Goal: Task Accomplishment & Management: Manage account settings

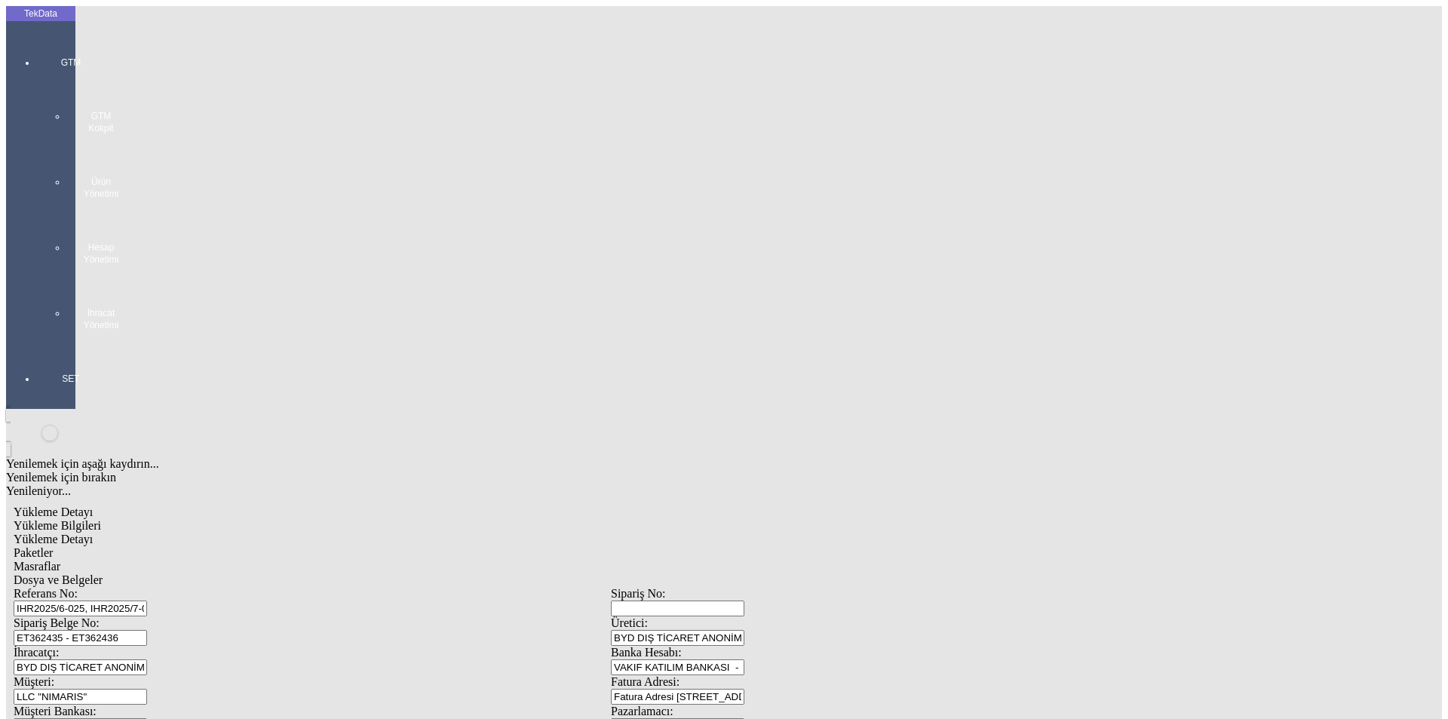
click at [36, 346] on div at bounding box center [70, 346] width 69 height 0
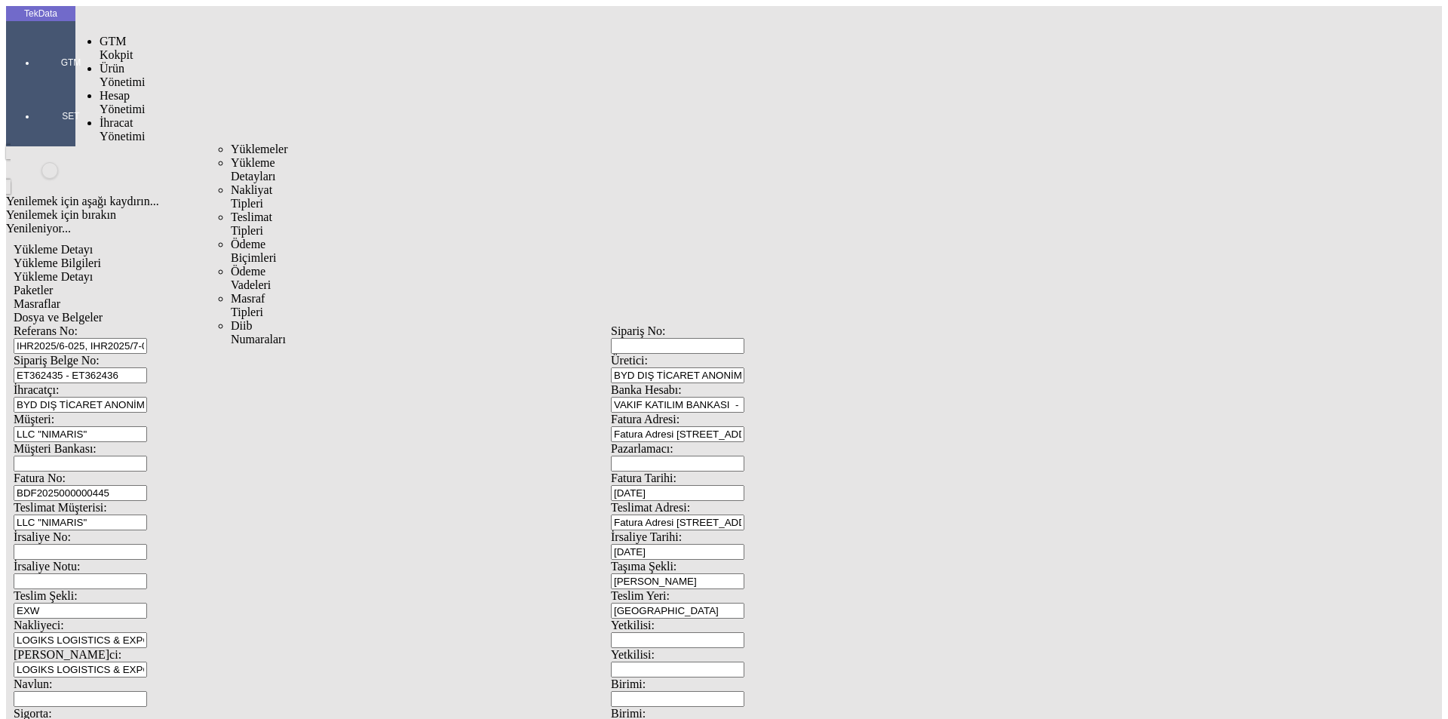
click at [127, 116] on div "İhracat Yönetimi" at bounding box center [119, 129] width 39 height 27
click at [231, 143] on span "Yüklemeler" at bounding box center [259, 149] width 57 height 13
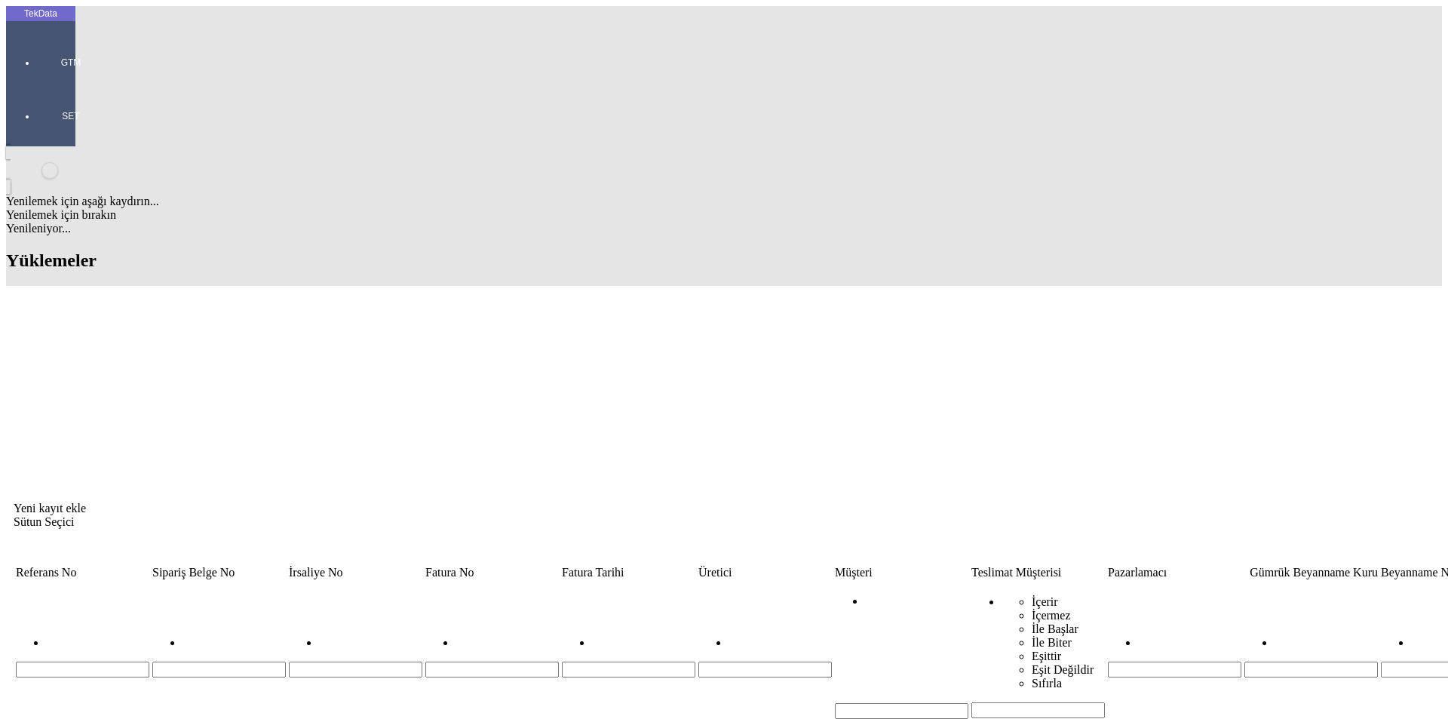
click at [857, 703] on input "Hücreyi Filtrele" at bounding box center [902, 711] width 134 height 16
type input "[MEDICAL_DATA]"
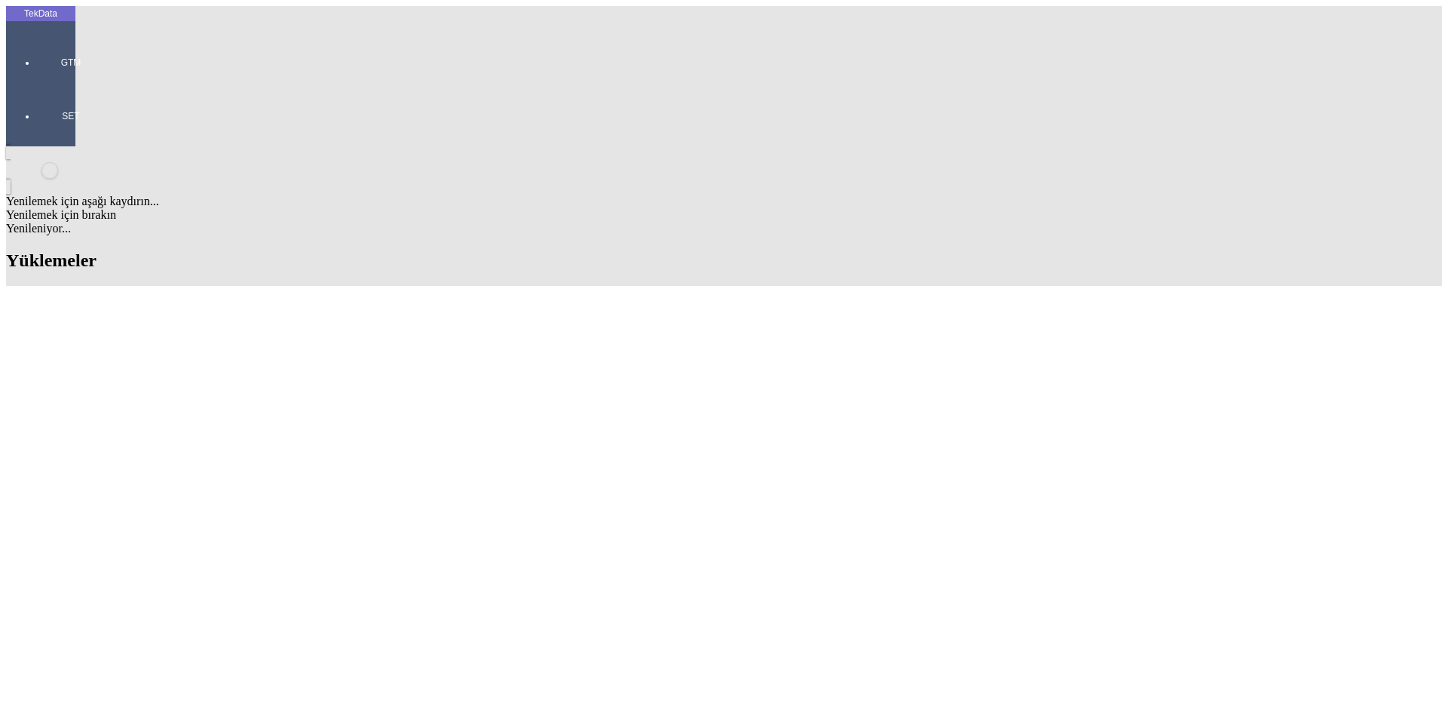
scroll to position [44, 0]
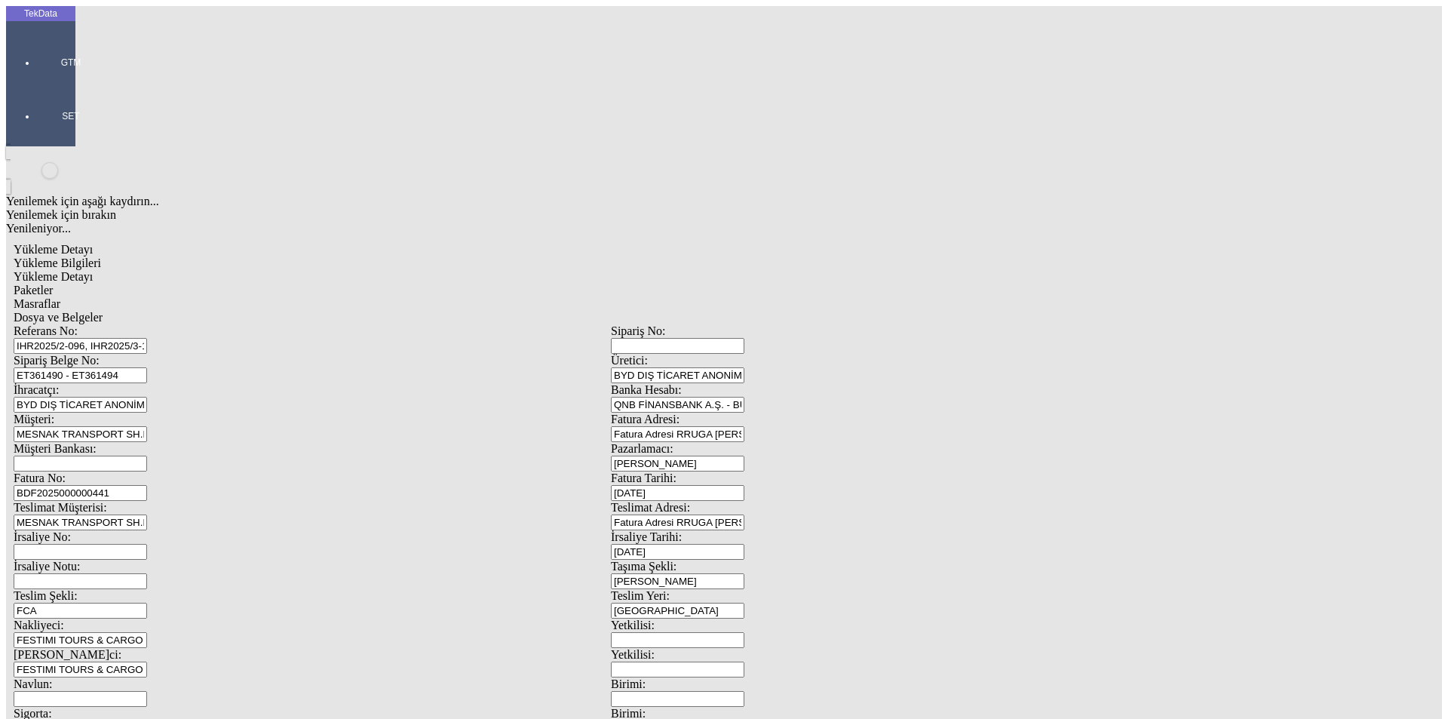
scroll to position [130, 0]
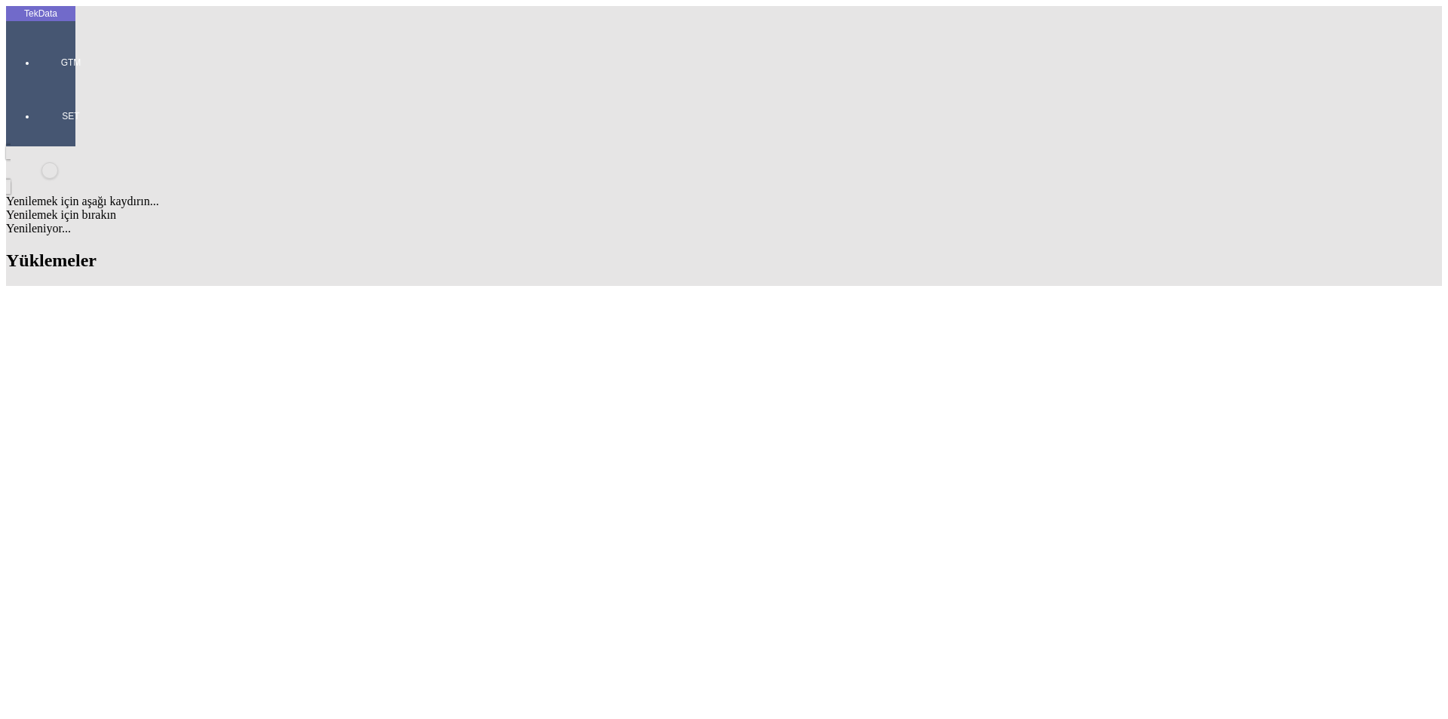
scroll to position [35, 0]
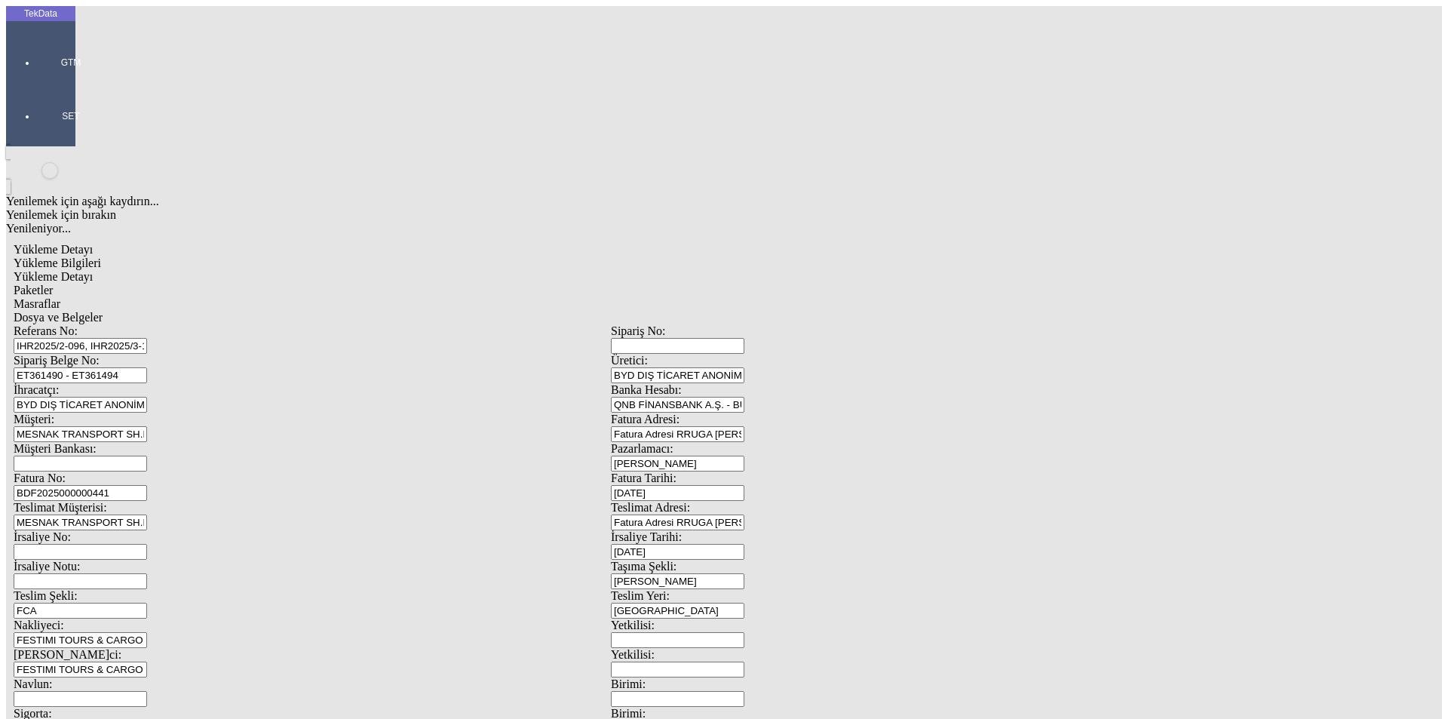
drag, startPoint x: 505, startPoint y: 108, endPoint x: 0, endPoint y: 106, distance: 504.7
click at [6, 106] on div "TekData GTM SET Yenilemek için aşağı kaydırın... Yenilemek için bırakın Yenilen…" at bounding box center [611, 596] width 1210 height 1181
paste input "6-002, IHR2025/7-023, IHR2025/7-073"
type input "IHR2025/6-002, IHR2025/7-023, IHR2025/7-073"
drag, startPoint x: 306, startPoint y: 143, endPoint x: 0, endPoint y: 133, distance: 306.5
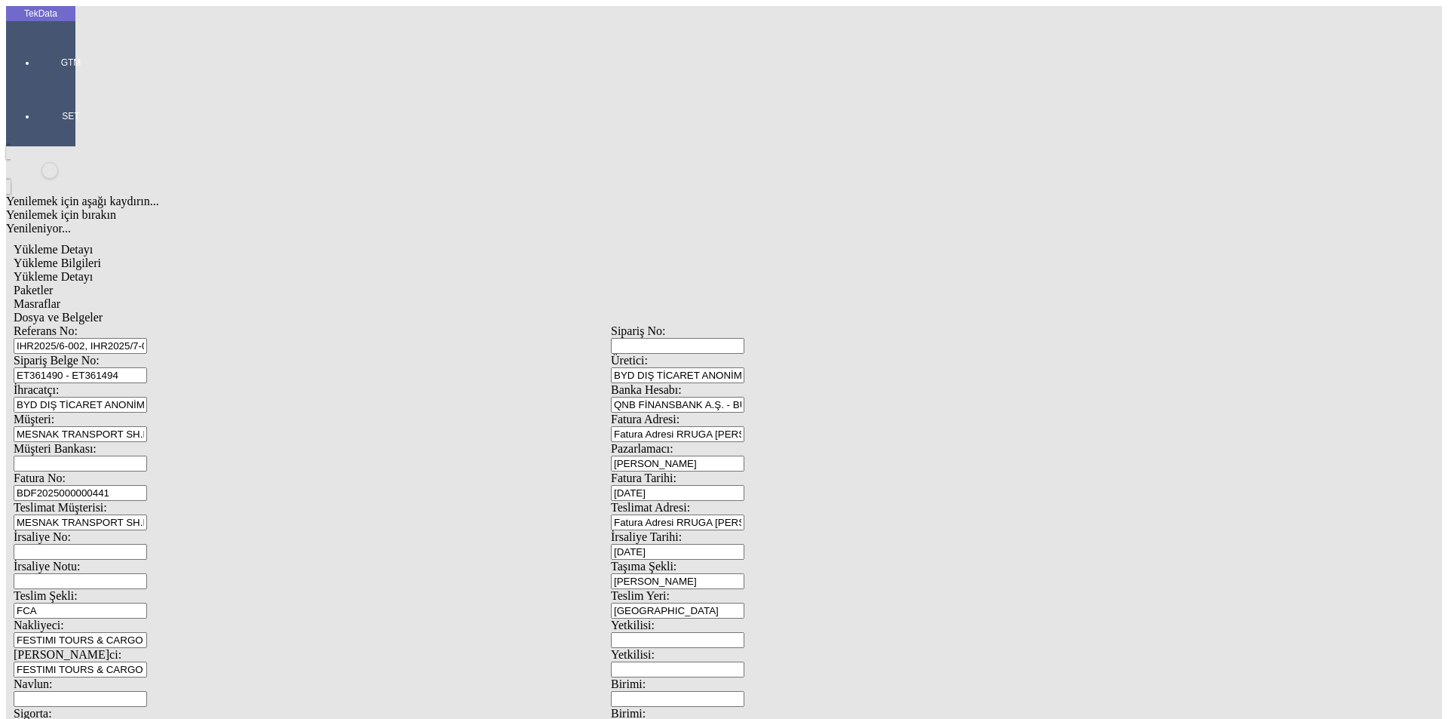
click at [6, 133] on div "TekData GTM SET Yenilemek için aşağı kaydırın... Yenilemek için bırakın Yenilen…" at bounding box center [611, 596] width 1210 height 1181
paste input "2547"
type input "ET362547"
click at [147, 485] on input "BDF2025000000441" at bounding box center [81, 493] width 134 height 16
type input "BDF2025000000"
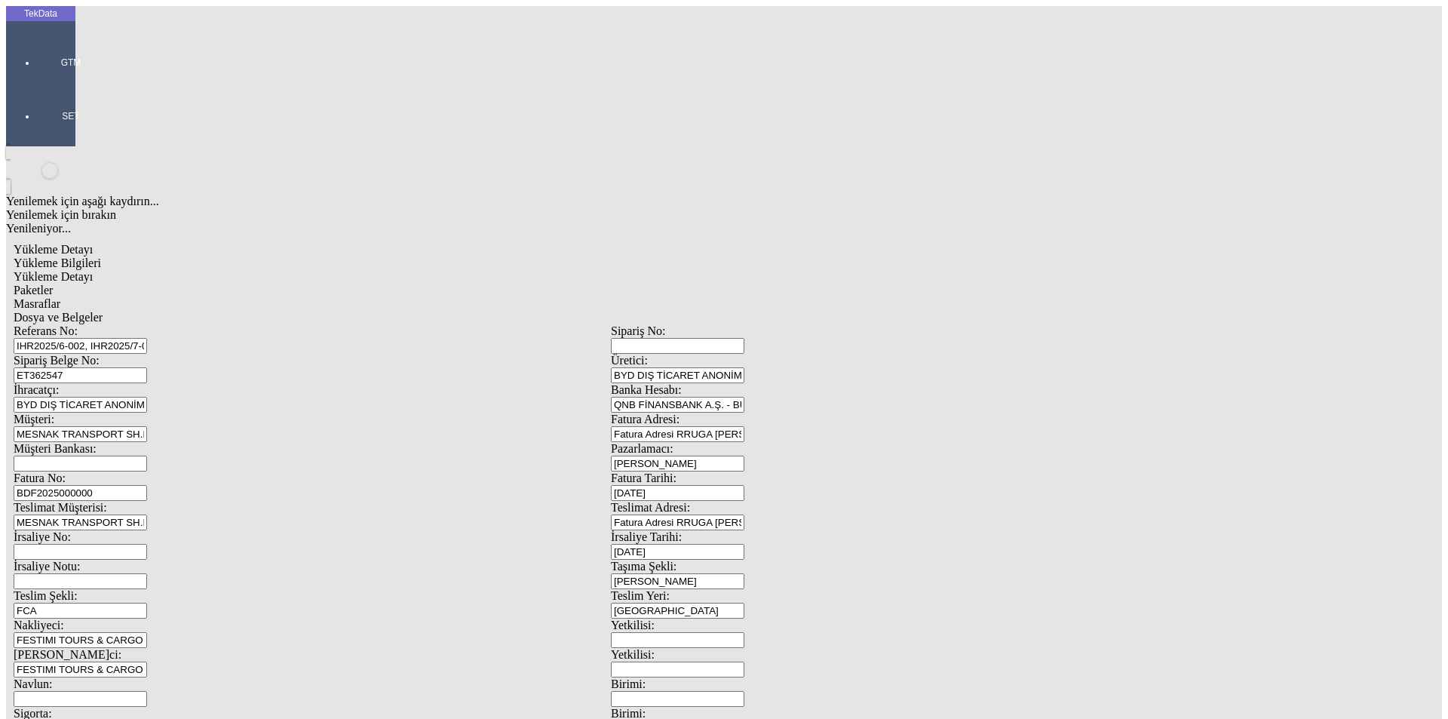
type input "[DATE]"
drag, startPoint x: 932, startPoint y: 309, endPoint x: 697, endPoint y: 299, distance: 234.9
click at [720, 530] on div "İrsaliye No: İrsaliye Tarihi: [DATE]" at bounding box center [611, 544] width 1195 height 29
type input "[DATE]"
drag, startPoint x: 293, startPoint y: 520, endPoint x: 136, endPoint y: 509, distance: 157.3
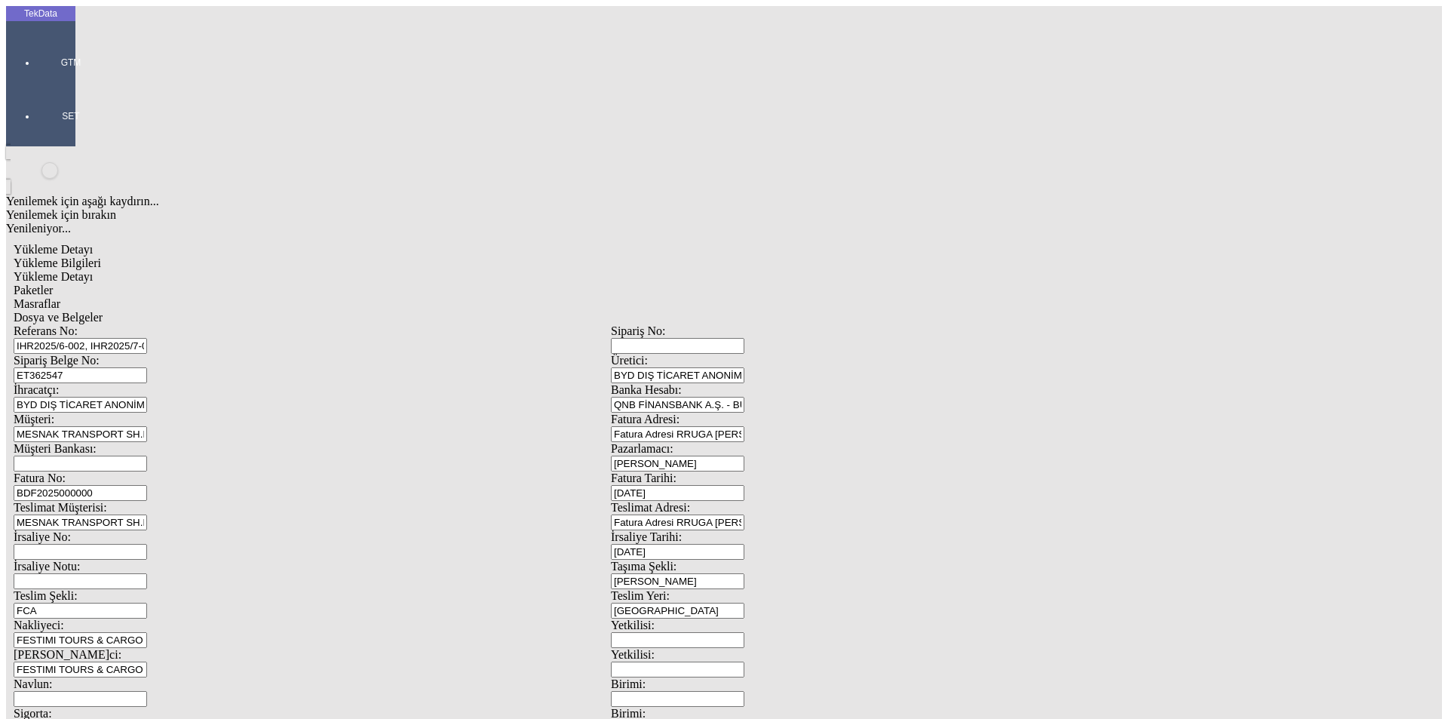
type input "[DATE]"
drag, startPoint x: 271, startPoint y: 523, endPoint x: 121, endPoint y: 517, distance: 150.2
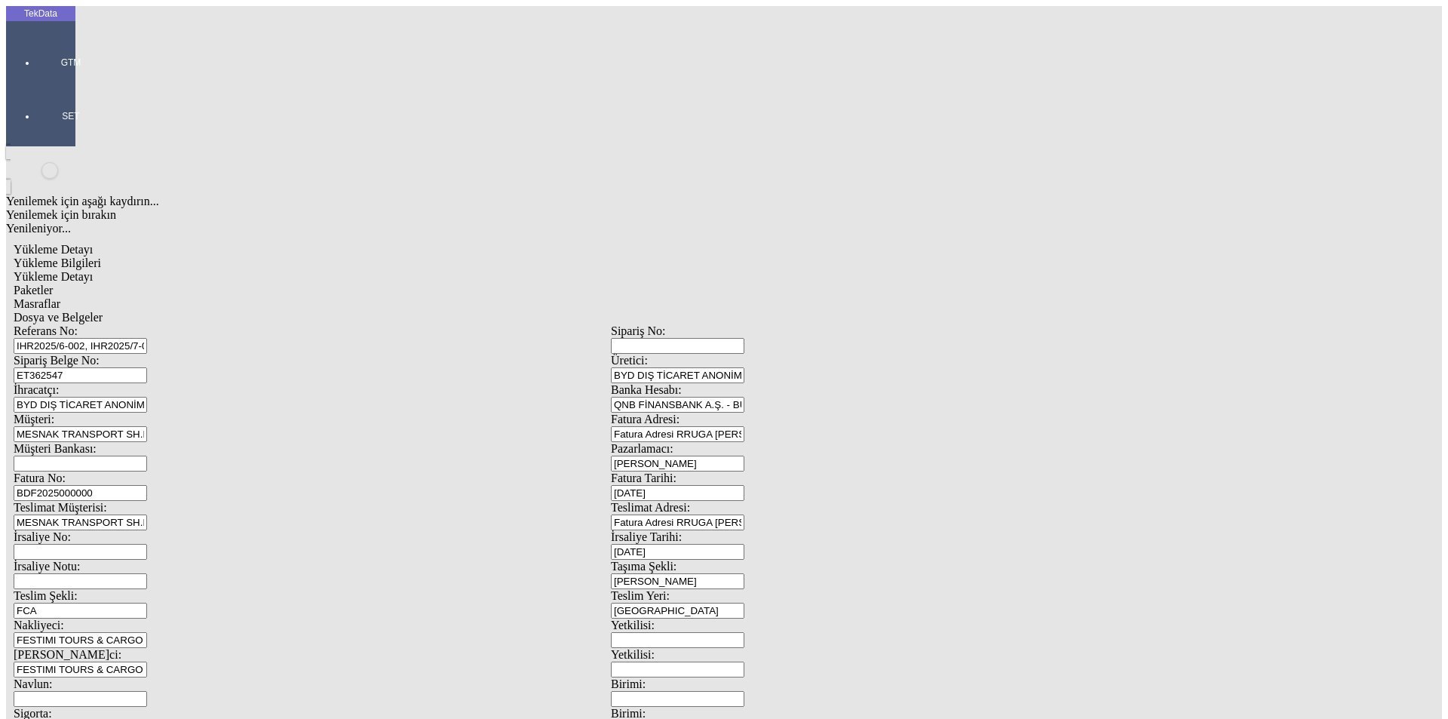
type input "[DATE]"
drag, startPoint x: 237, startPoint y: 583, endPoint x: 107, endPoint y: 566, distance: 130.9
type input "3394.3"
drag, startPoint x: 888, startPoint y: 579, endPoint x: 671, endPoint y: 571, distance: 216.7
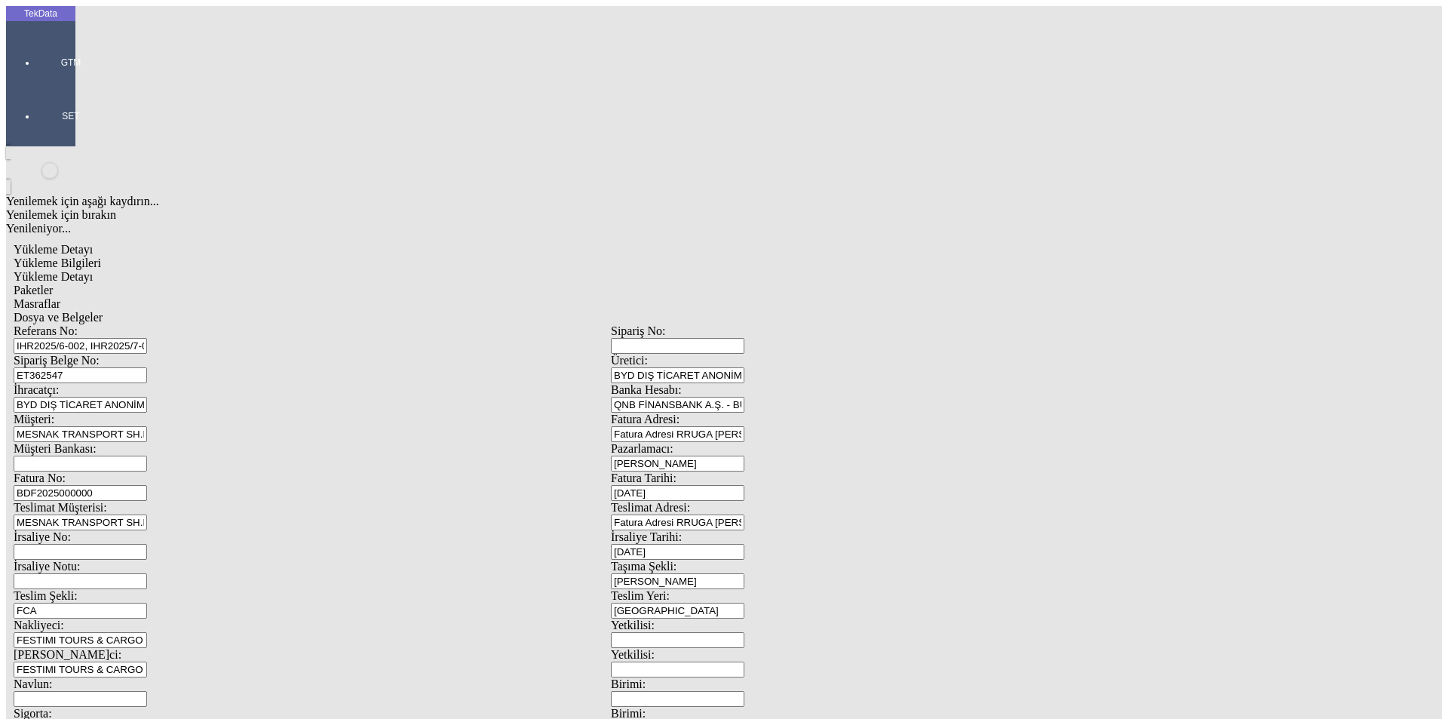
type input "3434.2"
click at [260, 270] on div "Yükleme Detayı" at bounding box center [611, 277] width 1195 height 14
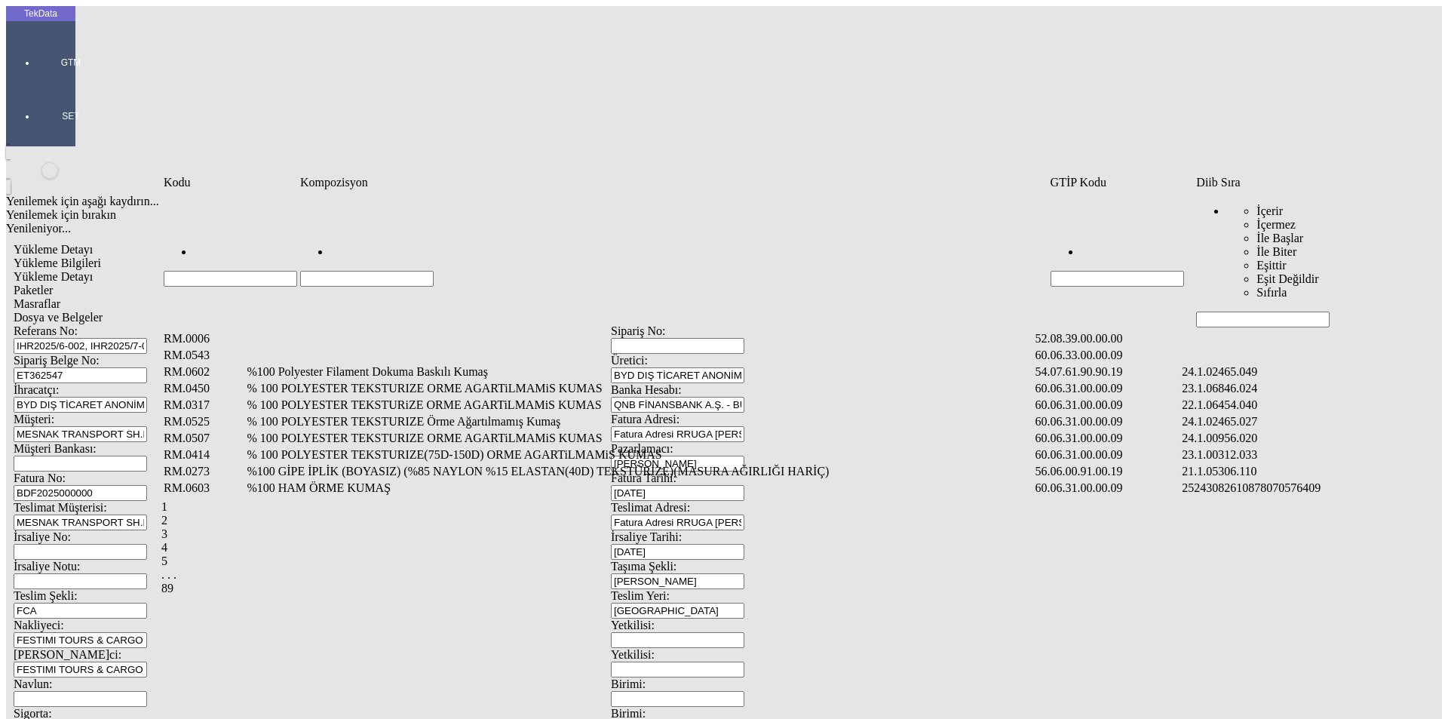
click at [1238, 312] on input "Hücreyi Filtrele" at bounding box center [1263, 320] width 134 height 16
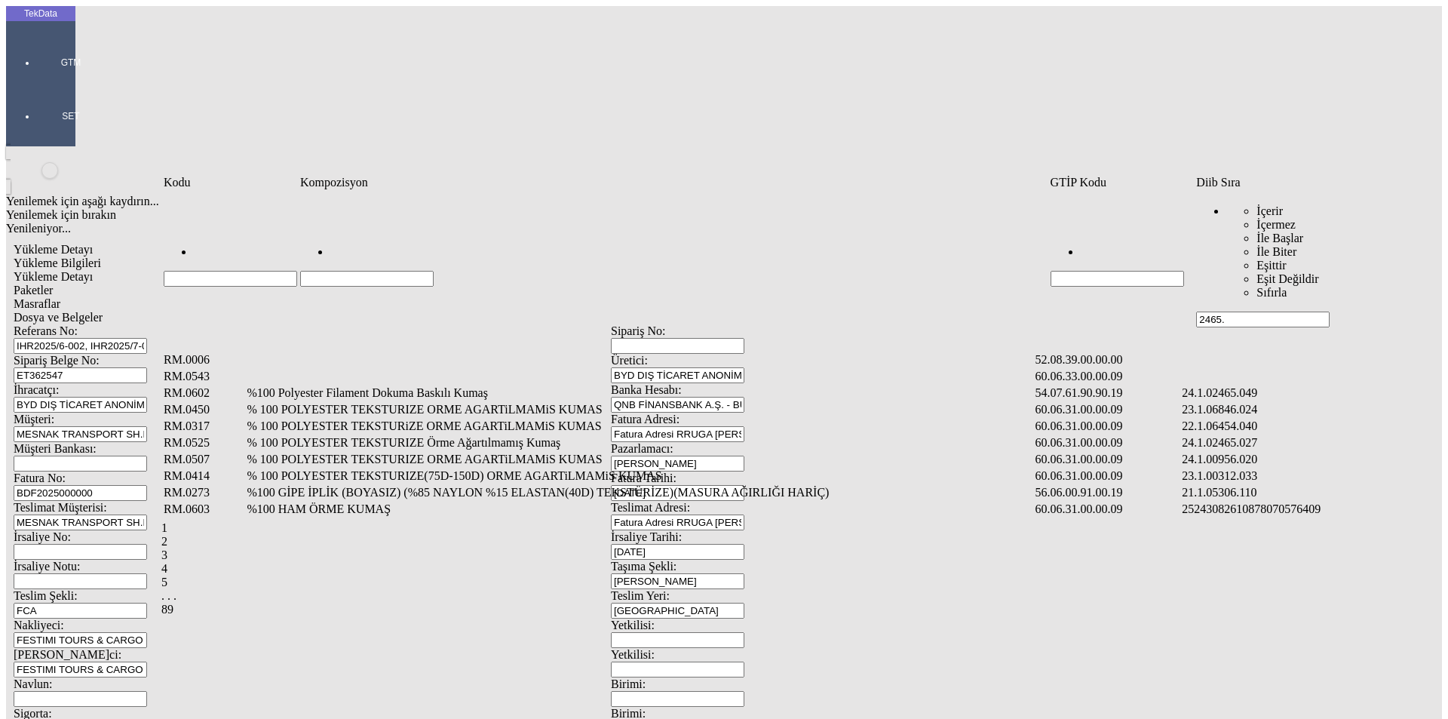
type input "2465."
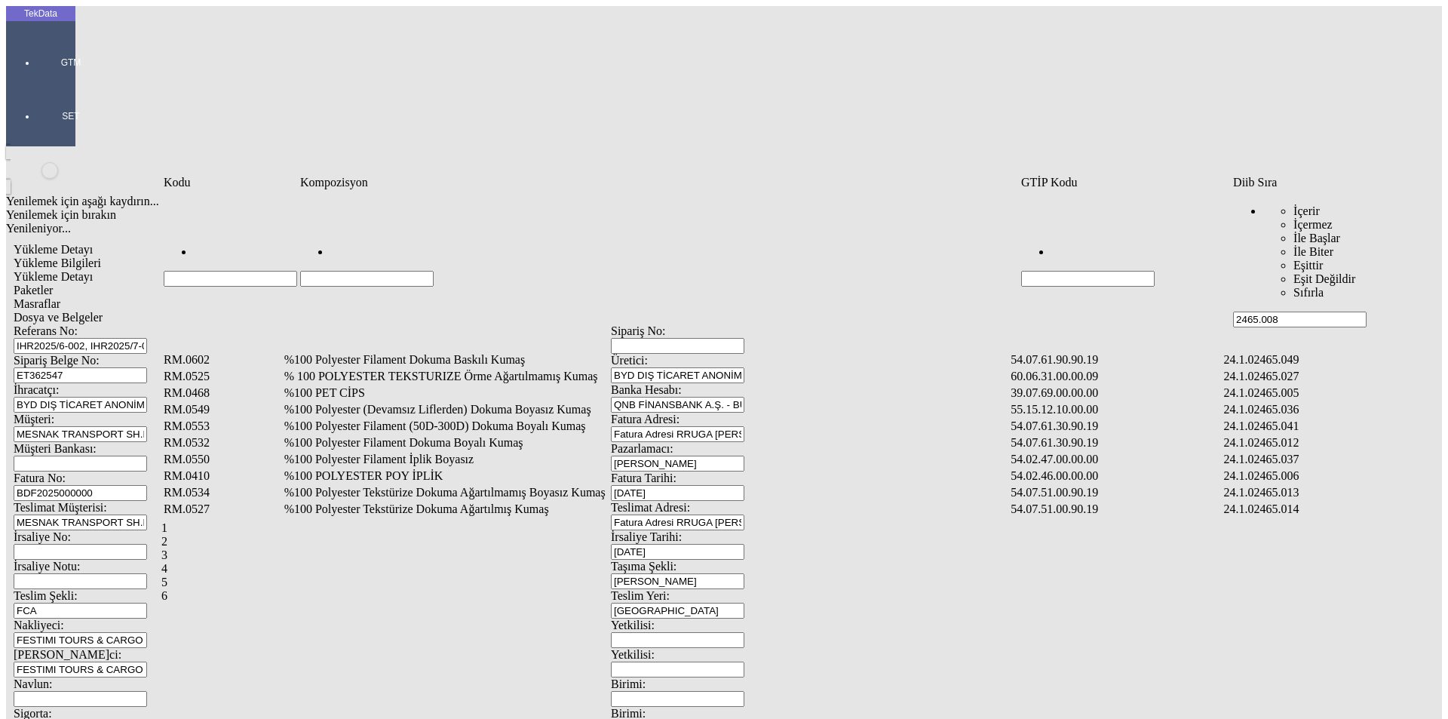
type input "2465.008"
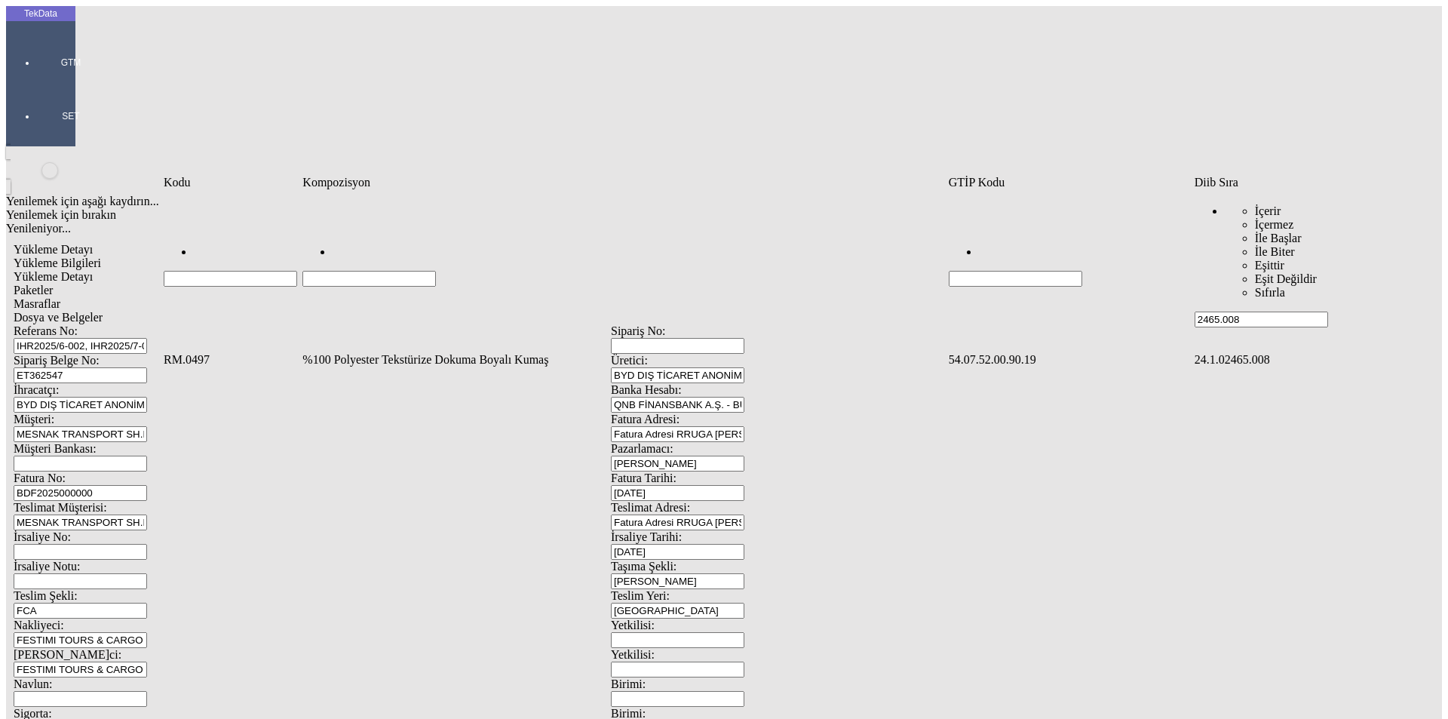
click at [432, 352] on td "%100 Polyester Tekstürize Dokuma Boyalı Kumaş" at bounding box center [624, 359] width 644 height 15
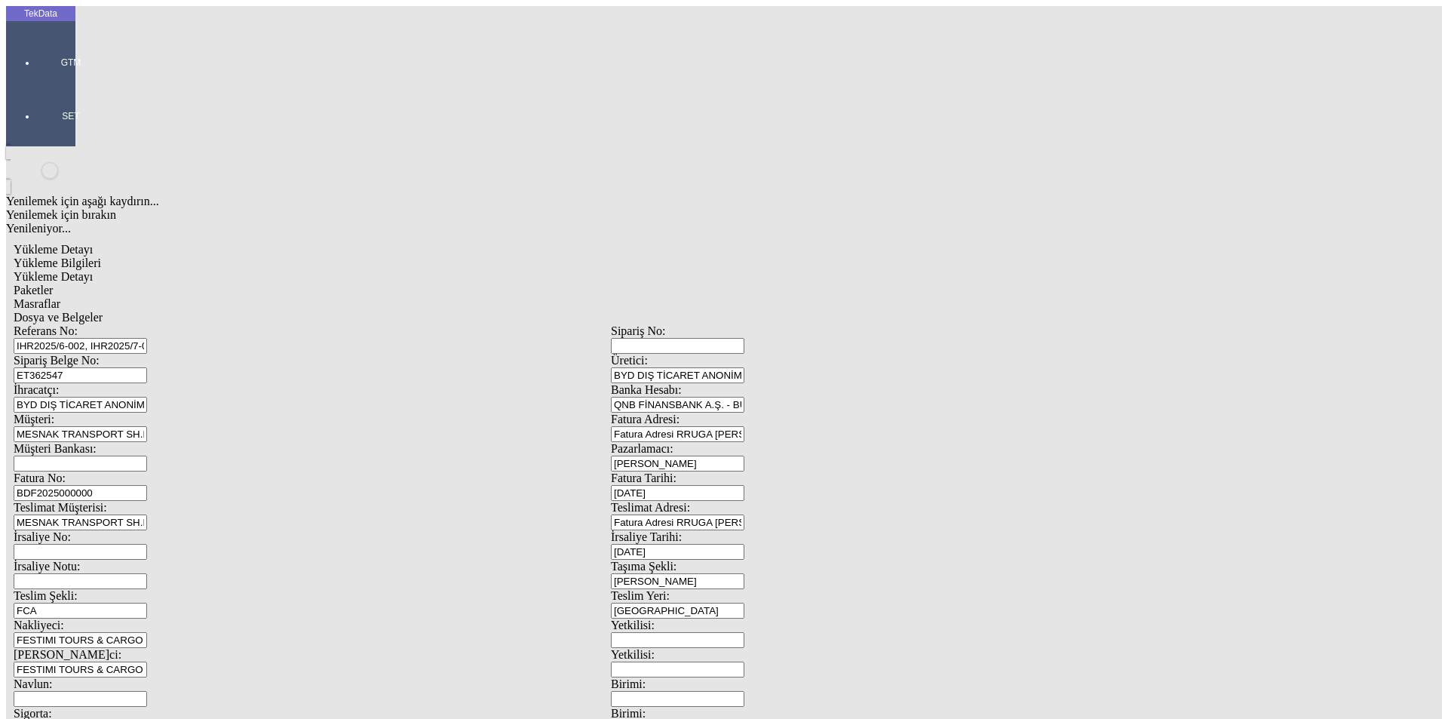
type input "532.6"
drag, startPoint x: 884, startPoint y: 214, endPoint x: 876, endPoint y: 232, distance: 19.2
click at [859, 273] on div "Metre" at bounding box center [1120, 280] width 597 height 14
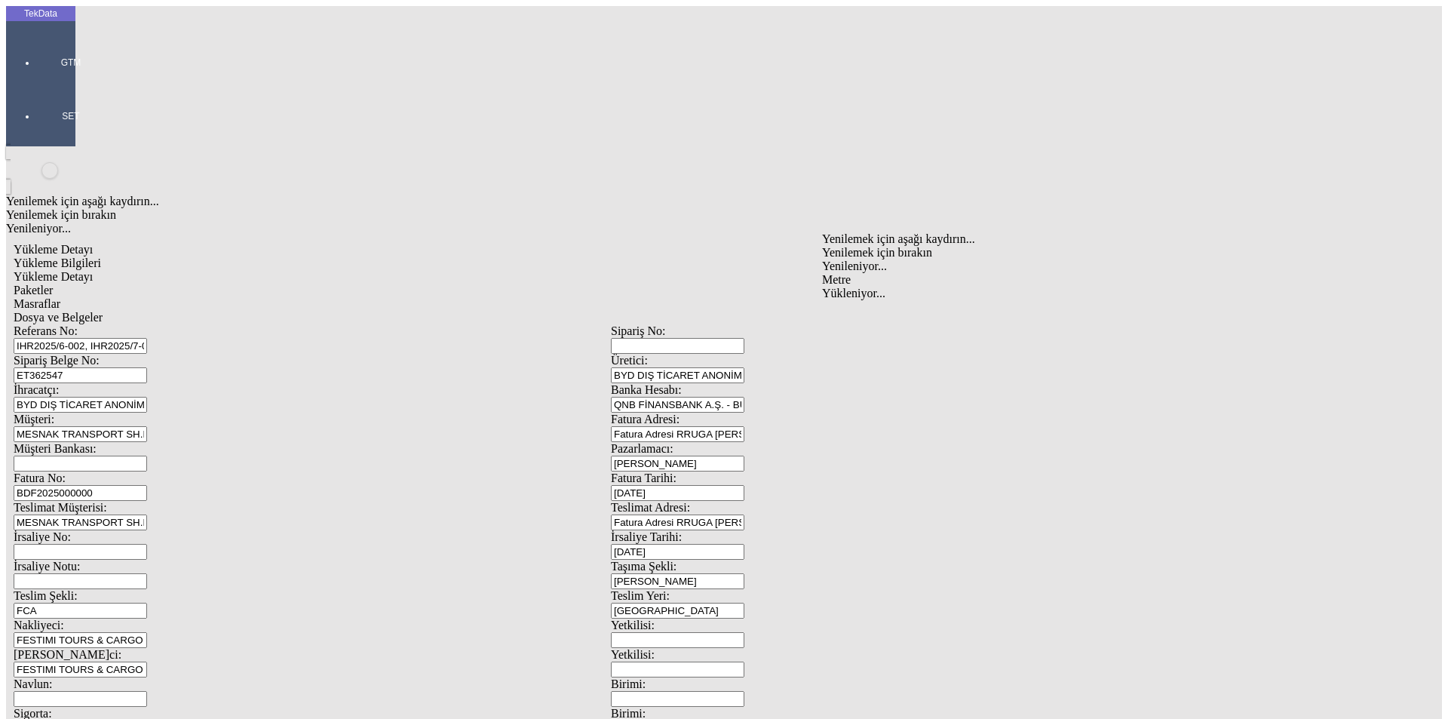
type input "Metre"
type input "1.96"
click at [857, 330] on div "Avro" at bounding box center [1120, 337] width 597 height 14
type input "Avro"
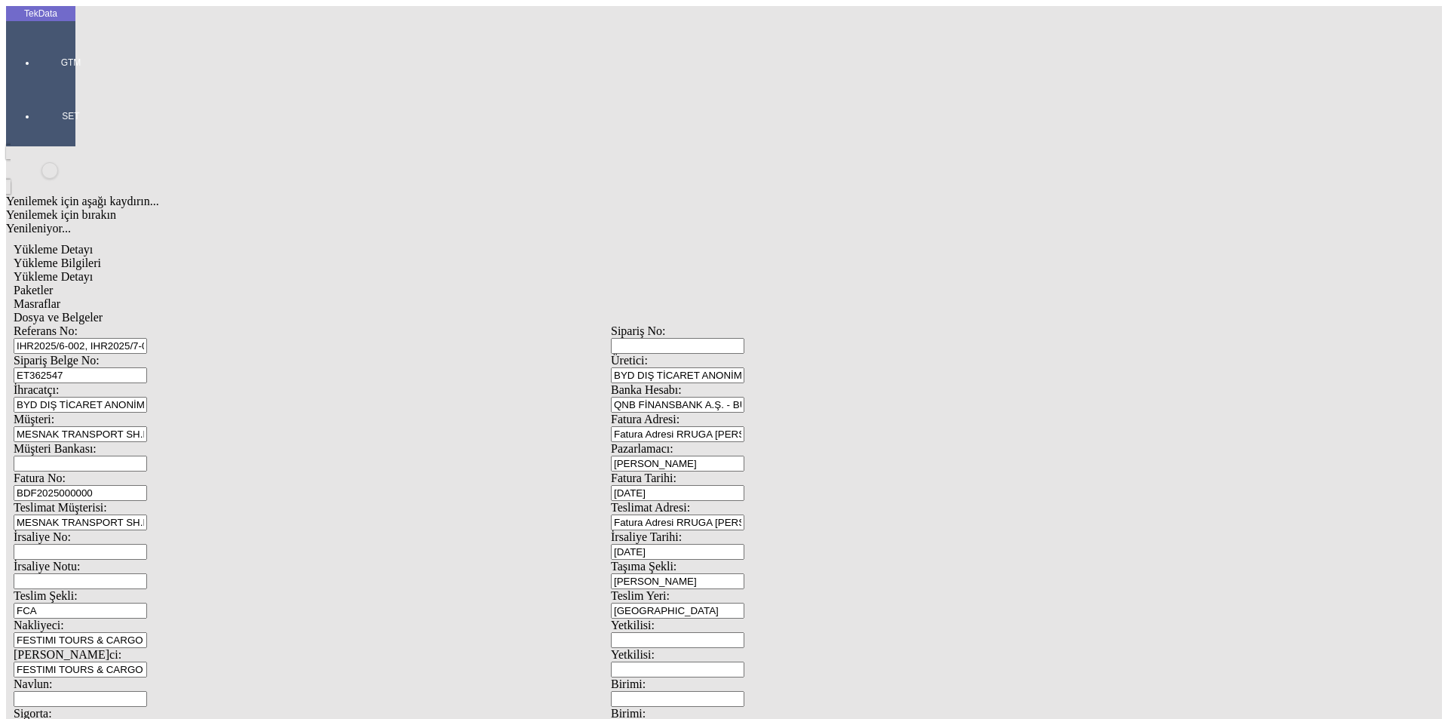
type input "300"
type input "331.85"
type input "334.7"
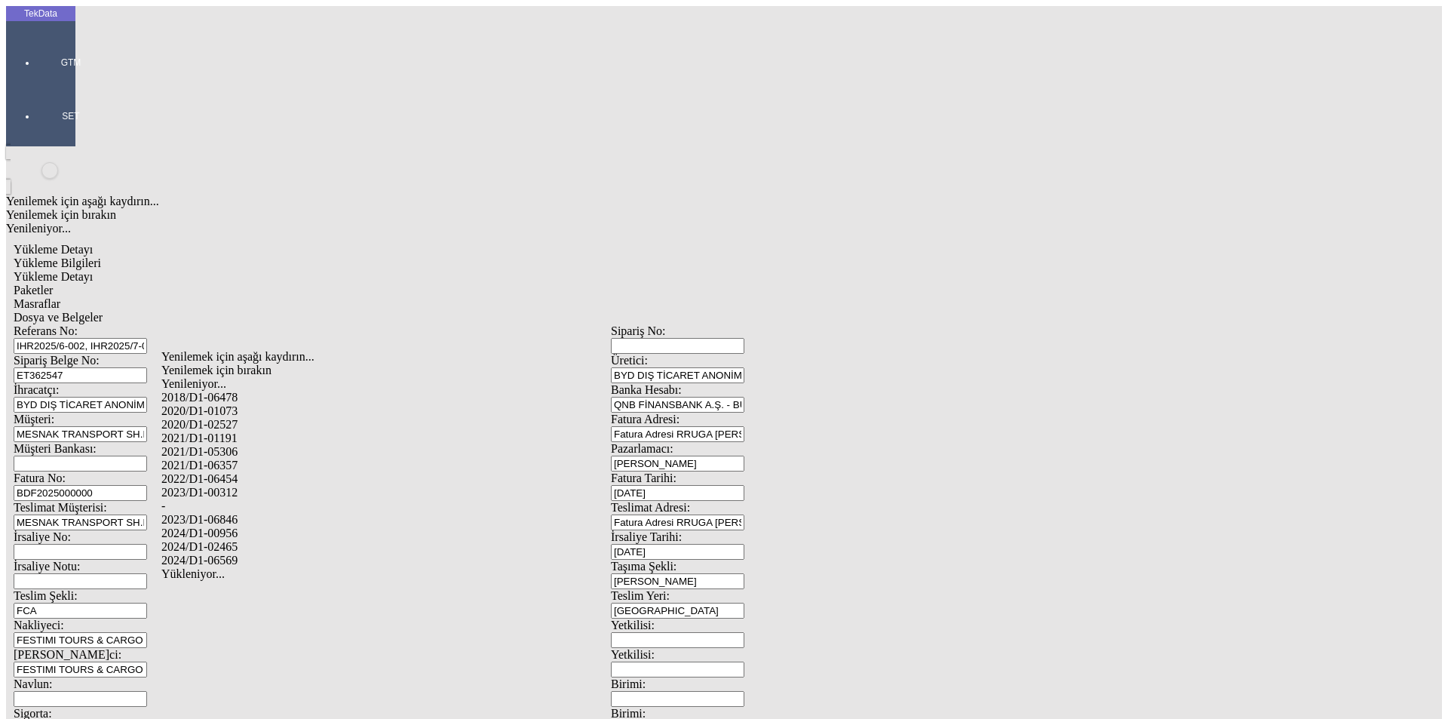
click at [272, 540] on div "2024/D1-02465" at bounding box center [454, 547] width 586 height 14
type input "2024/D1-02465"
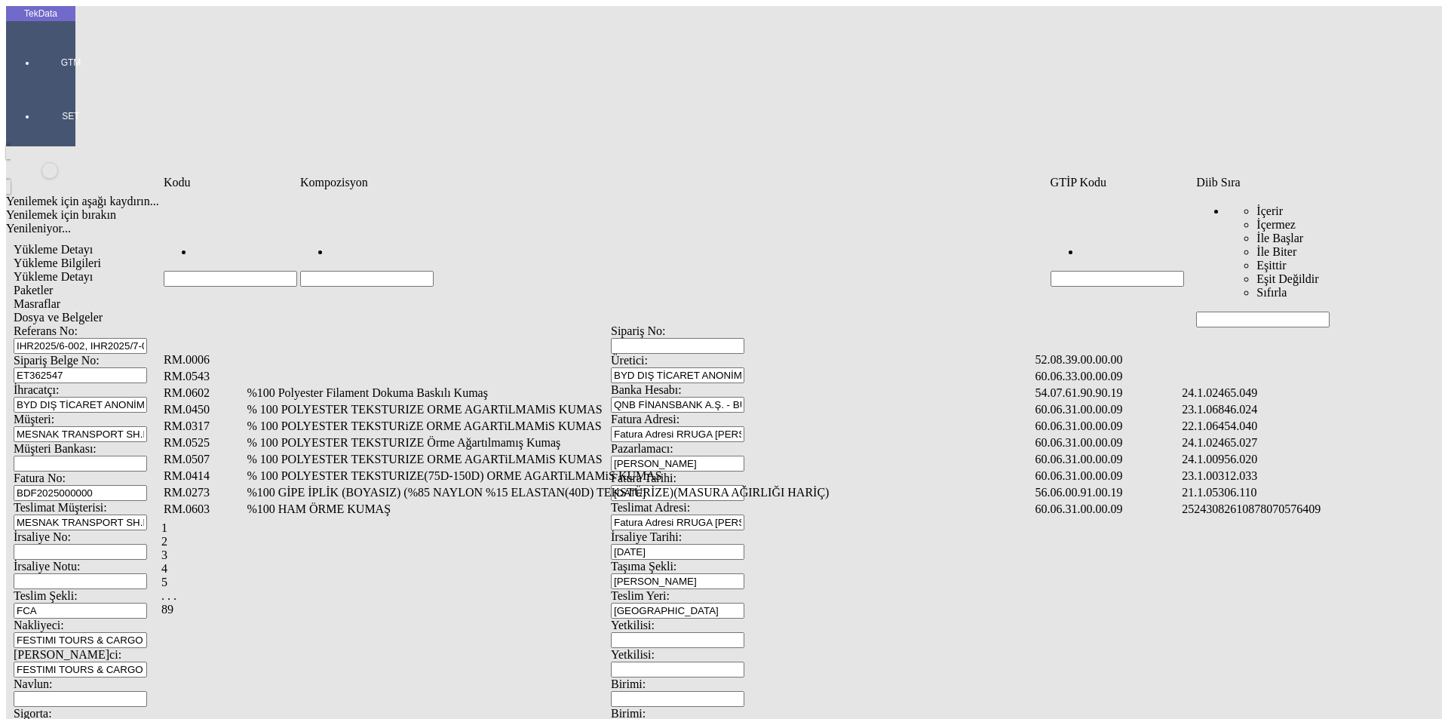
click at [1253, 312] on input "Hücreyi Filtrele" at bounding box center [1263, 320] width 134 height 16
type input "2465."
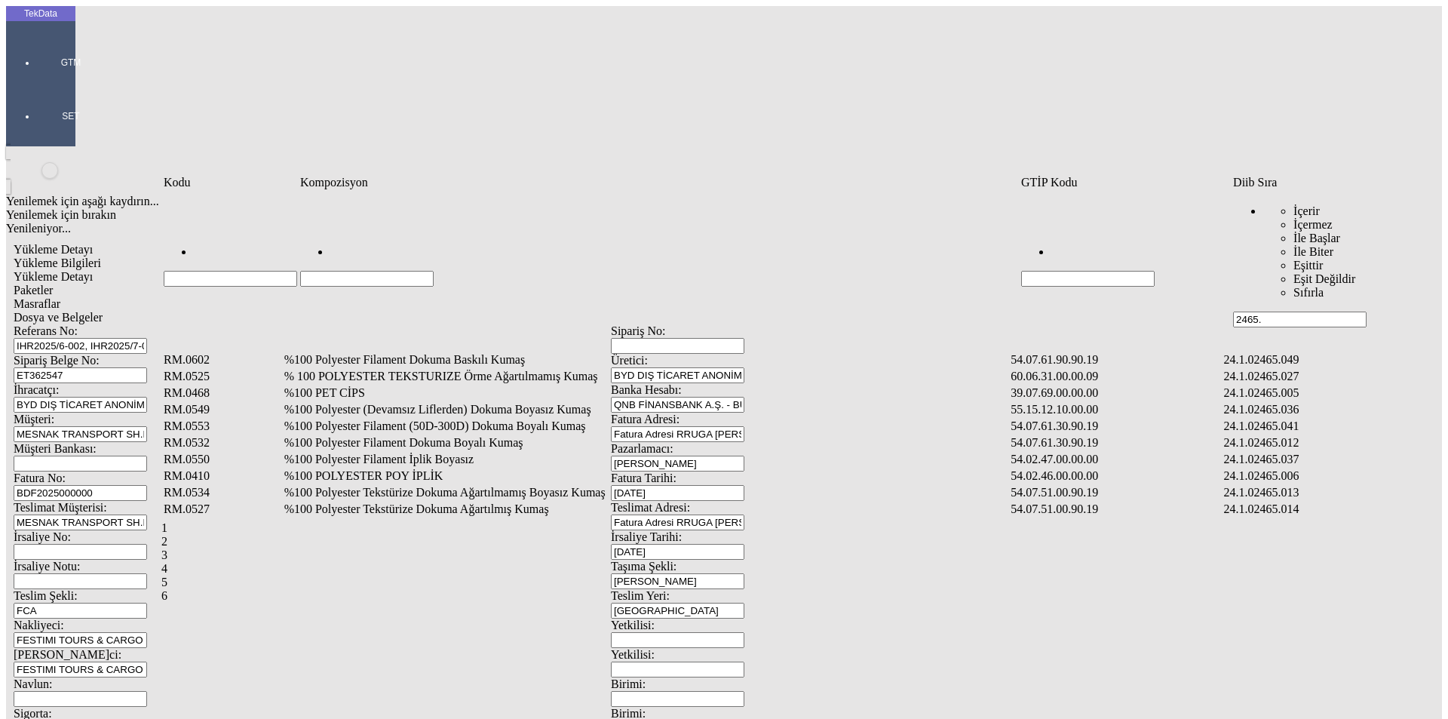
click at [405, 435] on td "%100 Polyester Filament Dokuma Boyalı Kumaş" at bounding box center [647, 442] width 726 height 15
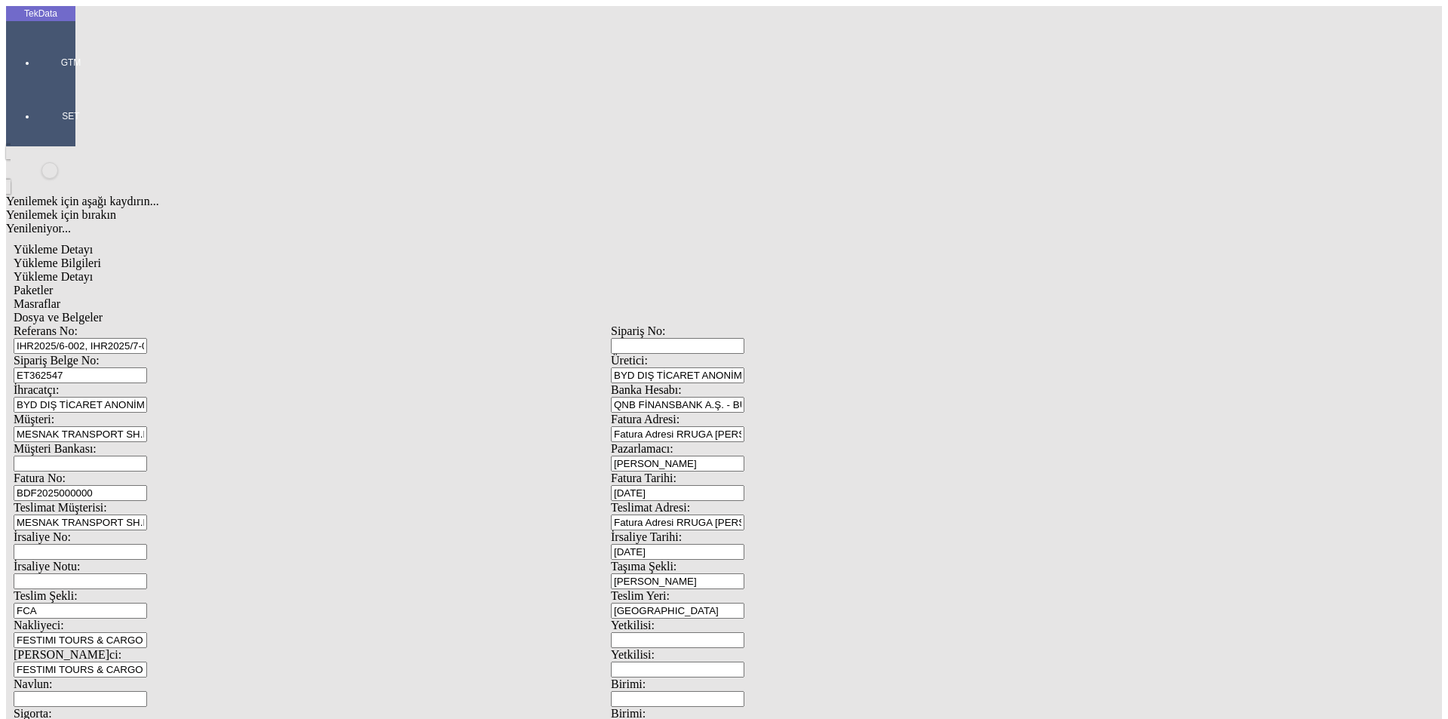
type input "5508.5"
click at [840, 273] on div "Metre" at bounding box center [1120, 280] width 597 height 14
type input "Metre"
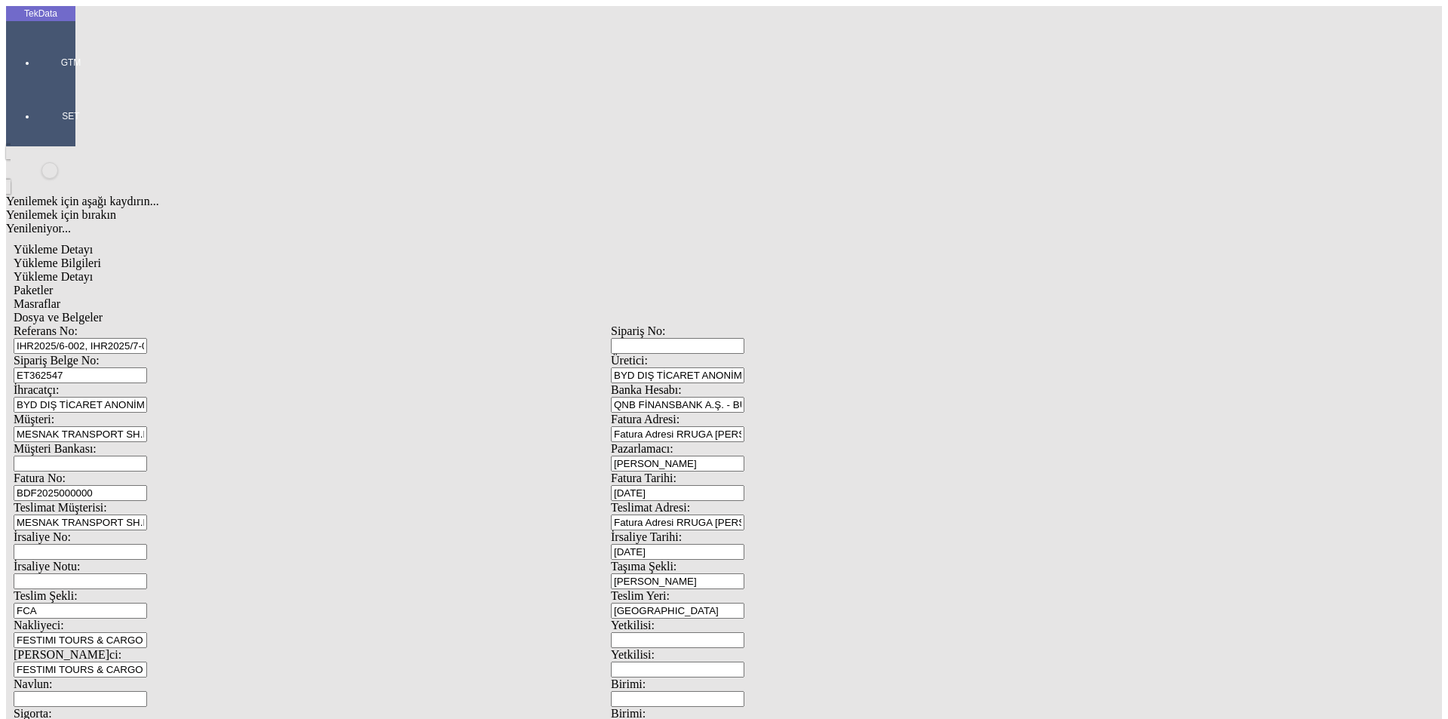
type input "5508.5"
type input "1.06"
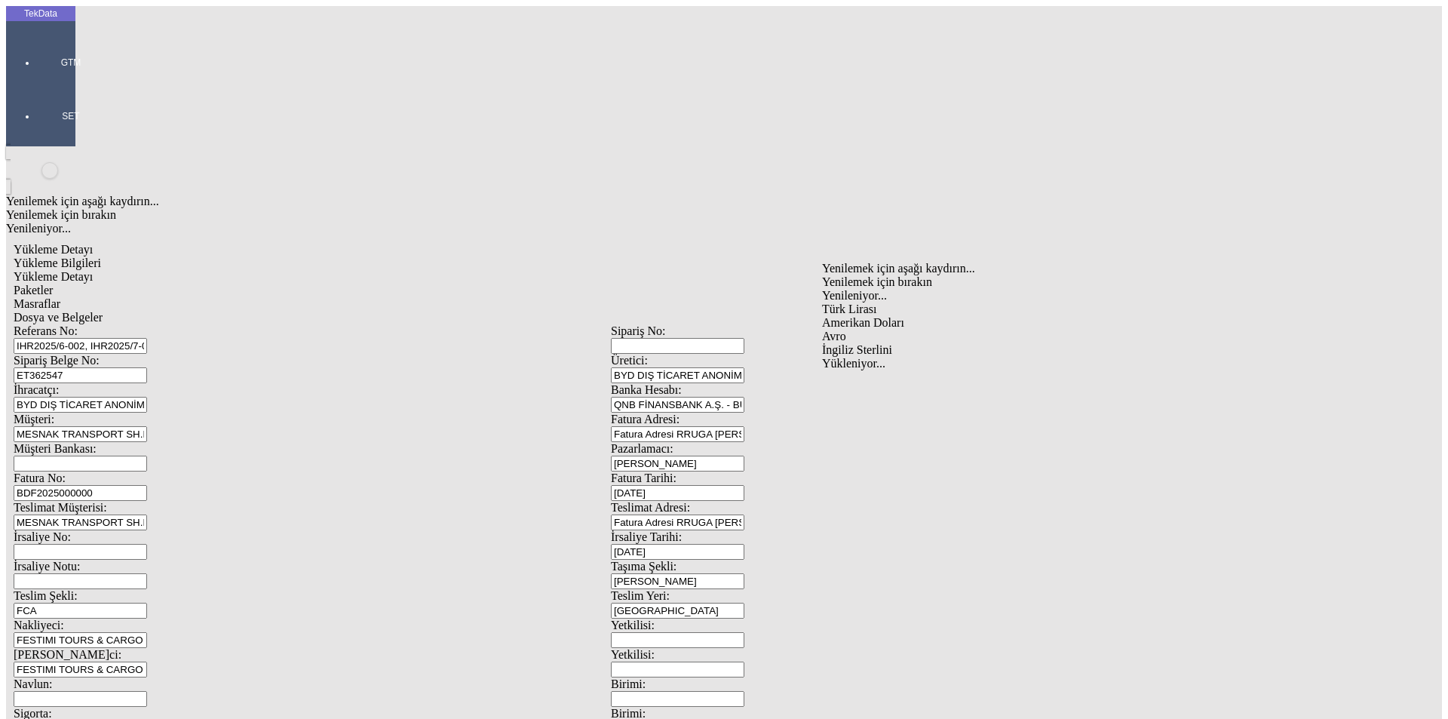
click at [861, 330] on div "Avro" at bounding box center [1120, 337] width 597 height 14
type input "Avro"
type input "300"
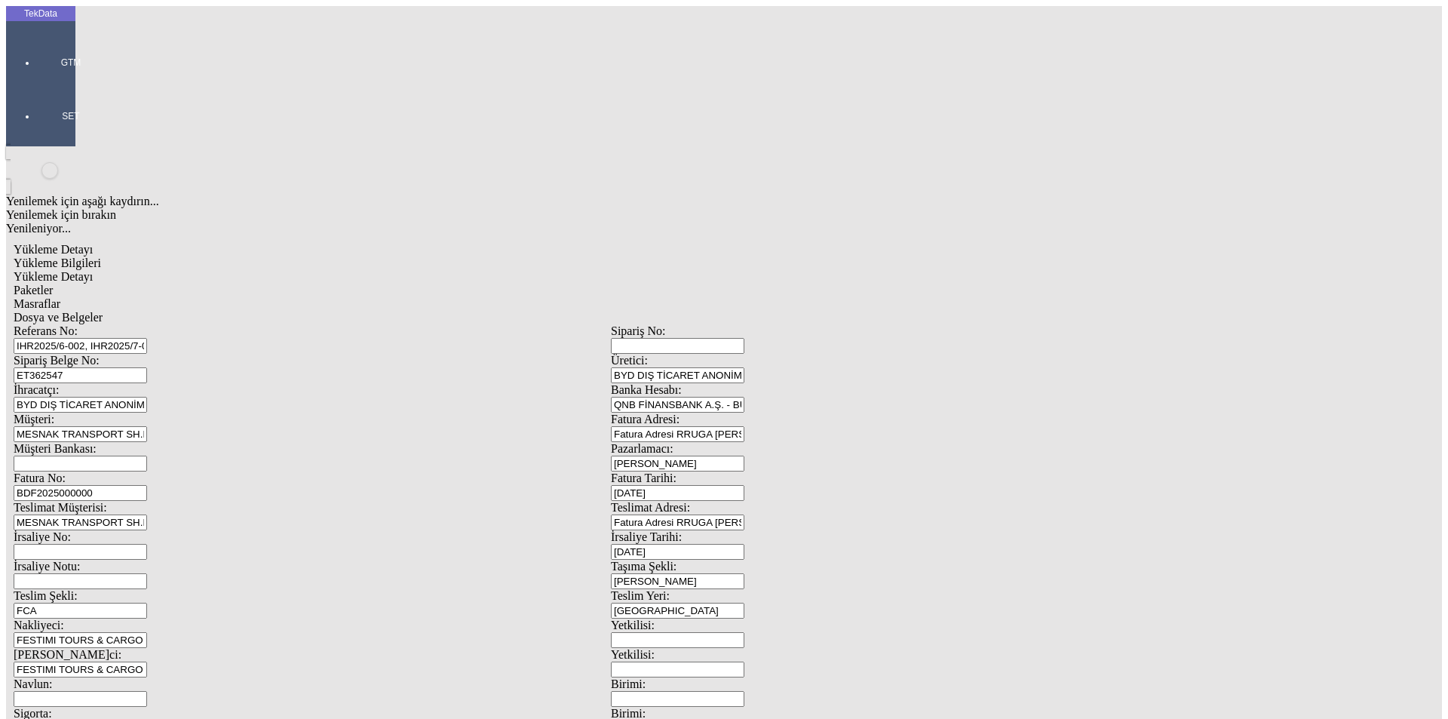
type input "1010.3"
type input "1027.4"
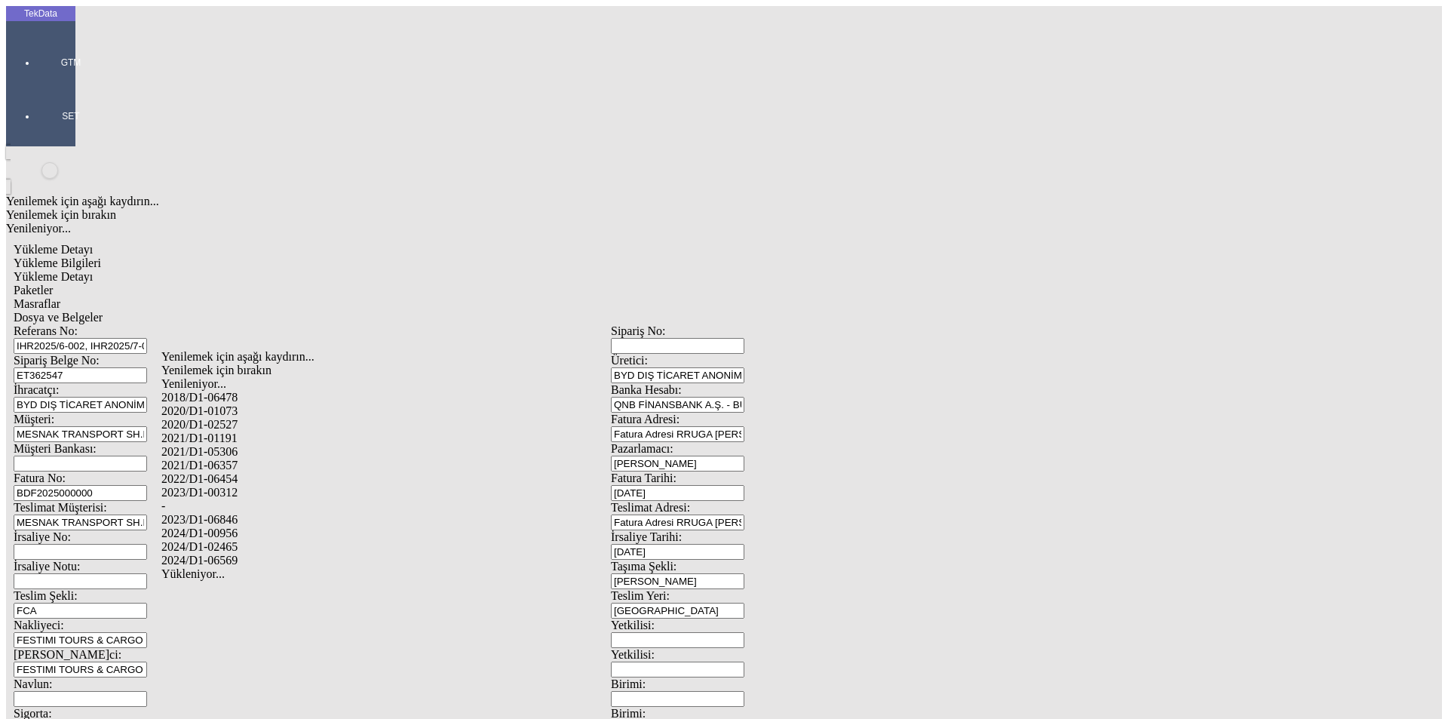
click at [258, 540] on div "2024/D1-02465" at bounding box center [454, 547] width 586 height 14
type input "2024/D1-02465"
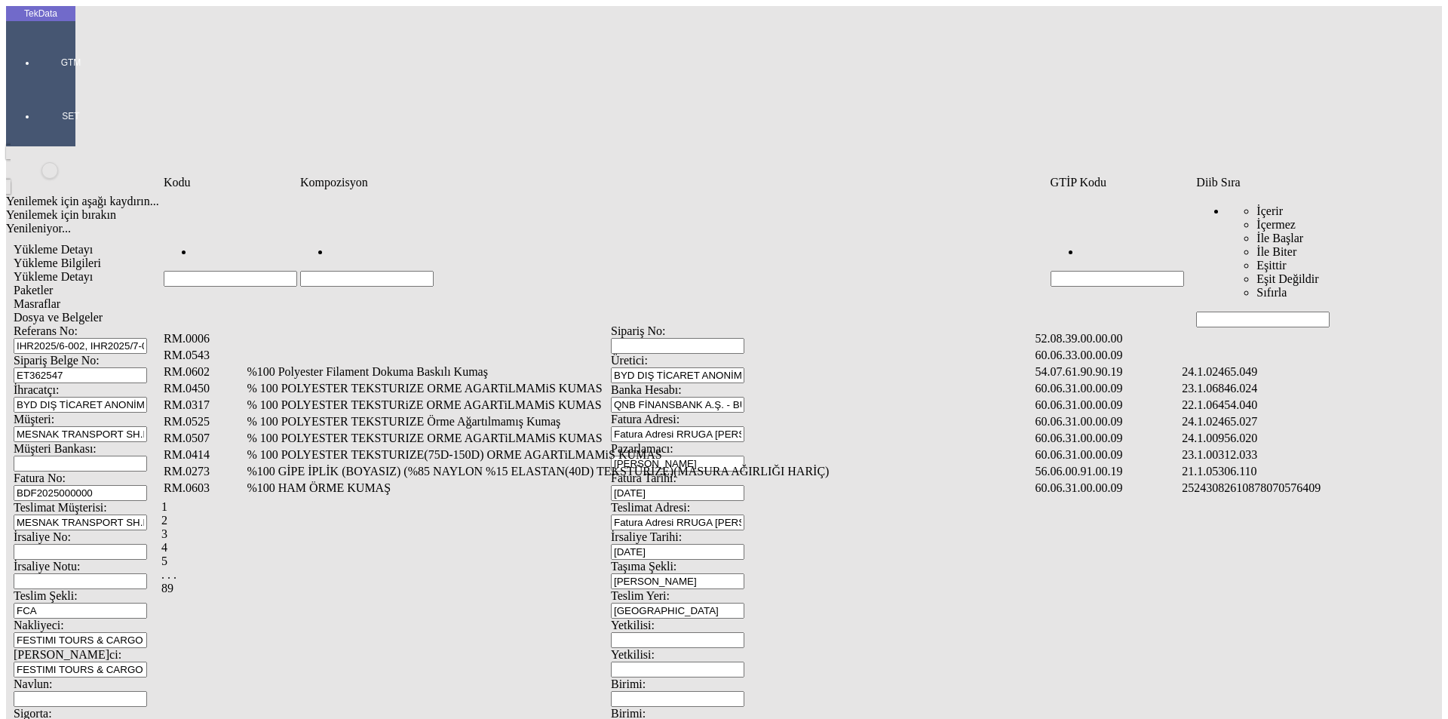
click at [1245, 312] on input "Hücreyi Filtrele" at bounding box center [1263, 320] width 134 height 16
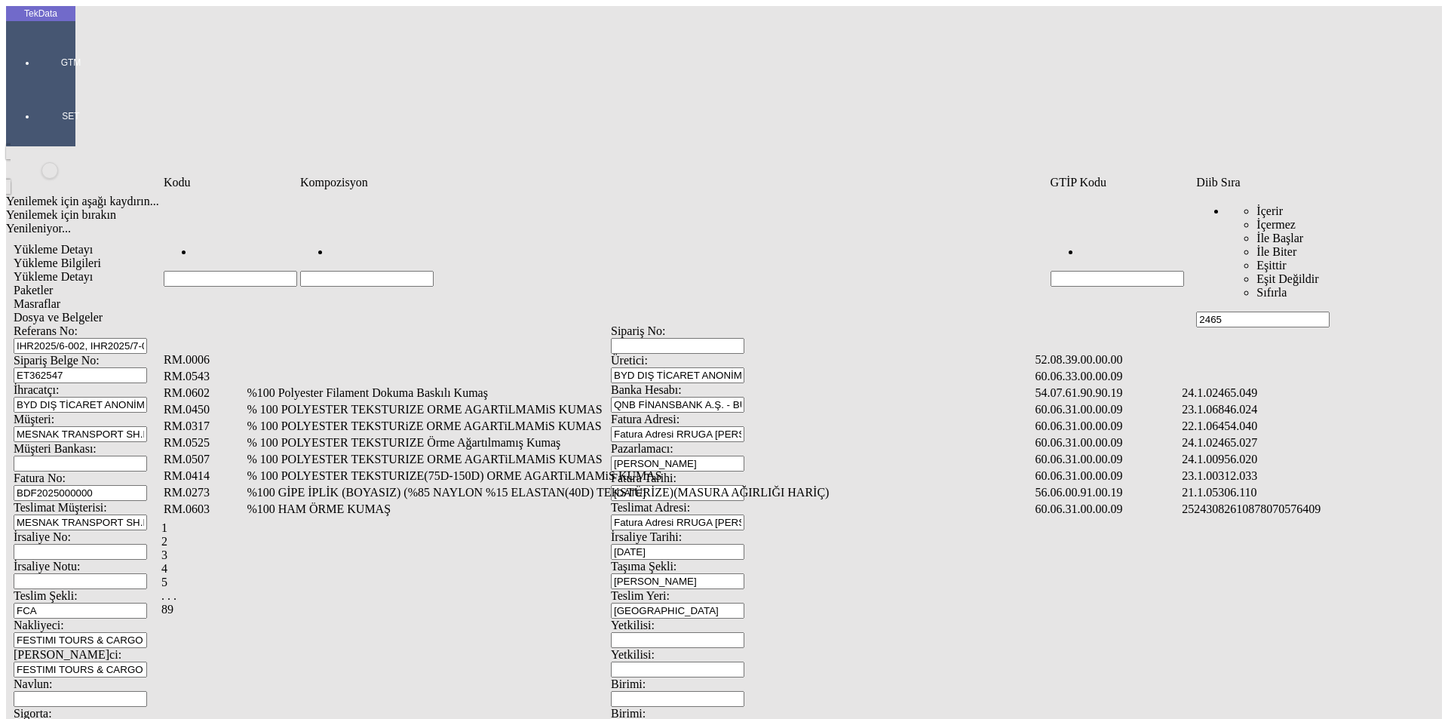
type input "2465"
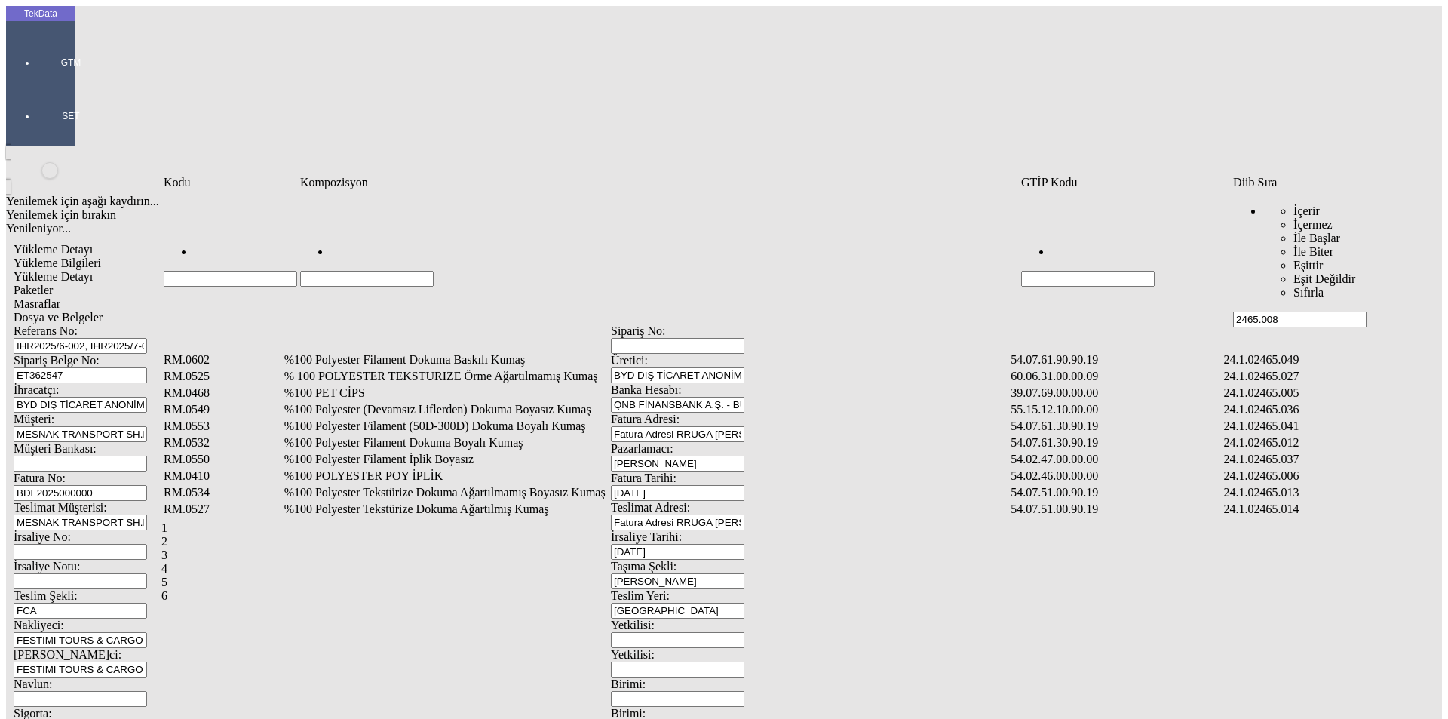
type input "2465.008"
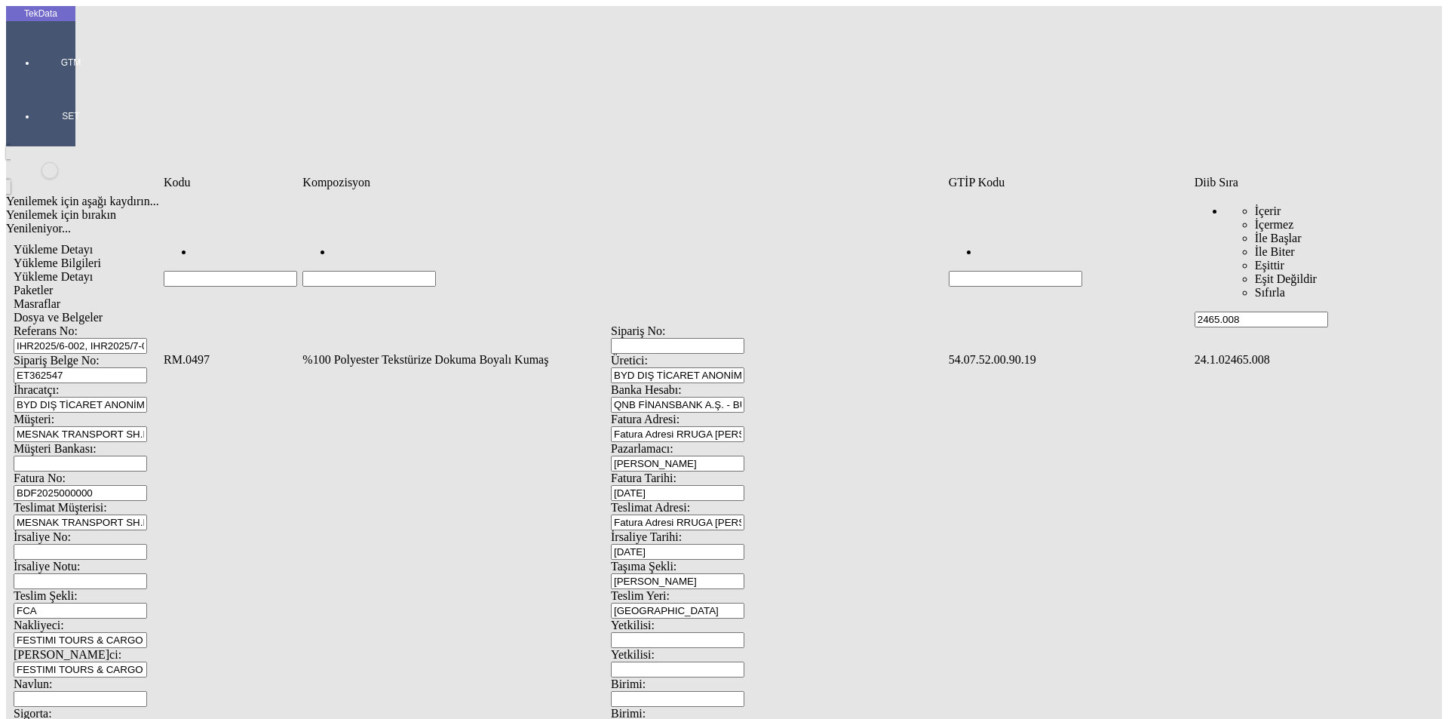
click at [400, 352] on td "%100 Polyester Tekstürize Dokuma Boyalı Kumaş" at bounding box center [624, 359] width 644 height 15
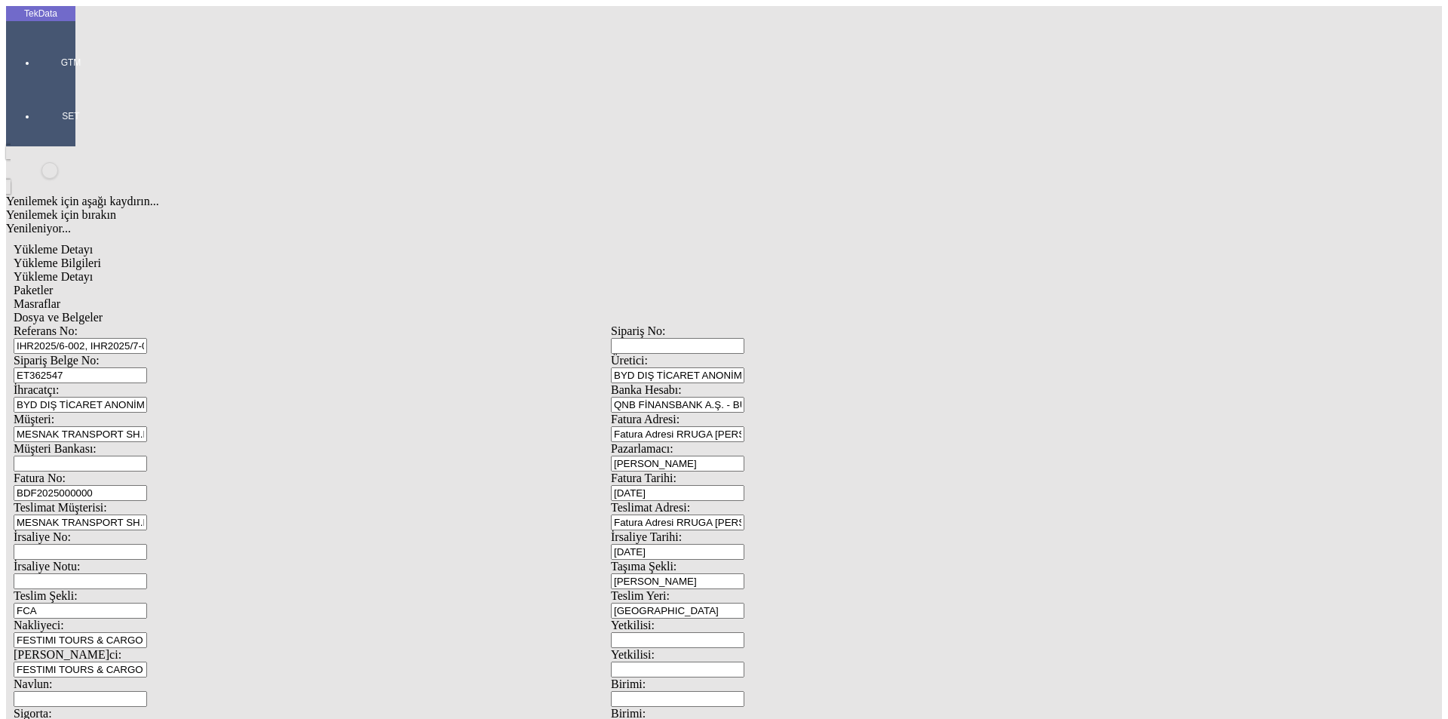
type input "3634.5"
click at [859, 273] on div "Metre" at bounding box center [1120, 280] width 597 height 14
type input "Metre"
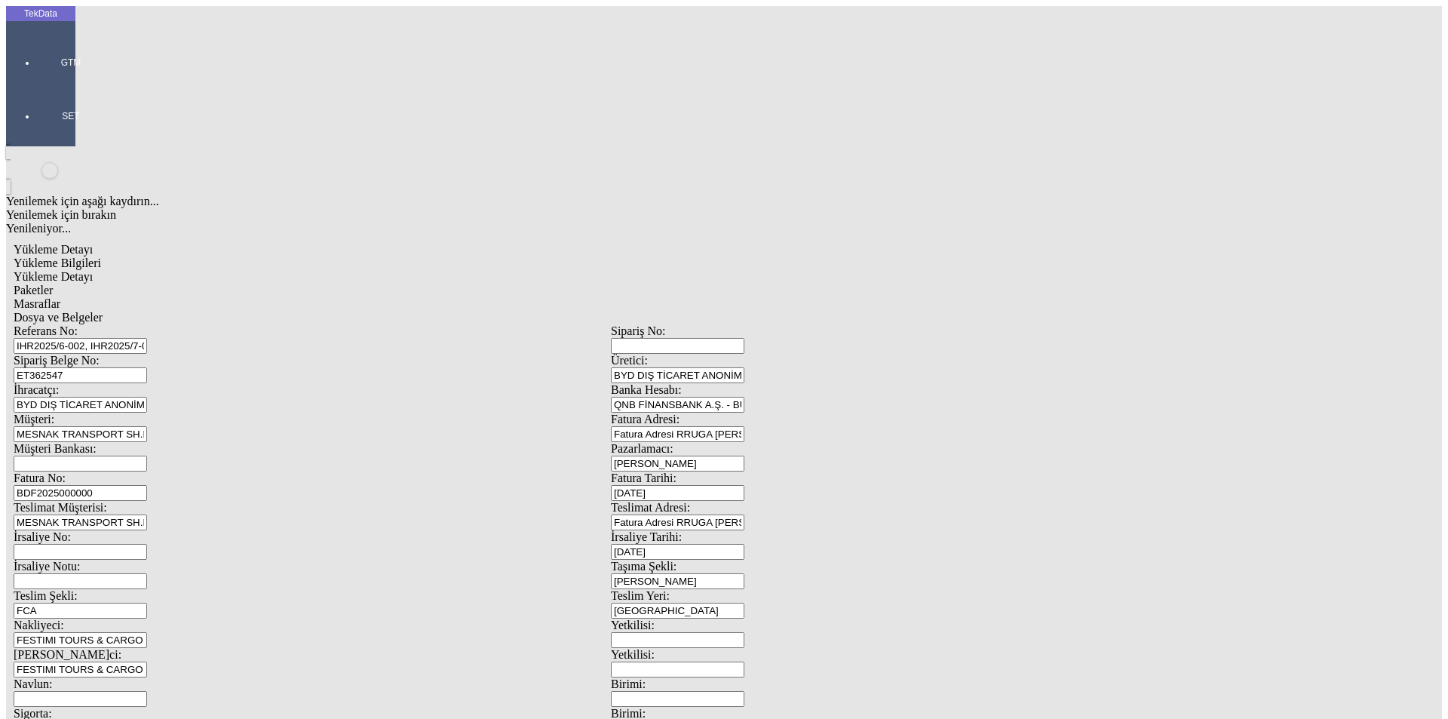
type input "1.53"
click at [855, 330] on div "Avro" at bounding box center [1120, 337] width 597 height 14
type input "Avro"
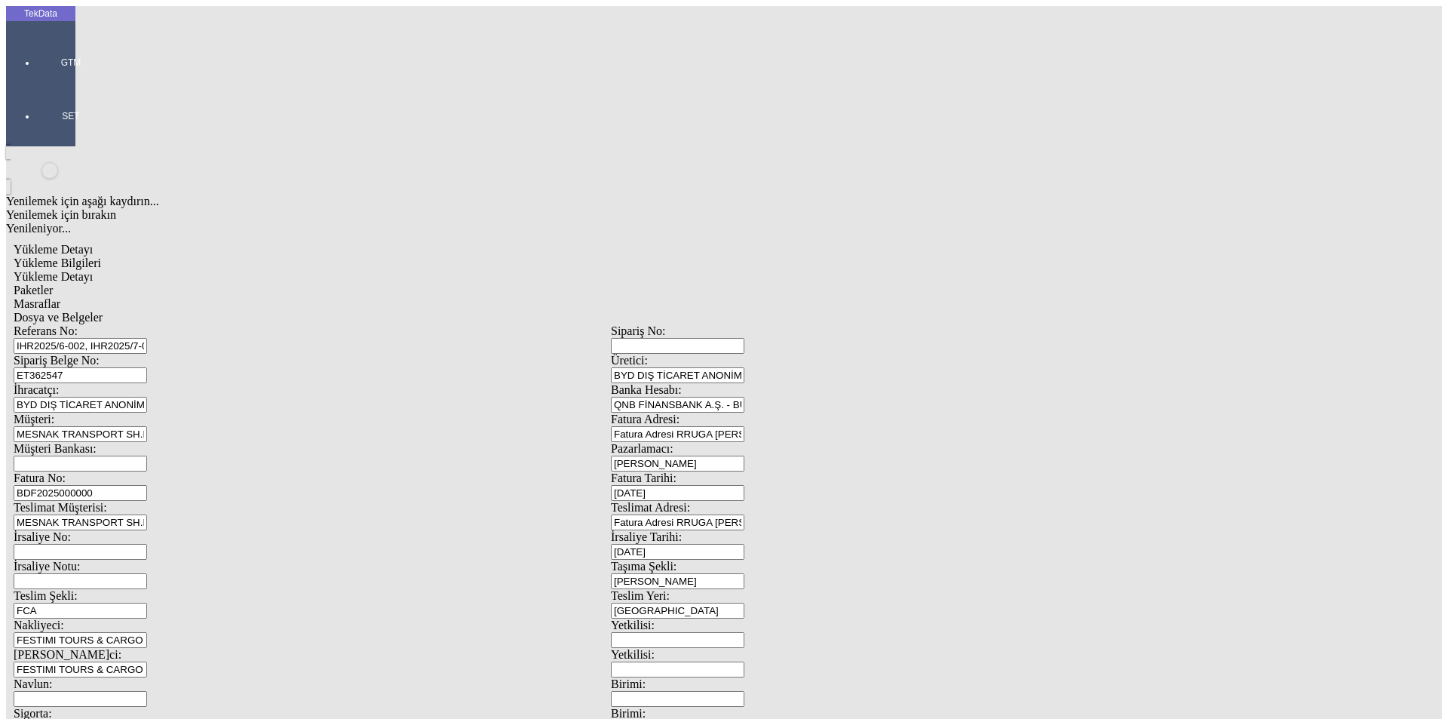
type input "300"
type input "1168.35"
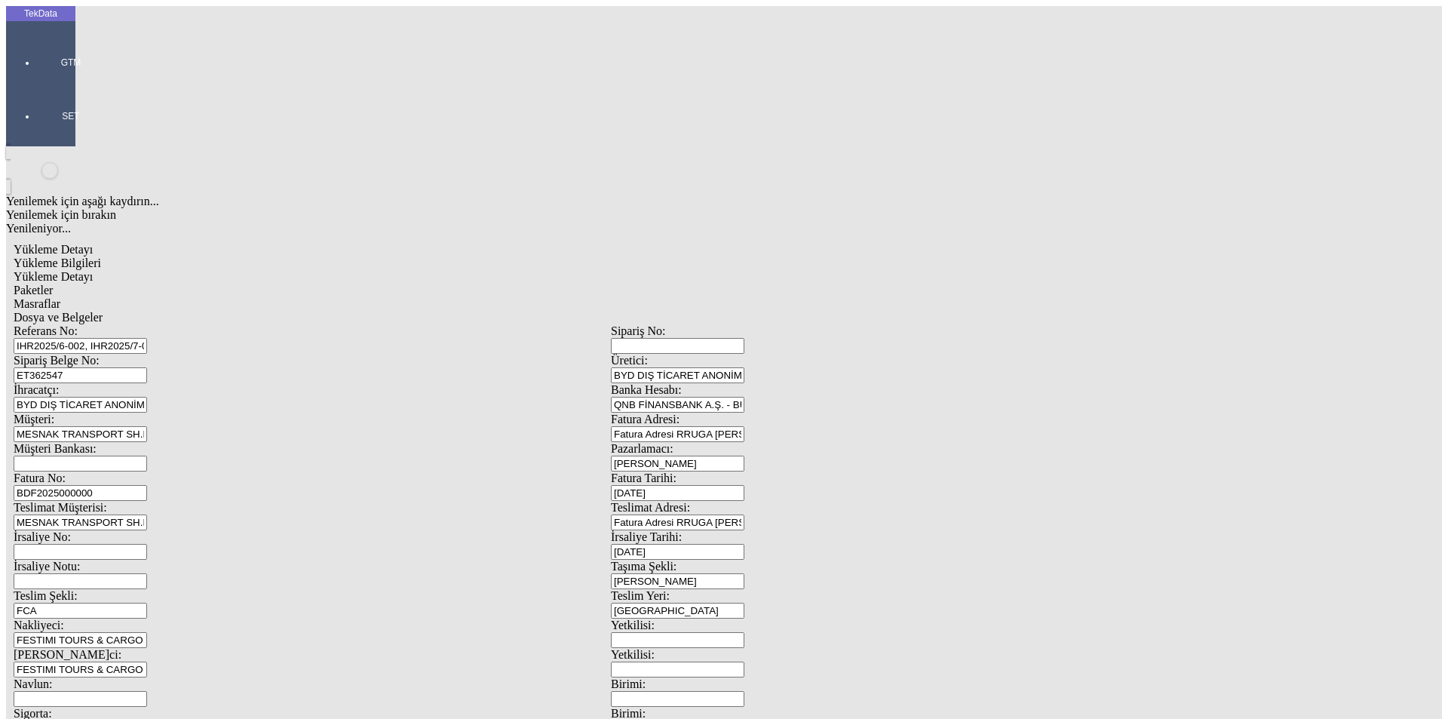
type input "1179.9"
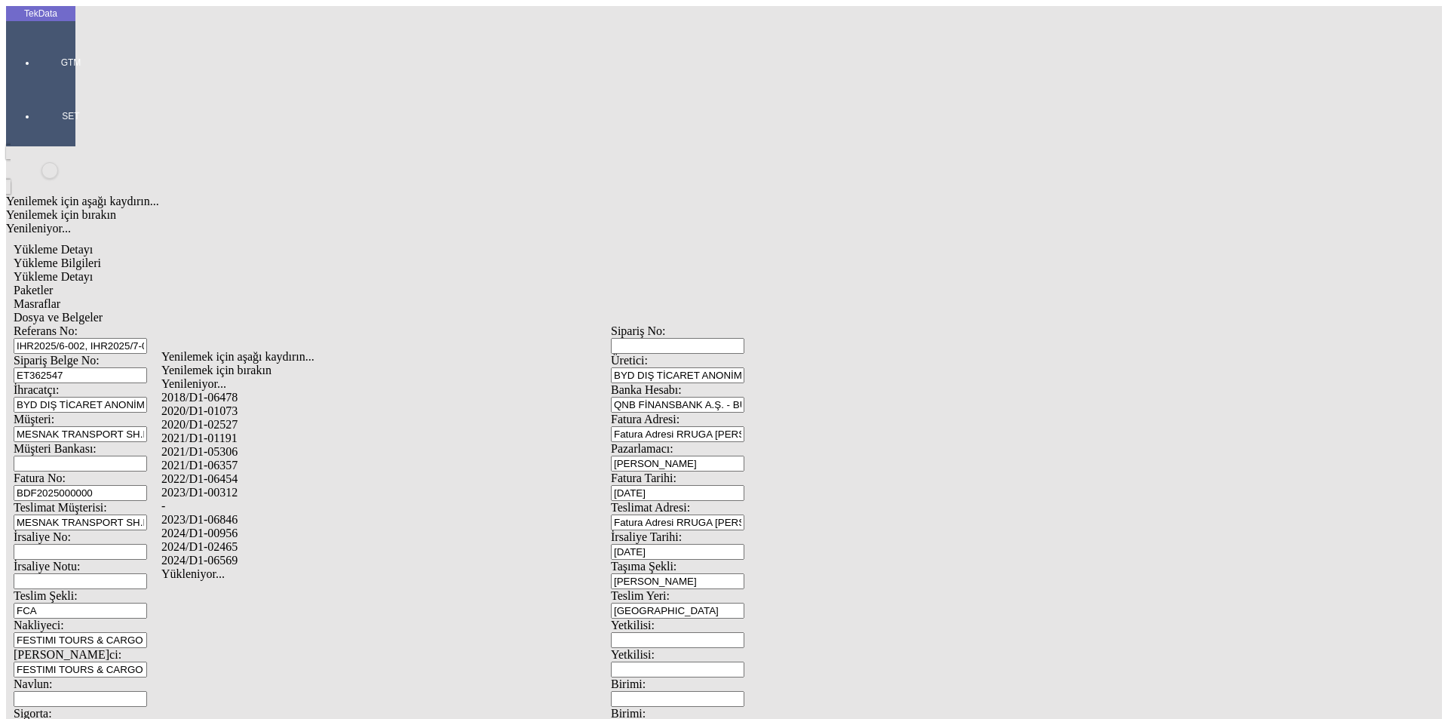
click at [238, 540] on div "2024/D1-02465" at bounding box center [454, 547] width 586 height 14
type input "2024/D1-02465"
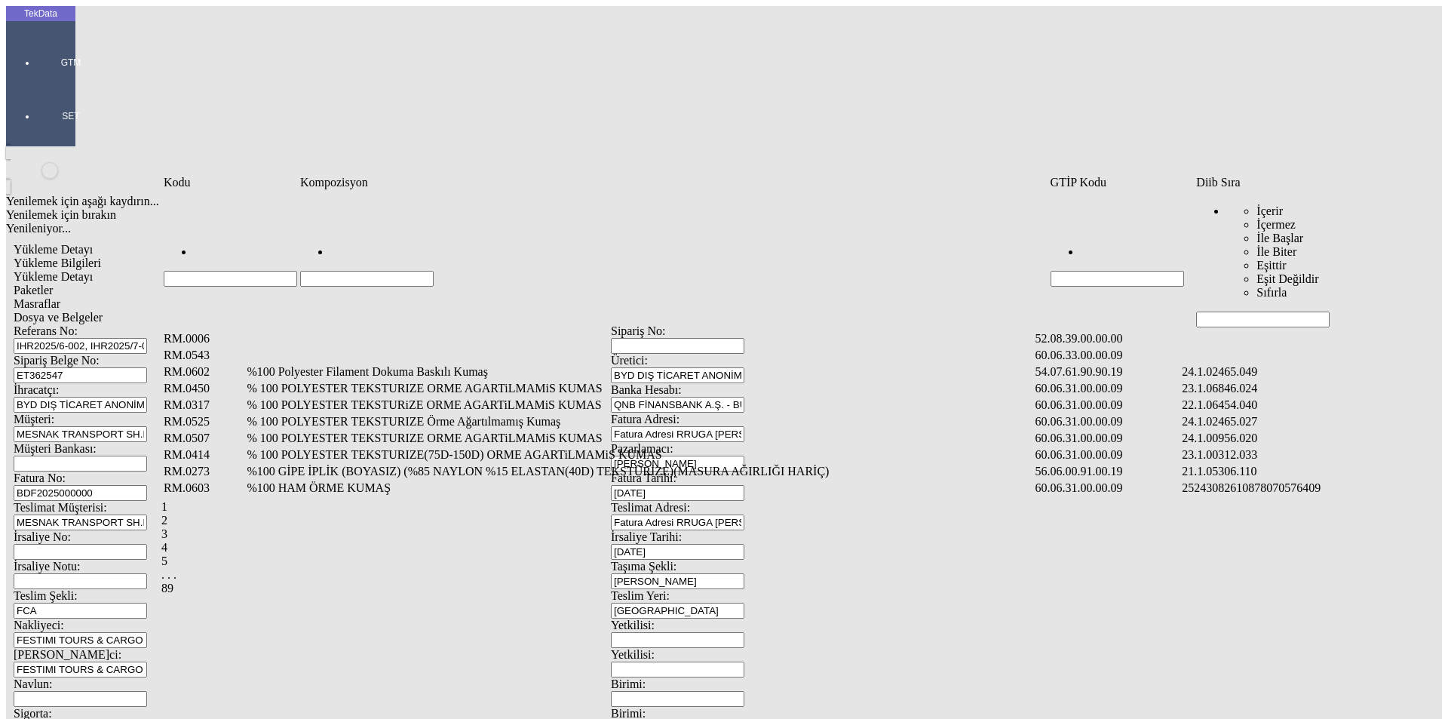
click at [1270, 331] on td "Veri Tablosu" at bounding box center [1295, 338] width 228 height 15
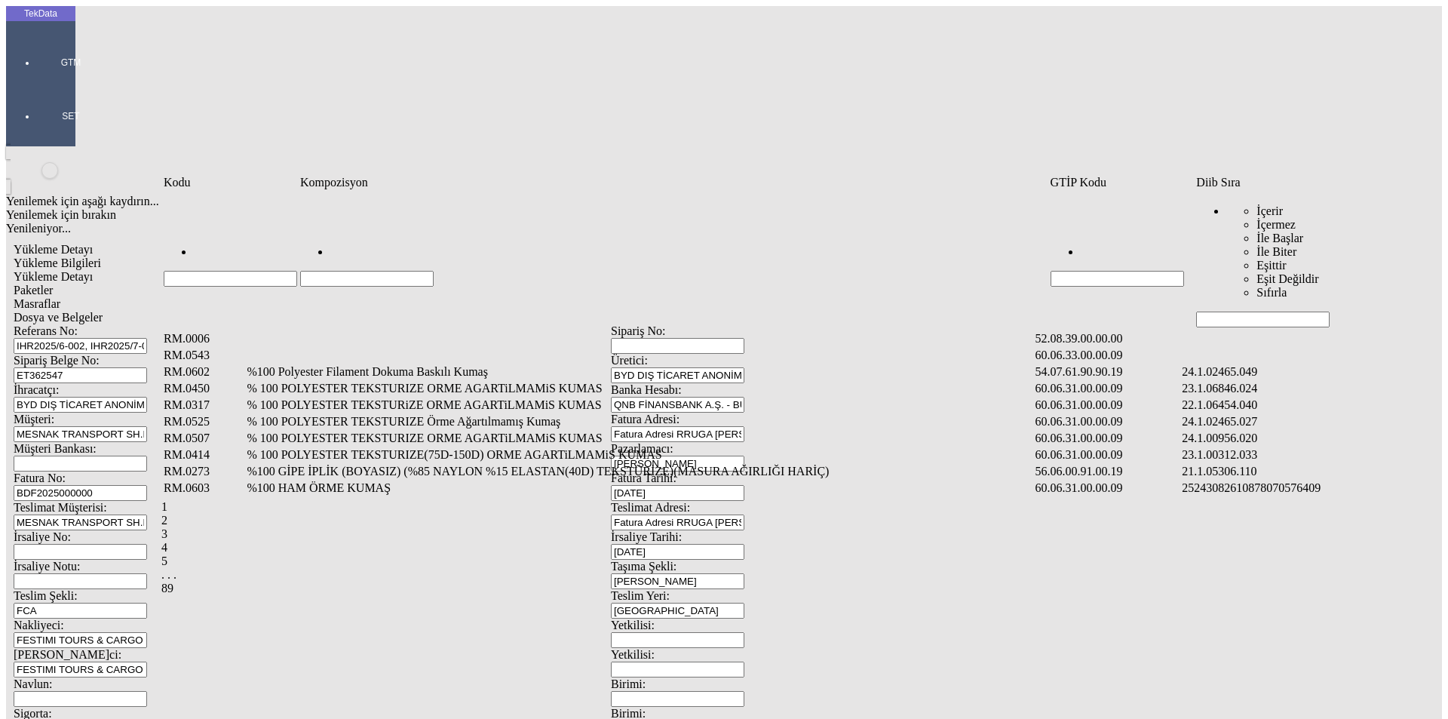
click at [1224, 312] on input "Hücreyi Filtrele" at bounding box center [1263, 320] width 134 height 16
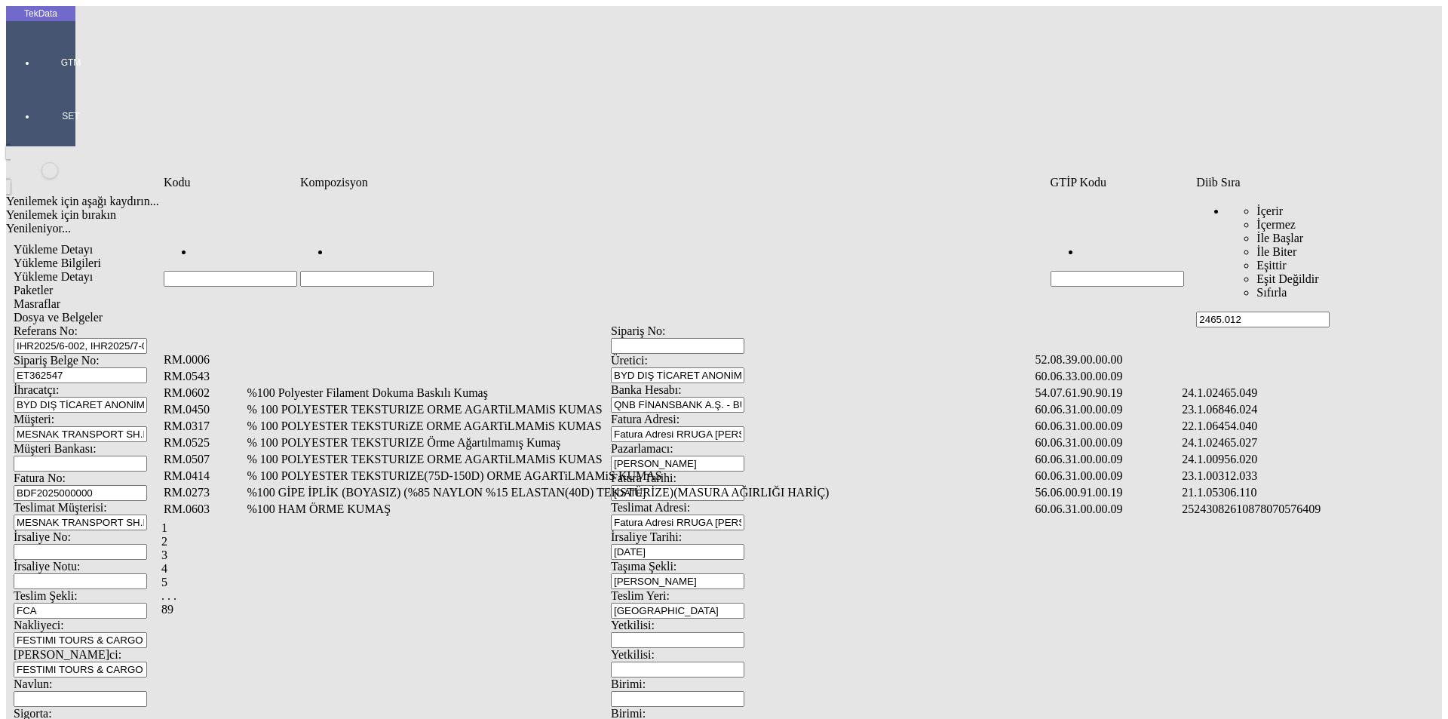
type input "2465.012"
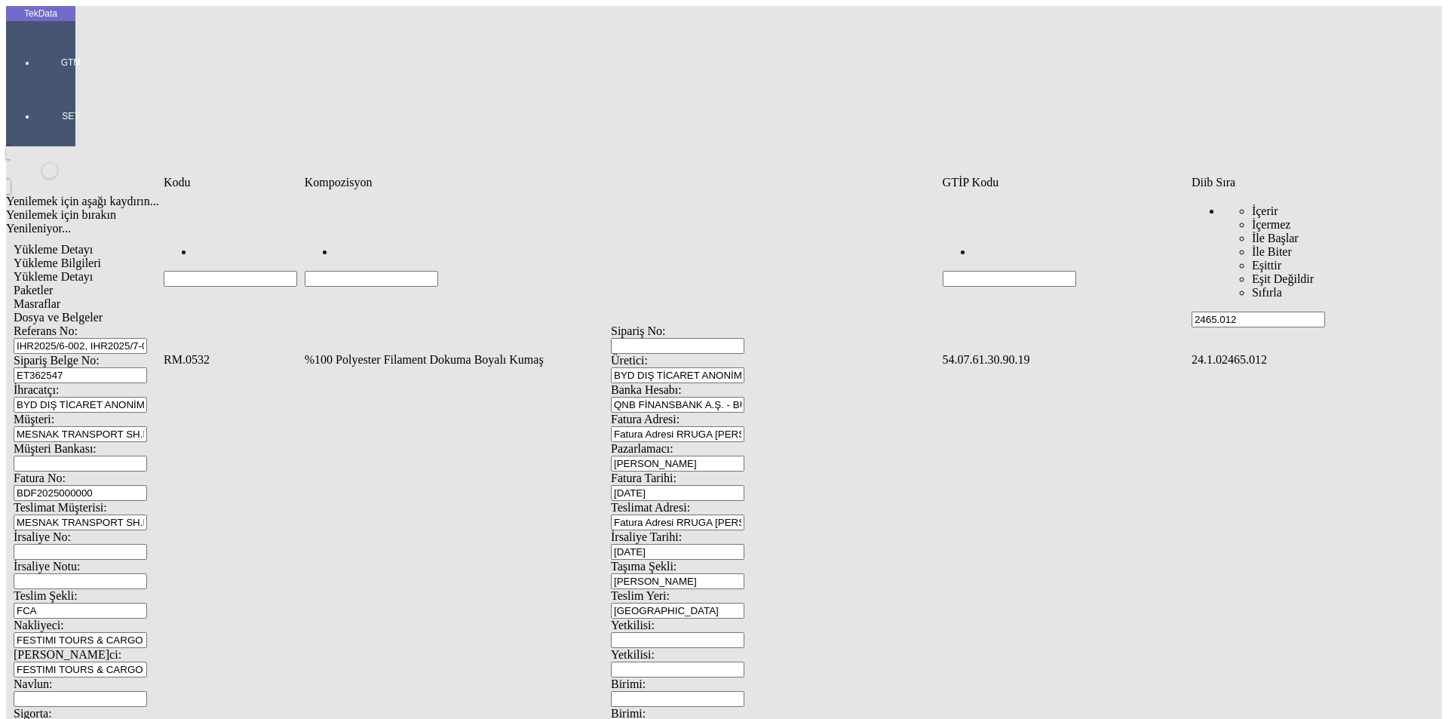
click at [413, 352] on td "%100 Polyester Filament Dokuma Boyalı Kumaş" at bounding box center [622, 359] width 637 height 15
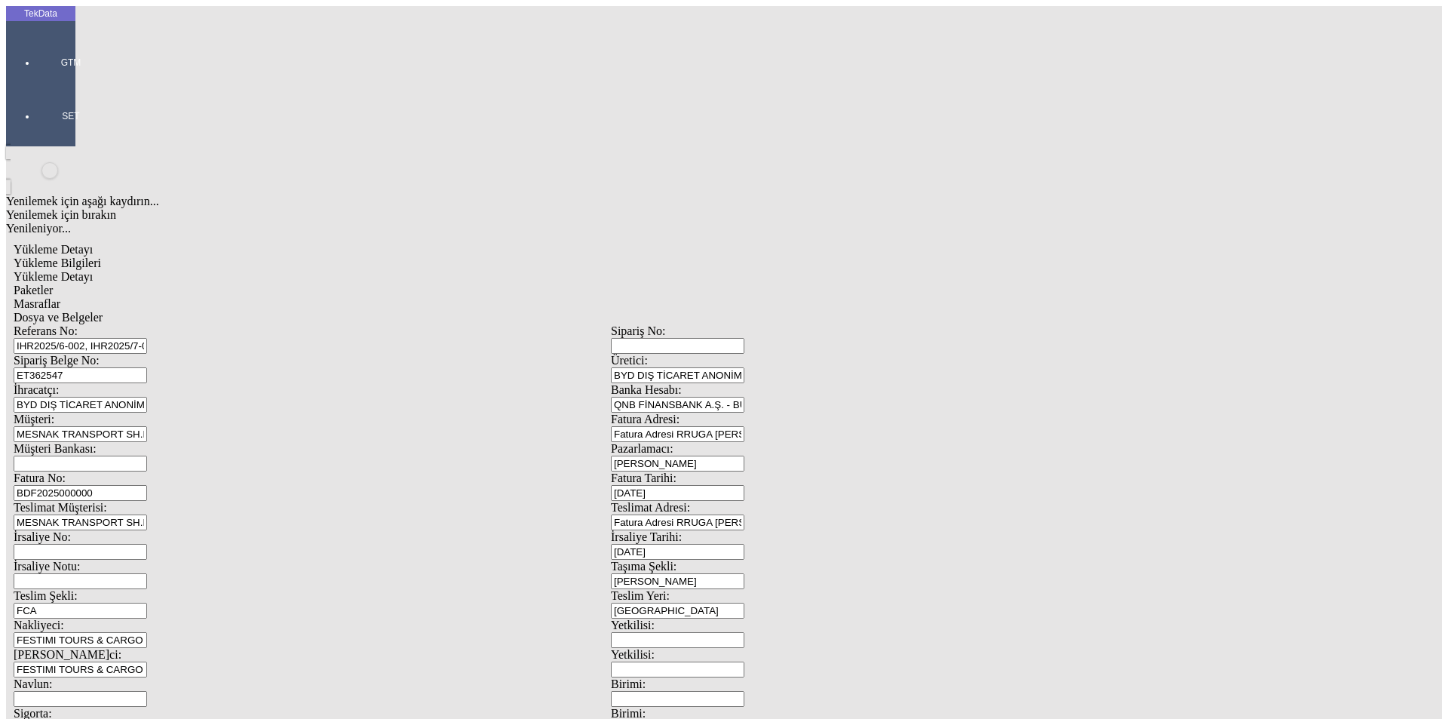
type input "1096.5"
click at [855, 273] on div "Metre" at bounding box center [1120, 280] width 597 height 14
type input "Metre"
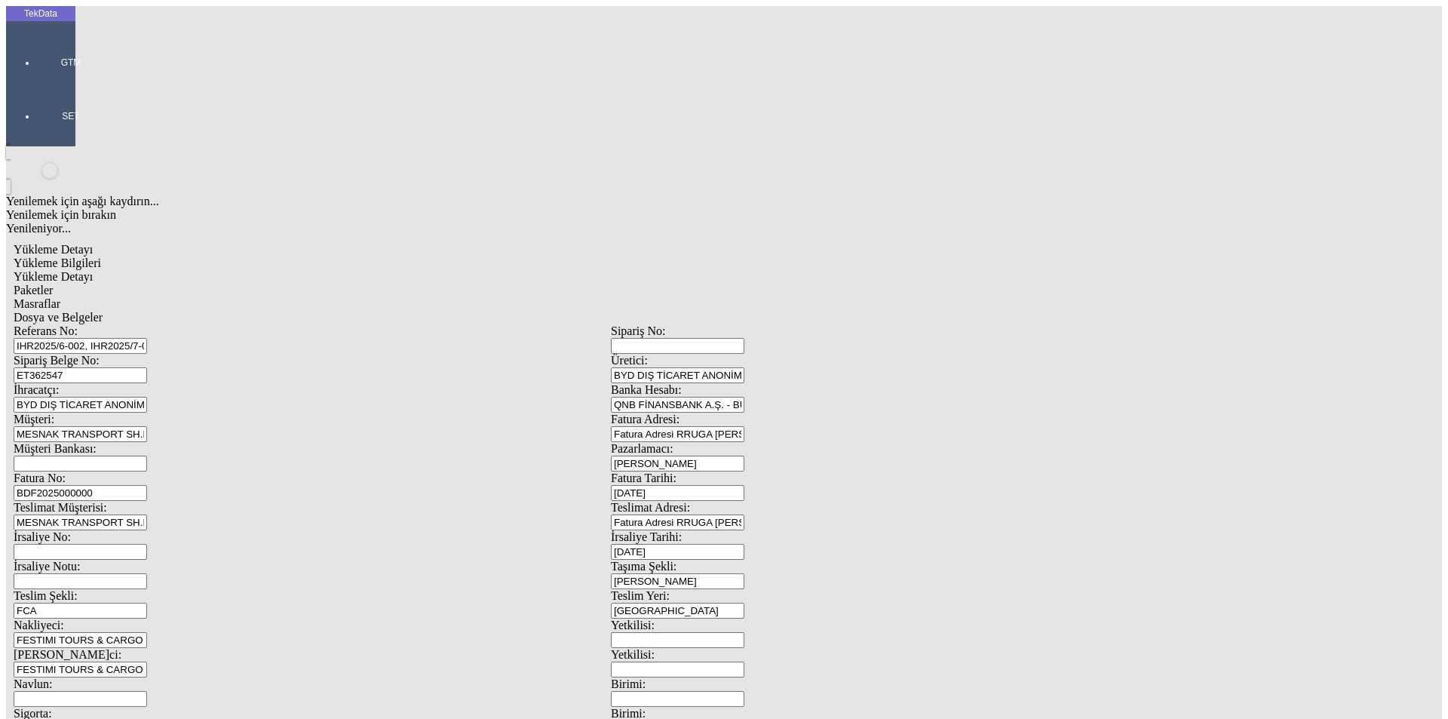
type input "1.53"
click at [849, 330] on div "Avro" at bounding box center [1120, 337] width 597 height 14
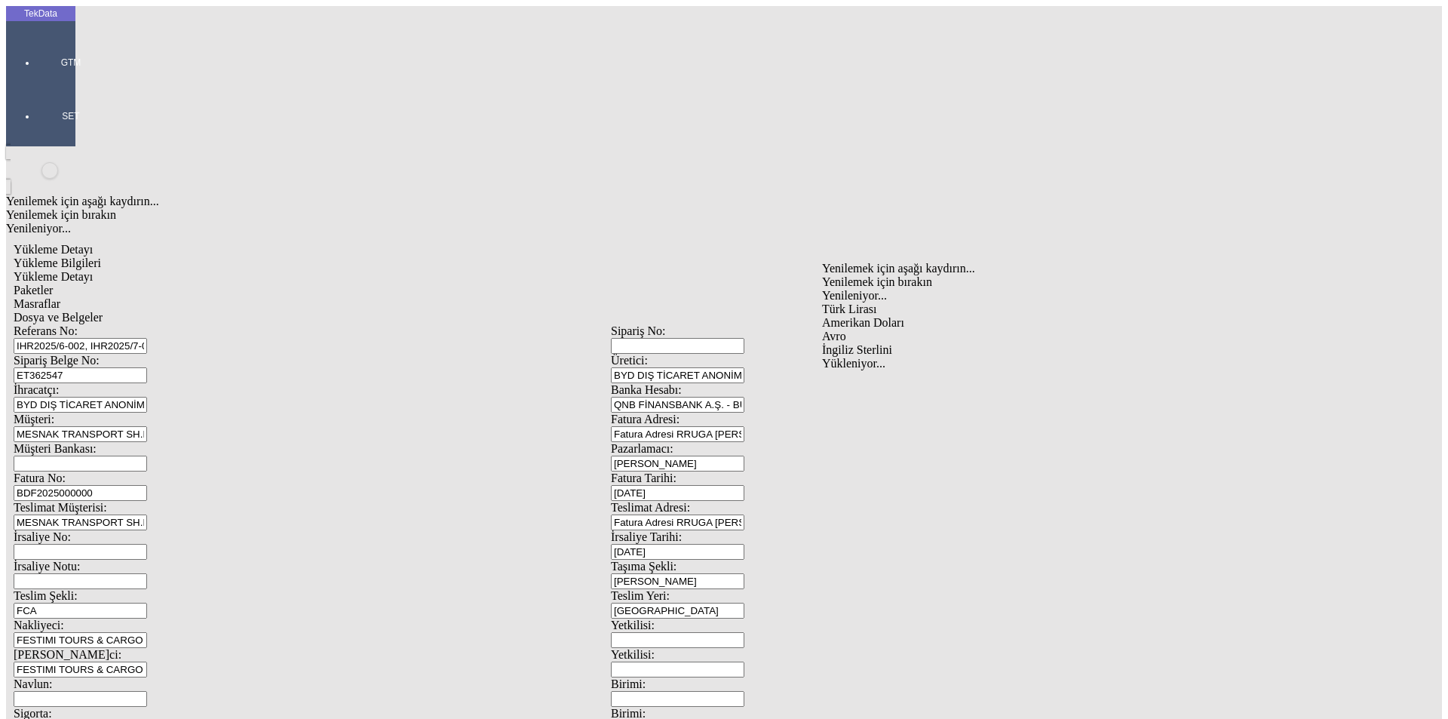
type input "Avro"
type input "300"
type input "375.35"
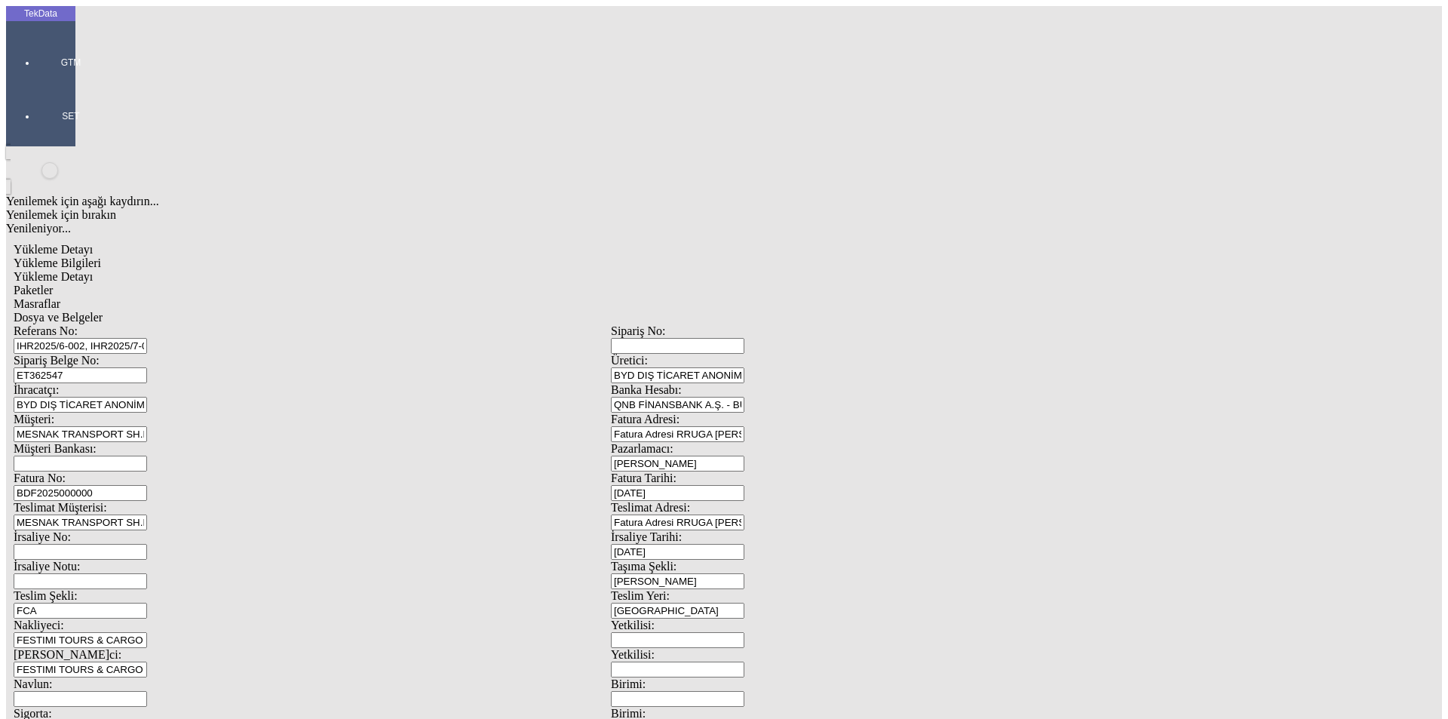
type input "378.95"
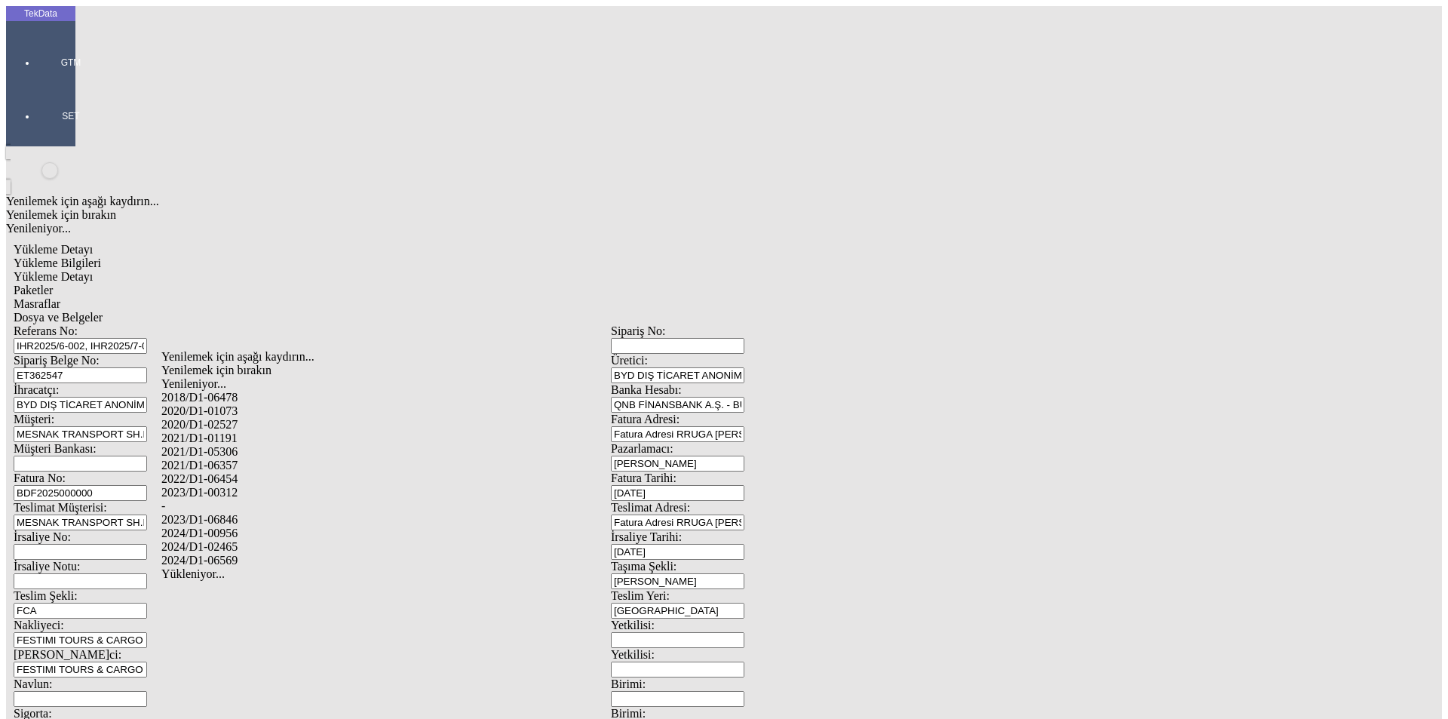
click at [219, 540] on div "2024/D1-02465" at bounding box center [454, 547] width 586 height 14
type input "2024/D1-02465"
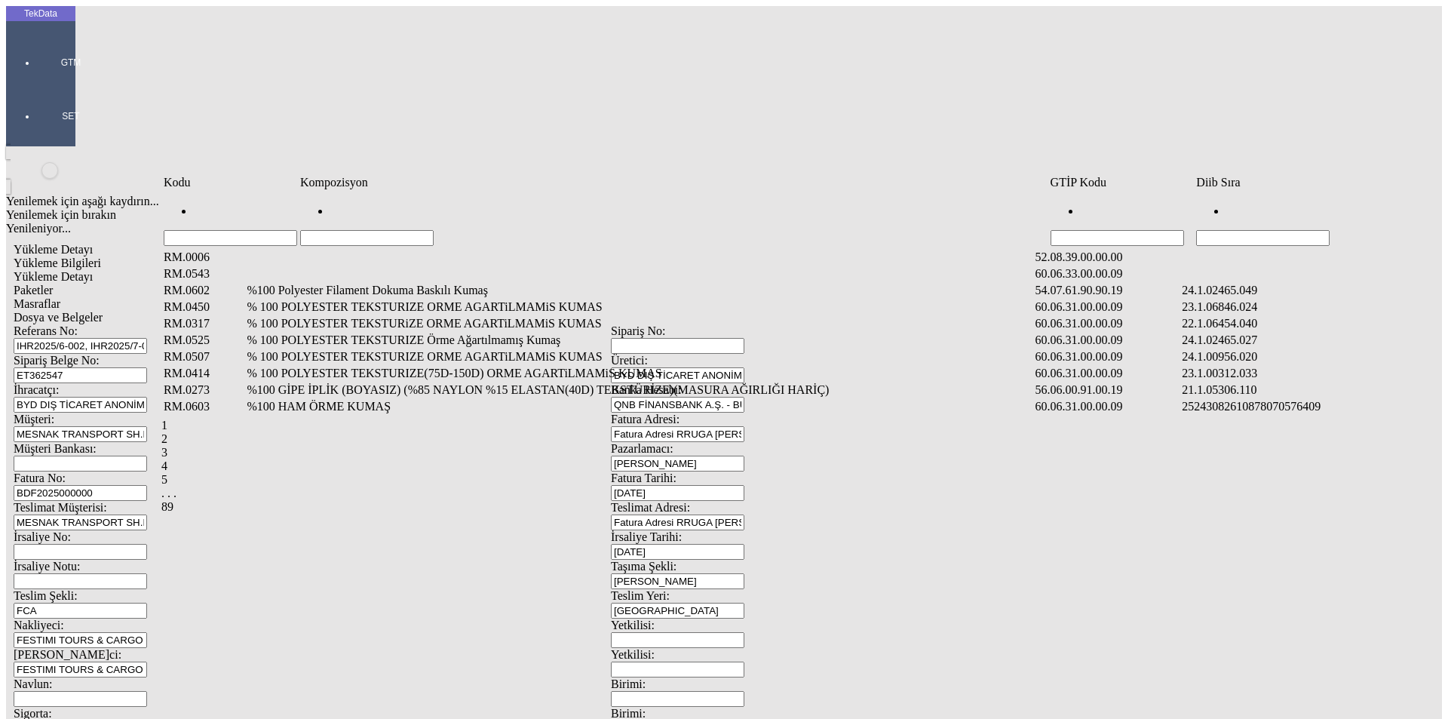
click at [1252, 206] on td "Hücreyi Filtrele" at bounding box center [1307, 219] width 223 height 55
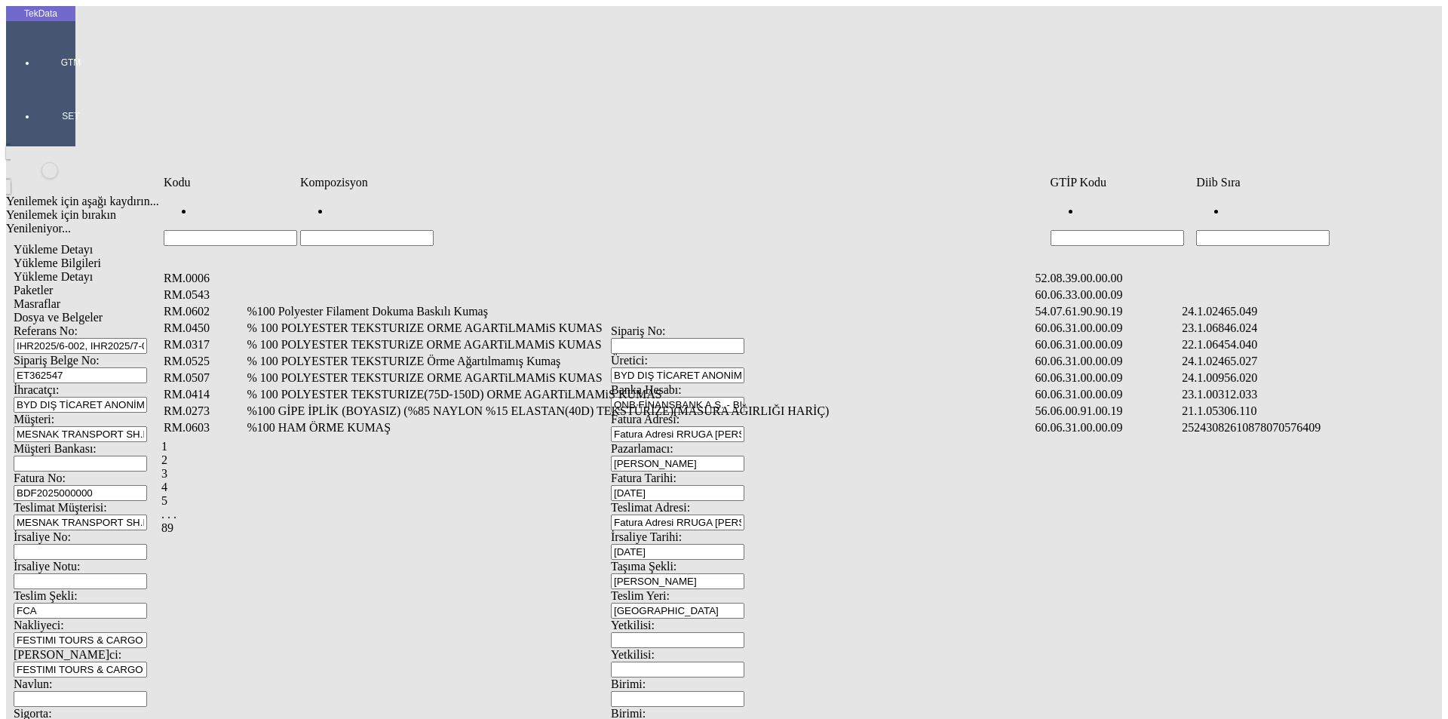
click at [1252, 230] on input "Hücreyi Filtrele" at bounding box center [1263, 238] width 134 height 16
type input "2465"
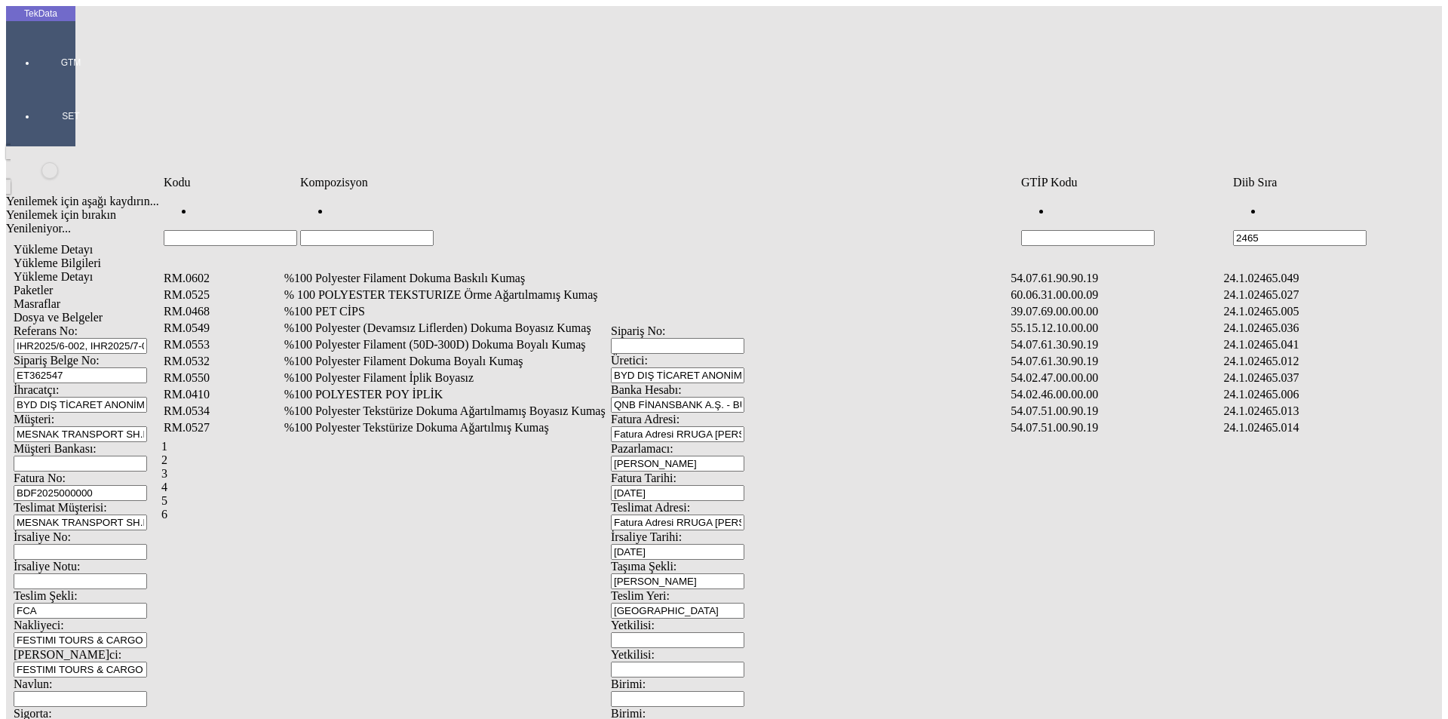
click at [364, 230] on input "Hücreyi Filtrele" at bounding box center [367, 238] width 134 height 16
type input "%70"
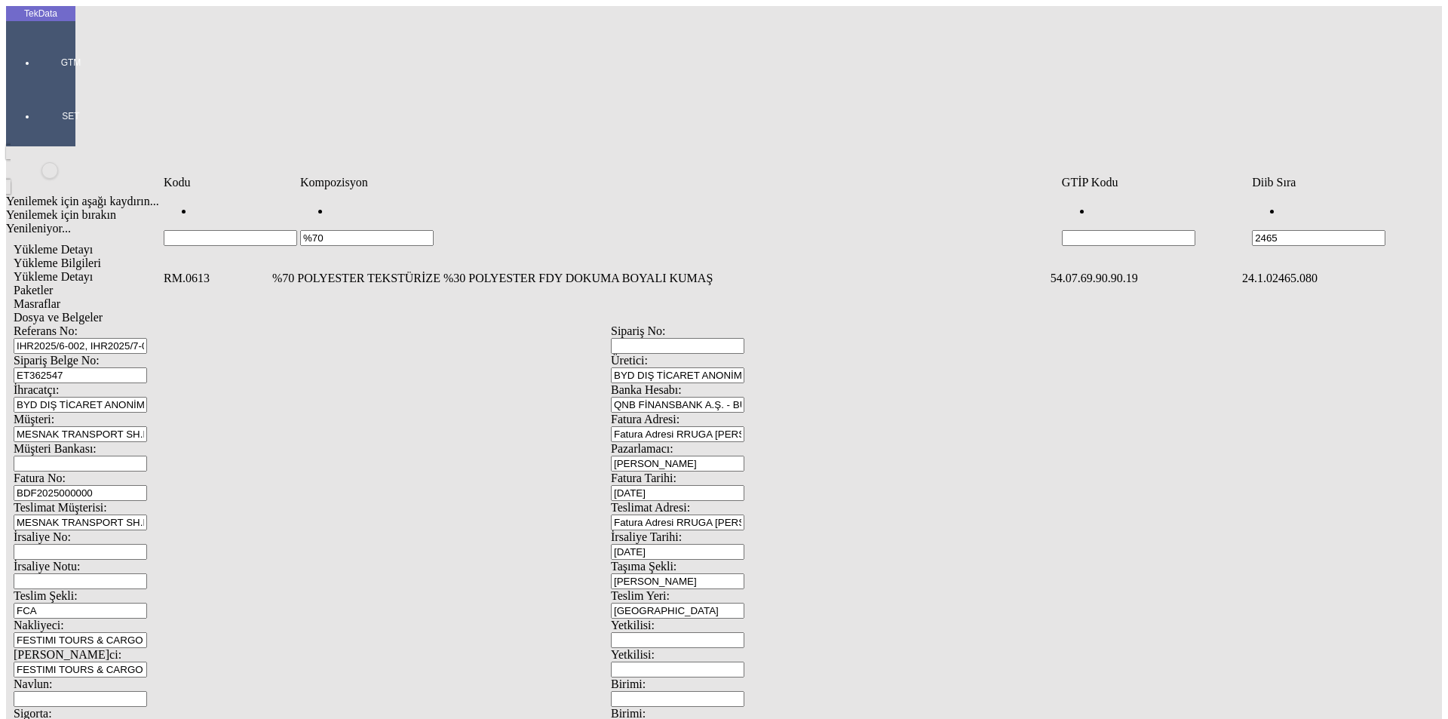
click at [357, 271] on td "%70 POLYESTER TEKSTÜRİZE %30 POLYESTER FDY DOKUMA BOYALI KUMAŞ" at bounding box center [660, 278] width 777 height 15
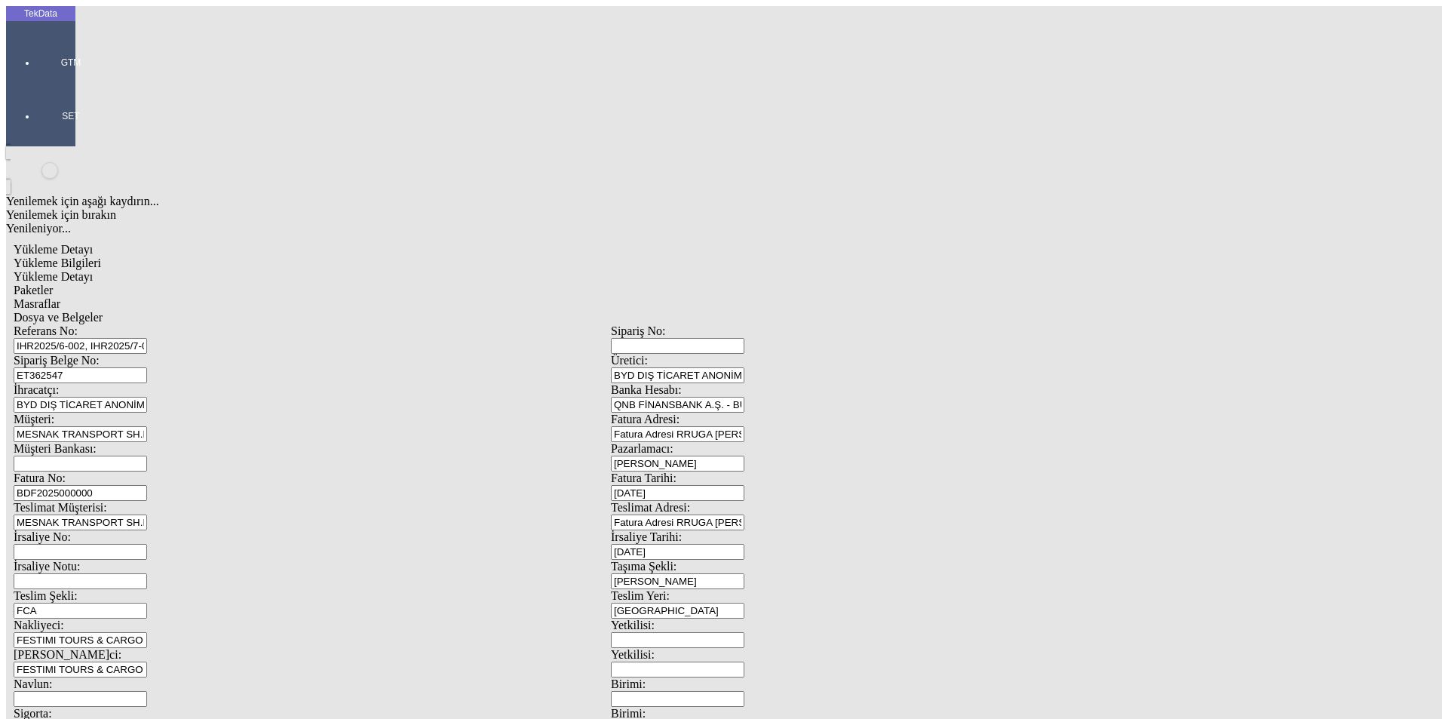
type input "1470"
click at [853, 273] on div "Metre" at bounding box center [1120, 280] width 597 height 14
type input "Metre"
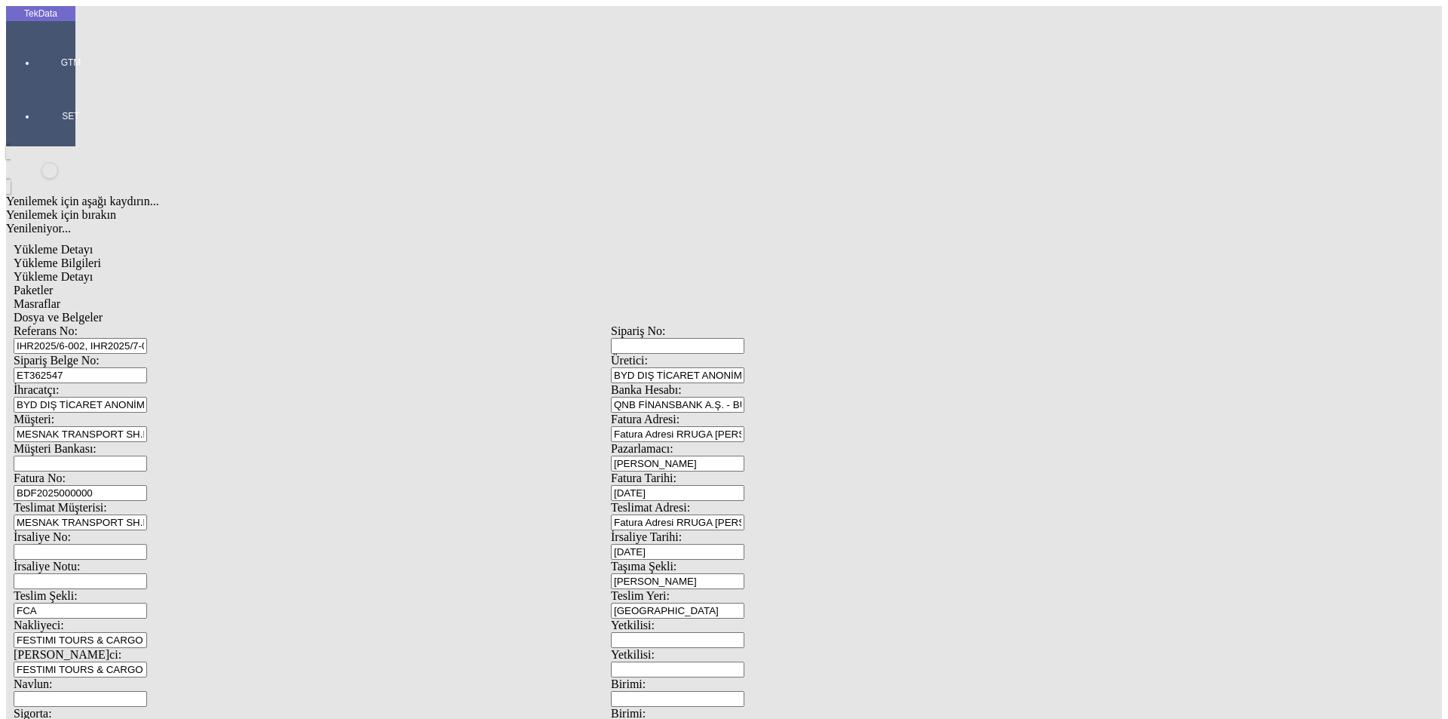
type input "1.53"
click at [853, 330] on div "Avro" at bounding box center [1120, 337] width 597 height 14
type input "Avro"
type input "300"
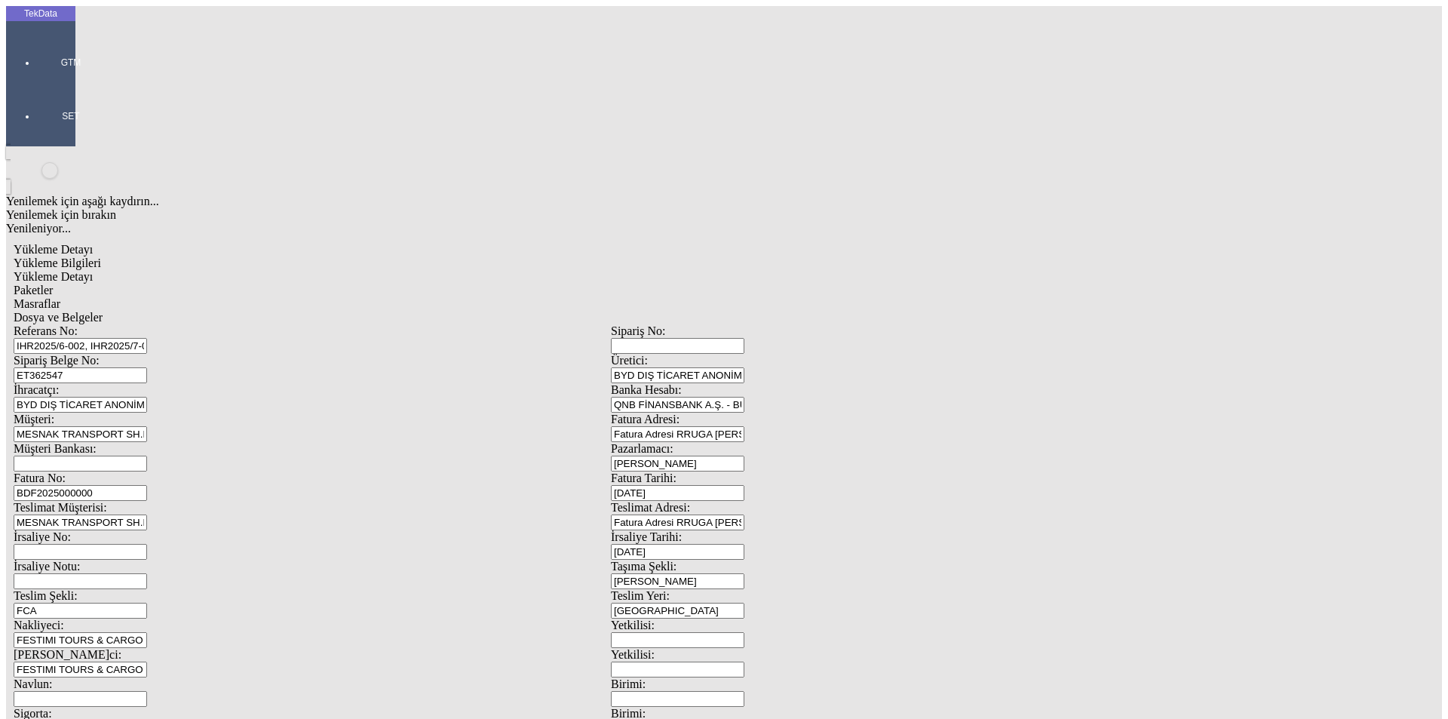
type input "508.45"
type input "513.25"
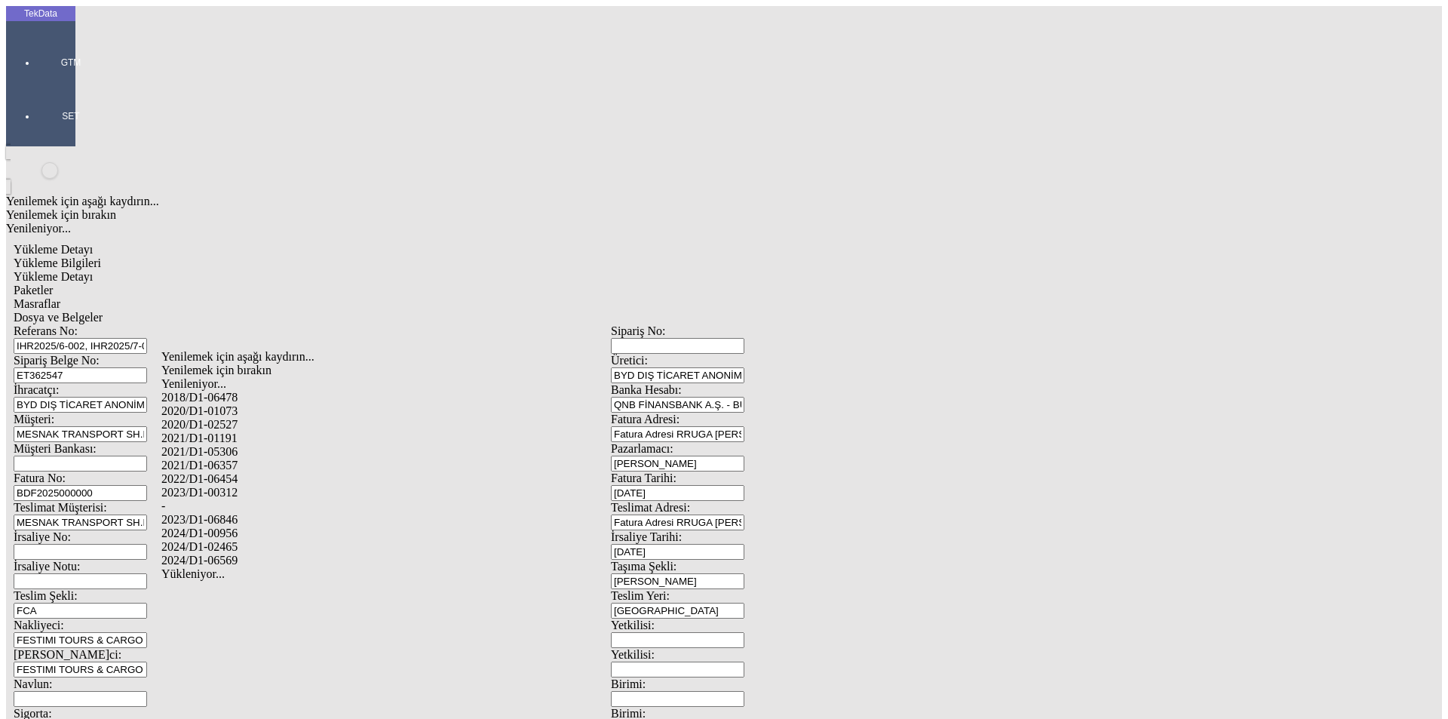
click at [237, 540] on div "2024/D1-02465" at bounding box center [454, 547] width 586 height 14
type input "2024/D1-02465"
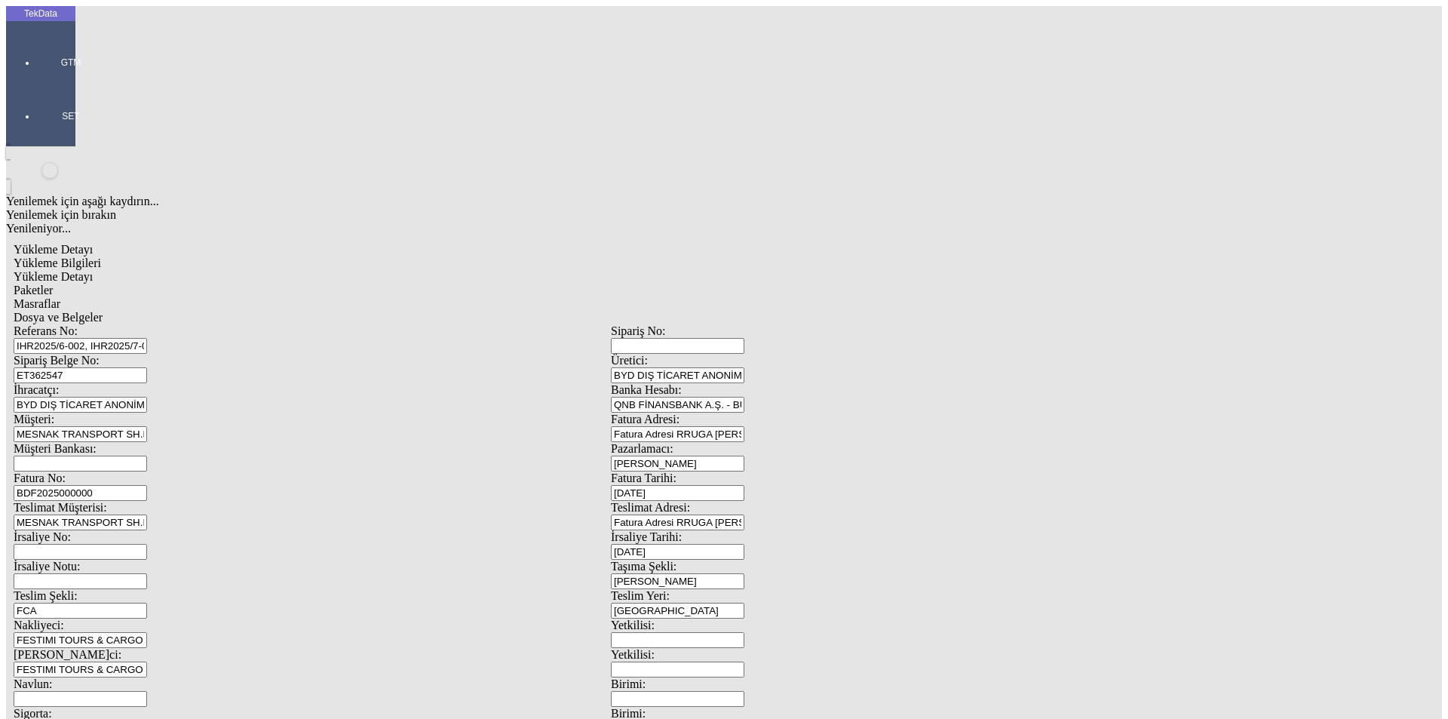
click at [321, 284] on div "Paketler" at bounding box center [611, 291] width 1195 height 14
drag, startPoint x: 853, startPoint y: 165, endPoint x: 760, endPoint y: 170, distance: 92.9
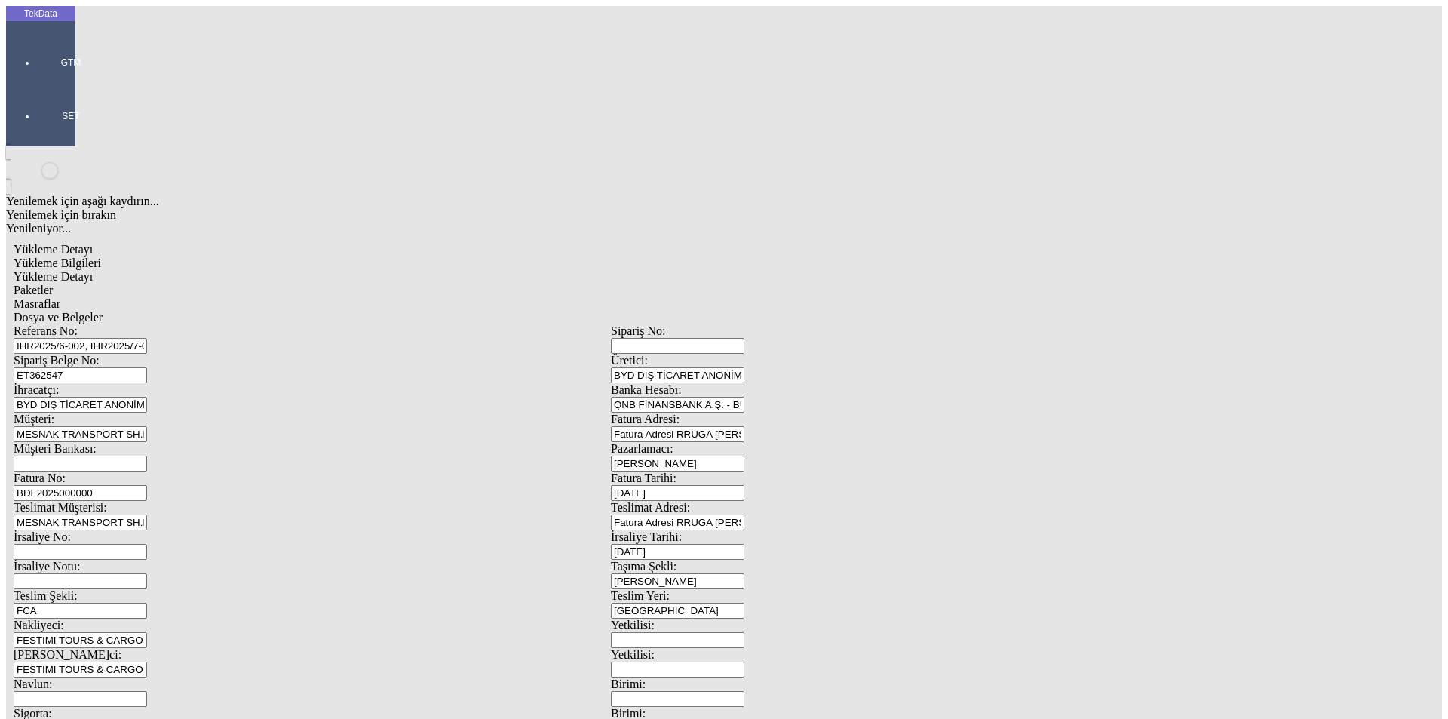
type input "66"
drag, startPoint x: 1341, startPoint y: 220, endPoint x: 1320, endPoint y: 219, distance: 21.2
click at [60, 297] on span "Masraflar" at bounding box center [37, 303] width 47 height 13
click at [103, 311] on span "Dosya ve Belgeler" at bounding box center [58, 317] width 89 height 13
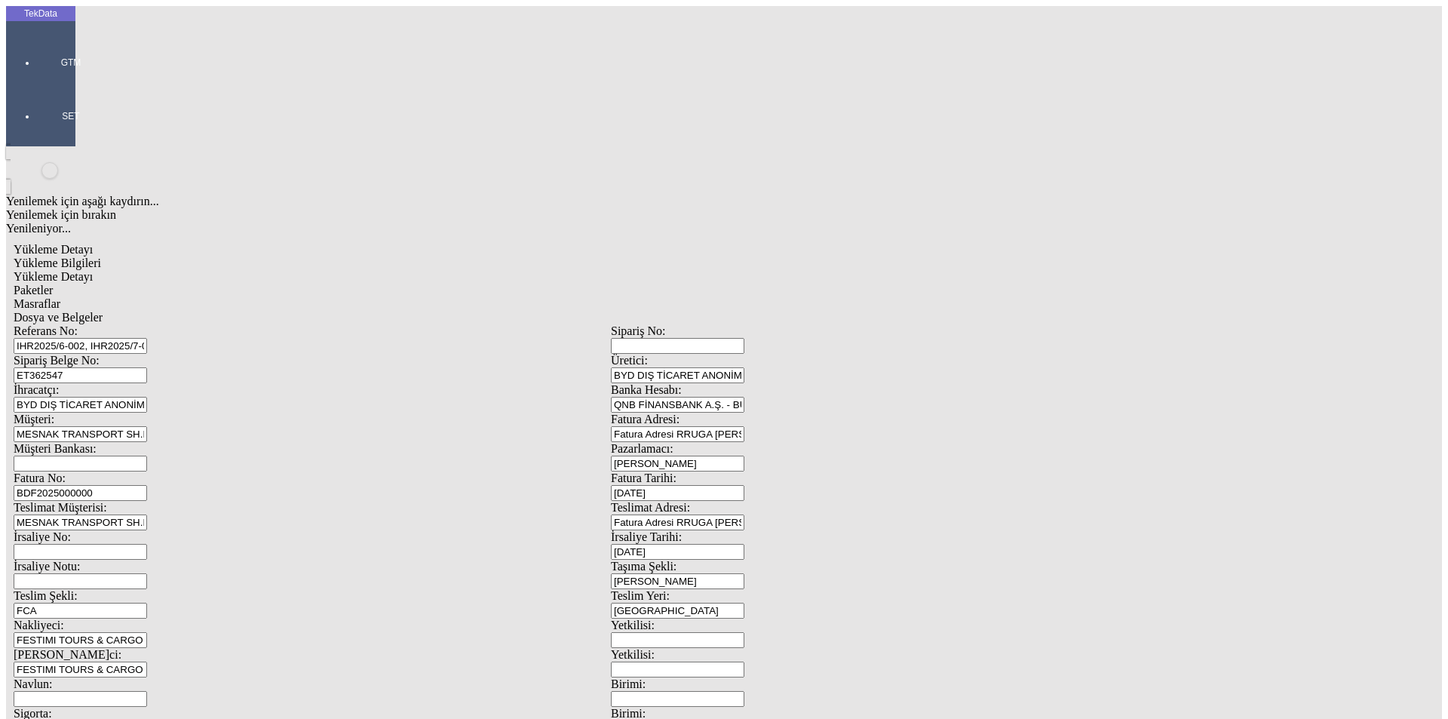
click at [103, 311] on span "Dosya ve Belgeler" at bounding box center [58, 317] width 89 height 13
click at [101, 256] on span "Yükleme Bilgileri" at bounding box center [58, 262] width 88 height 13
drag, startPoint x: 410, startPoint y: 111, endPoint x: 155, endPoint y: 111, distance: 254.2
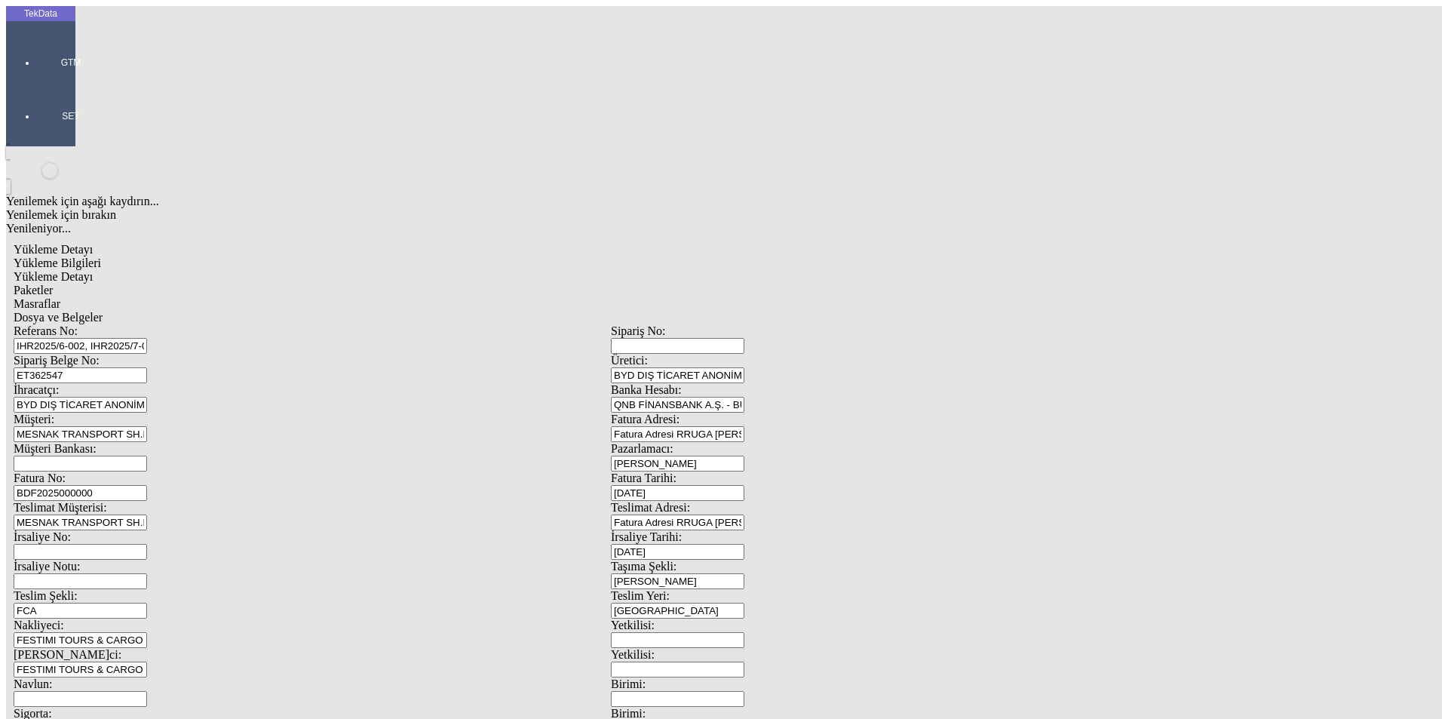
click at [155, 324] on div "Referans No: IHR2025/6-002, IHR2025/7-023, IHR2025/7-073" at bounding box center [312, 338] width 597 height 29
drag, startPoint x: 284, startPoint y: 135, endPoint x: 170, endPoint y: 136, distance: 113.9
click at [170, 354] on div "Sipariş Belge No: ET362547" at bounding box center [312, 368] width 597 height 29
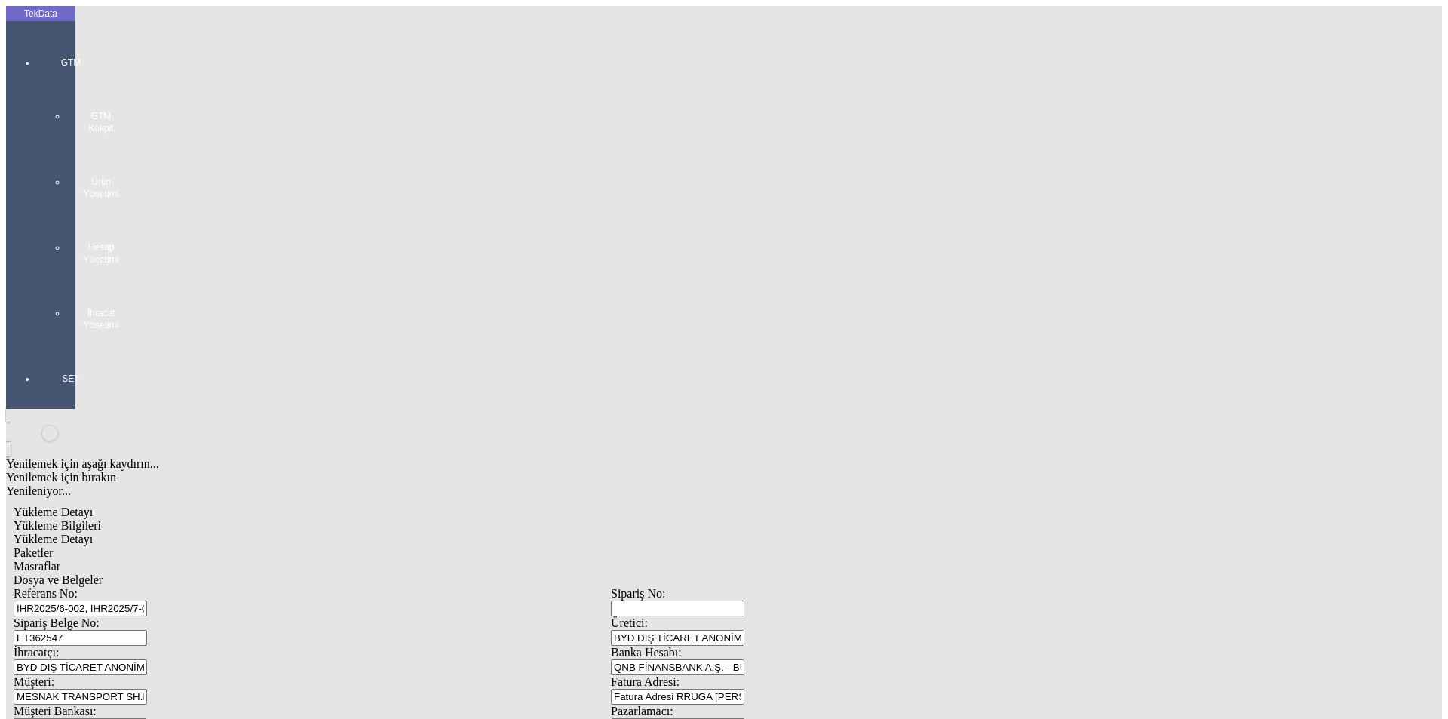
click at [38, 346] on div at bounding box center [70, 346] width 69 height 0
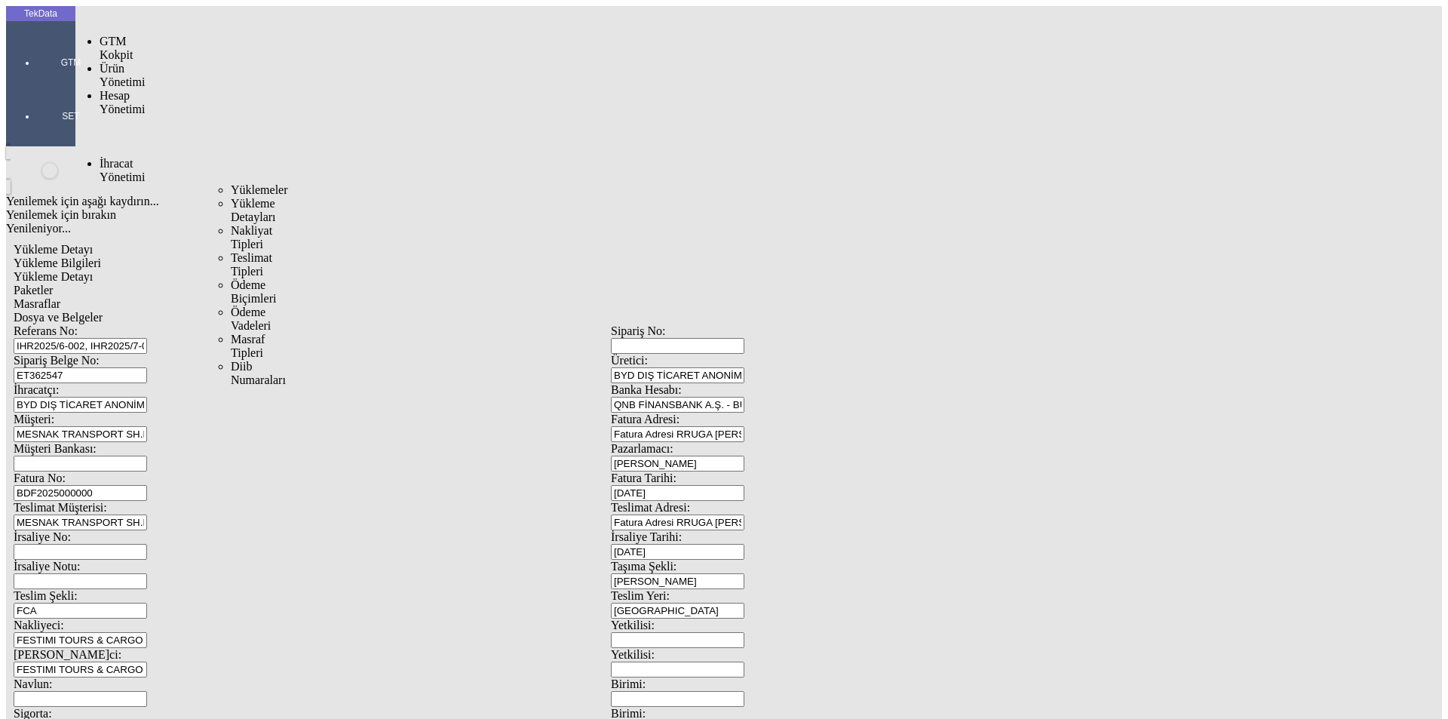
drag, startPoint x: 128, startPoint y: 85, endPoint x: 203, endPoint y: 86, distance: 74.7
click at [129, 157] on span "İhracat Yönetimi" at bounding box center [122, 170] width 45 height 26
click at [232, 183] on span "Yüklemeler" at bounding box center [259, 189] width 57 height 13
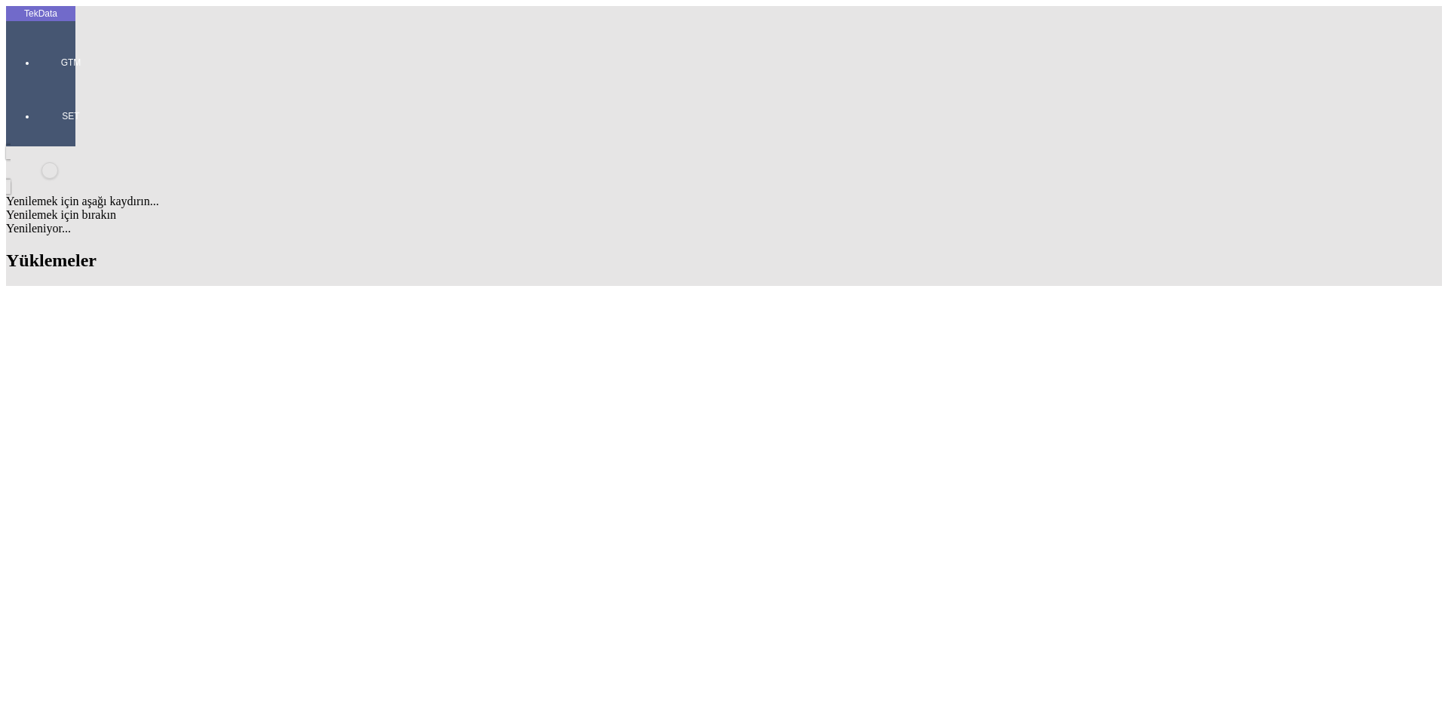
drag, startPoint x: 1035, startPoint y: 121, endPoint x: 846, endPoint y: 113, distance: 189.5
paste input "RUE "Beltamozhservis""
type input "RUE "Beltamozhservis""
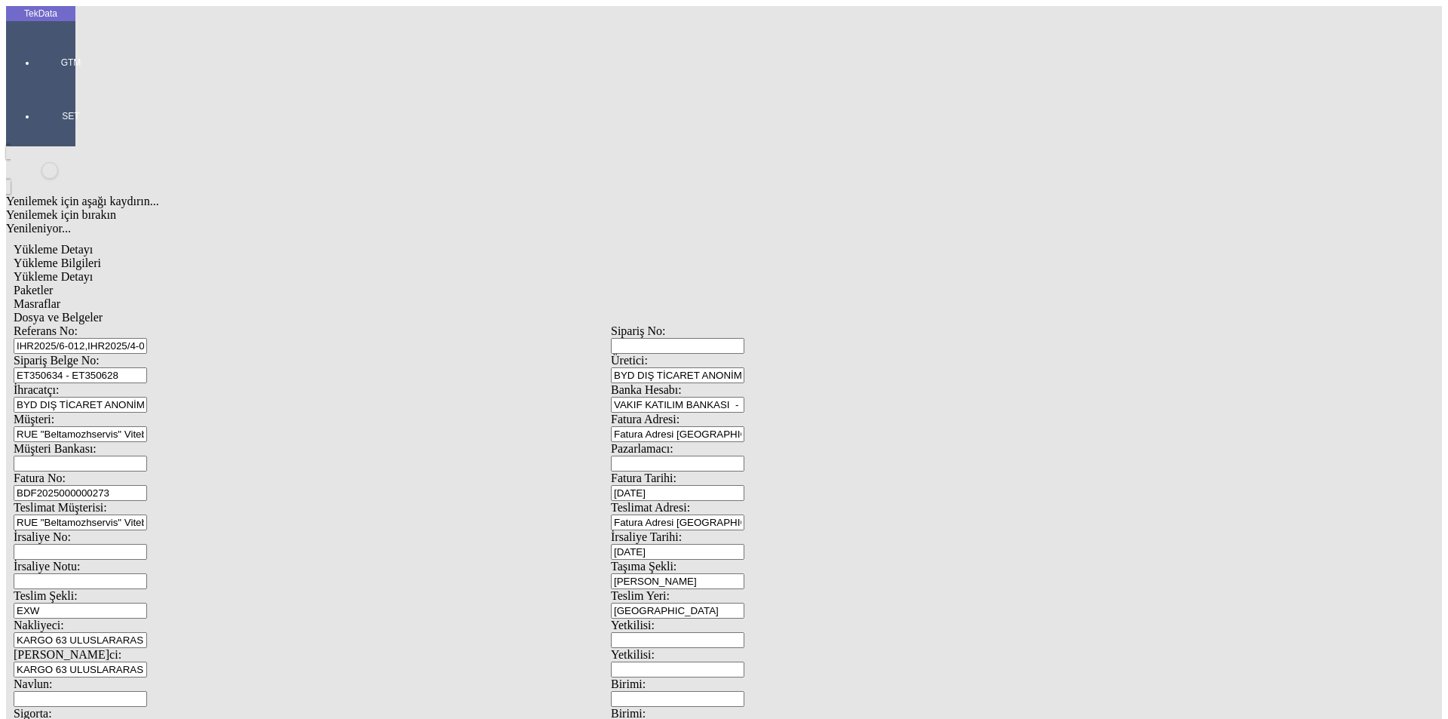
drag, startPoint x: 300, startPoint y: 139, endPoint x: 54, endPoint y: 139, distance: 246.7
click at [54, 139] on div "TekData GTM SET Yenilemek için aşağı kaydırın... Yenilemek için bırakın Yenilen…" at bounding box center [611, 596] width 1210 height 1181
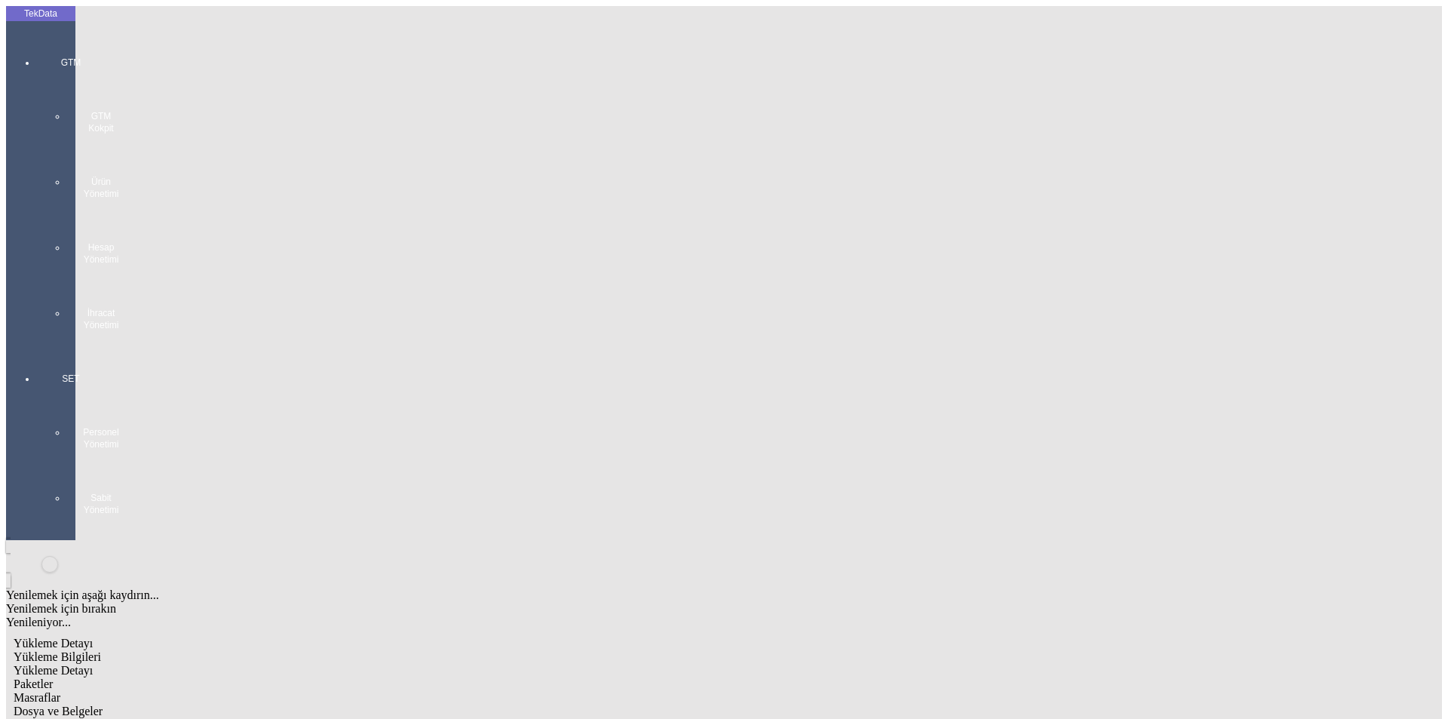
click at [36, 346] on div at bounding box center [70, 346] width 69 height 0
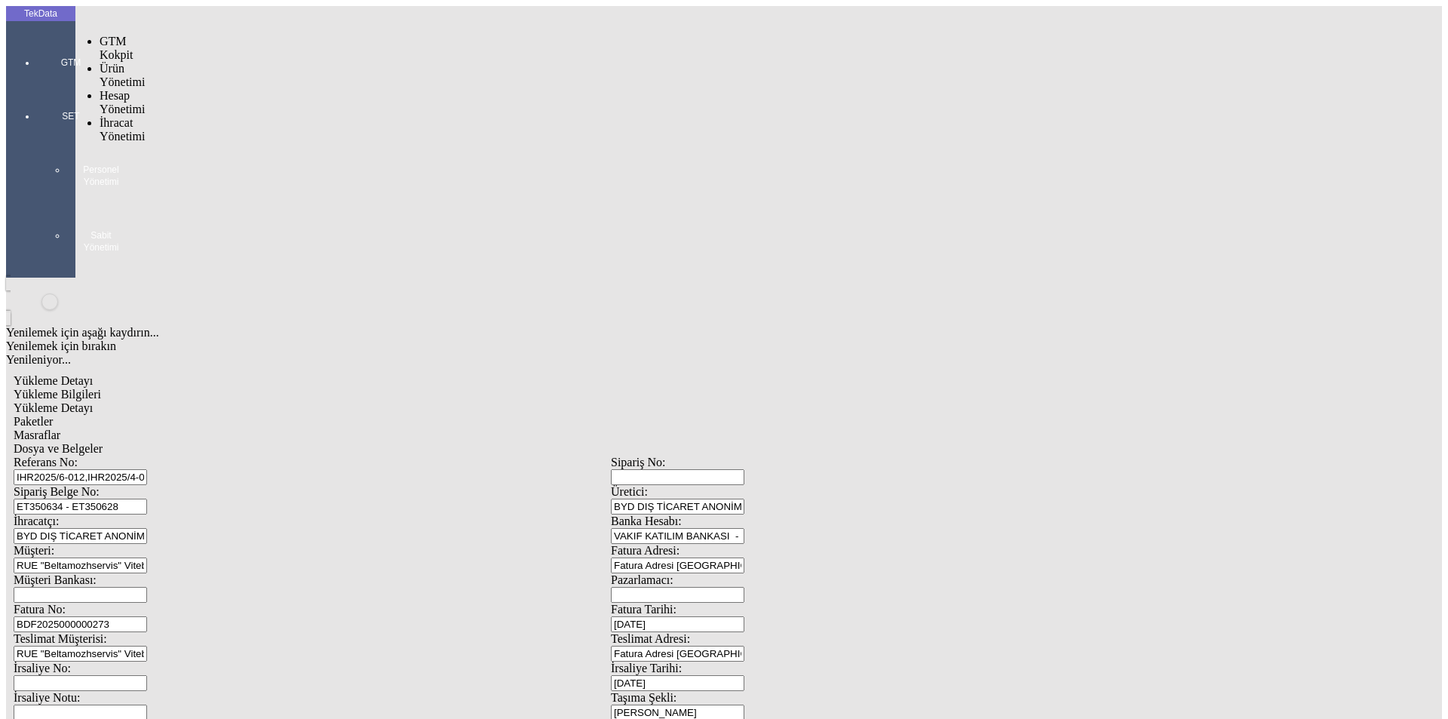
click at [143, 116] on span "İhracat Yönetimi" at bounding box center [122, 129] width 45 height 26
click at [231, 143] on span "Yüklemeler" at bounding box center [259, 149] width 57 height 13
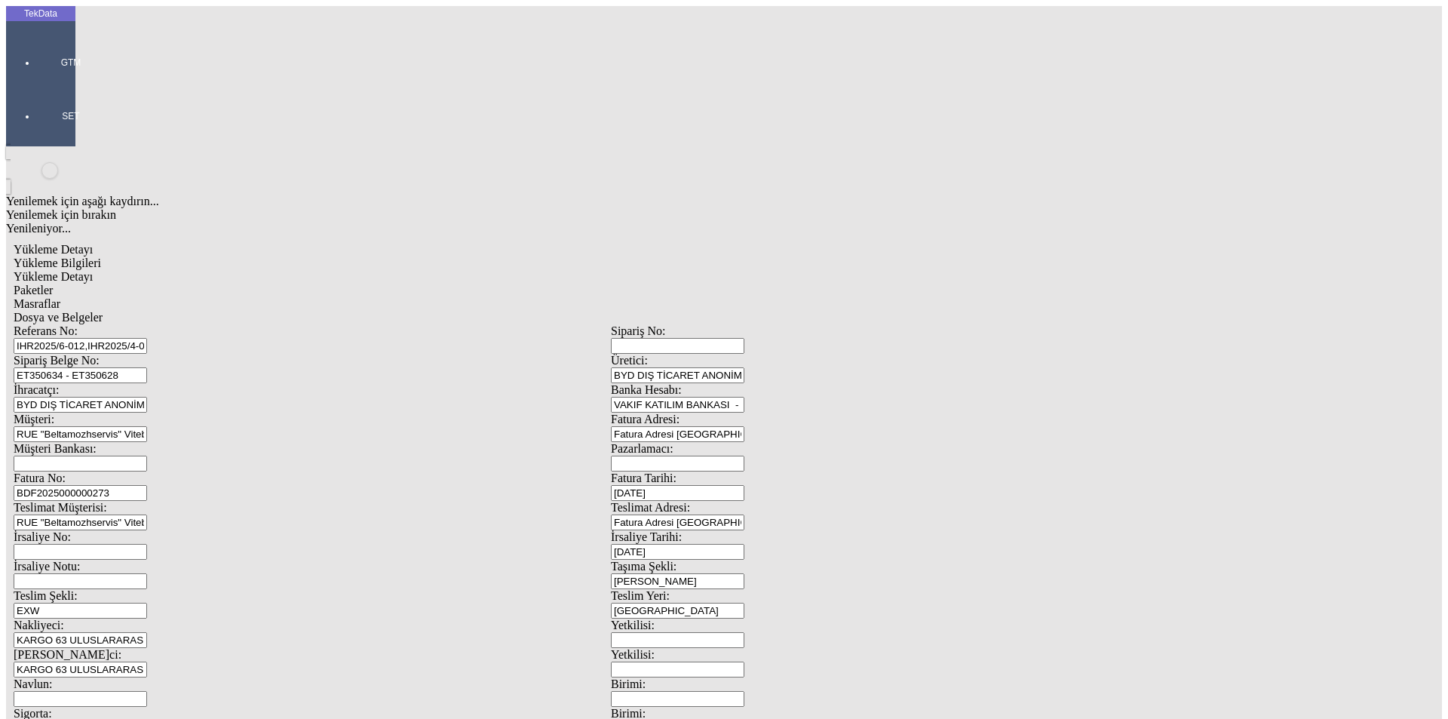
drag, startPoint x: 447, startPoint y: 106, endPoint x: 0, endPoint y: 89, distance: 447.7
click at [6, 89] on div "TekData GTM SET Yenilemek için aşağı kaydırın... Yenilemek için bırakın Yenilen…" at bounding box center [611, 596] width 1210 height 1181
paste input "48, IHR2025/9-034"
type input "IHR2025/6-048, IHR2025/9-034"
drag, startPoint x: 294, startPoint y: 139, endPoint x: 191, endPoint y: 145, distance: 103.5
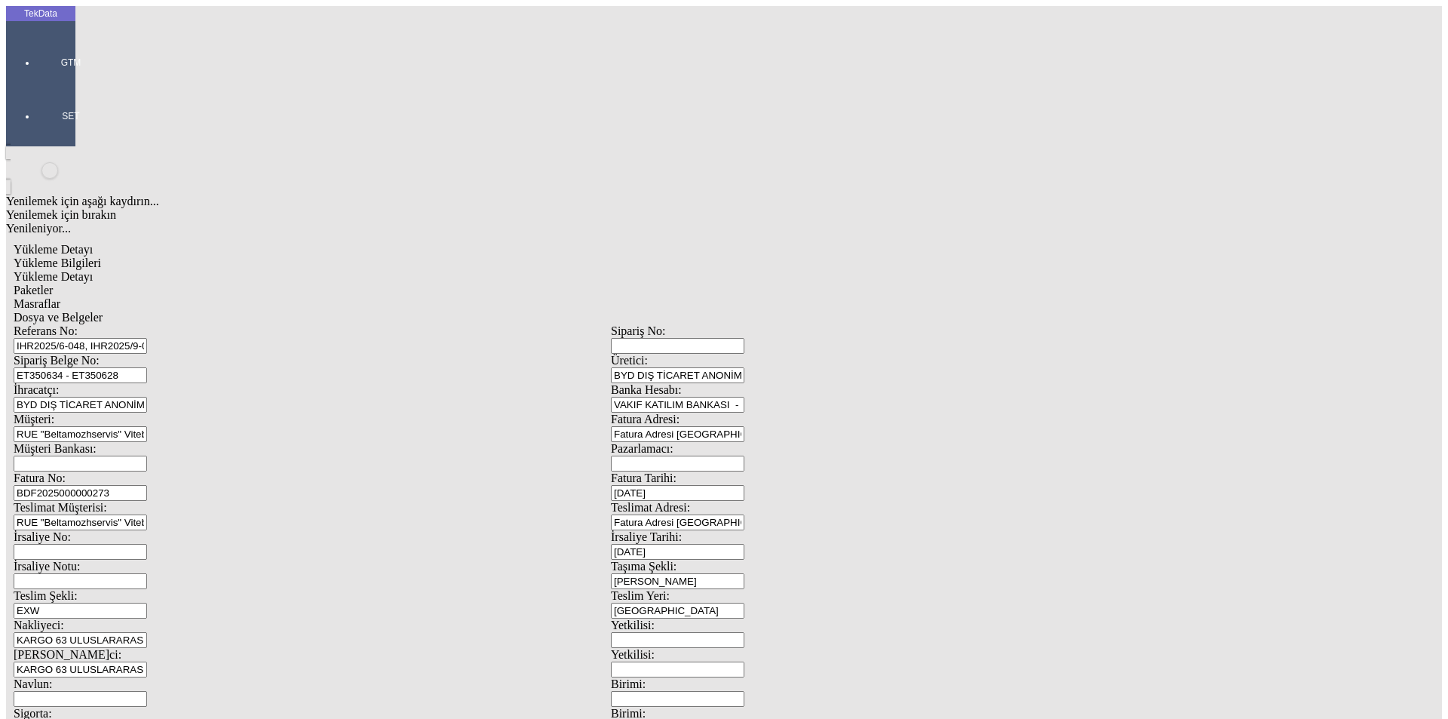
click at [191, 354] on div "Sipariş Belge No: ET350634 - ET350628" at bounding box center [312, 368] width 597 height 29
paste input "6254"
paste input "ET362548"
type input "ET362548 - ET362549"
click at [147, 485] on input "BDF2025000000273" at bounding box center [81, 493] width 134 height 16
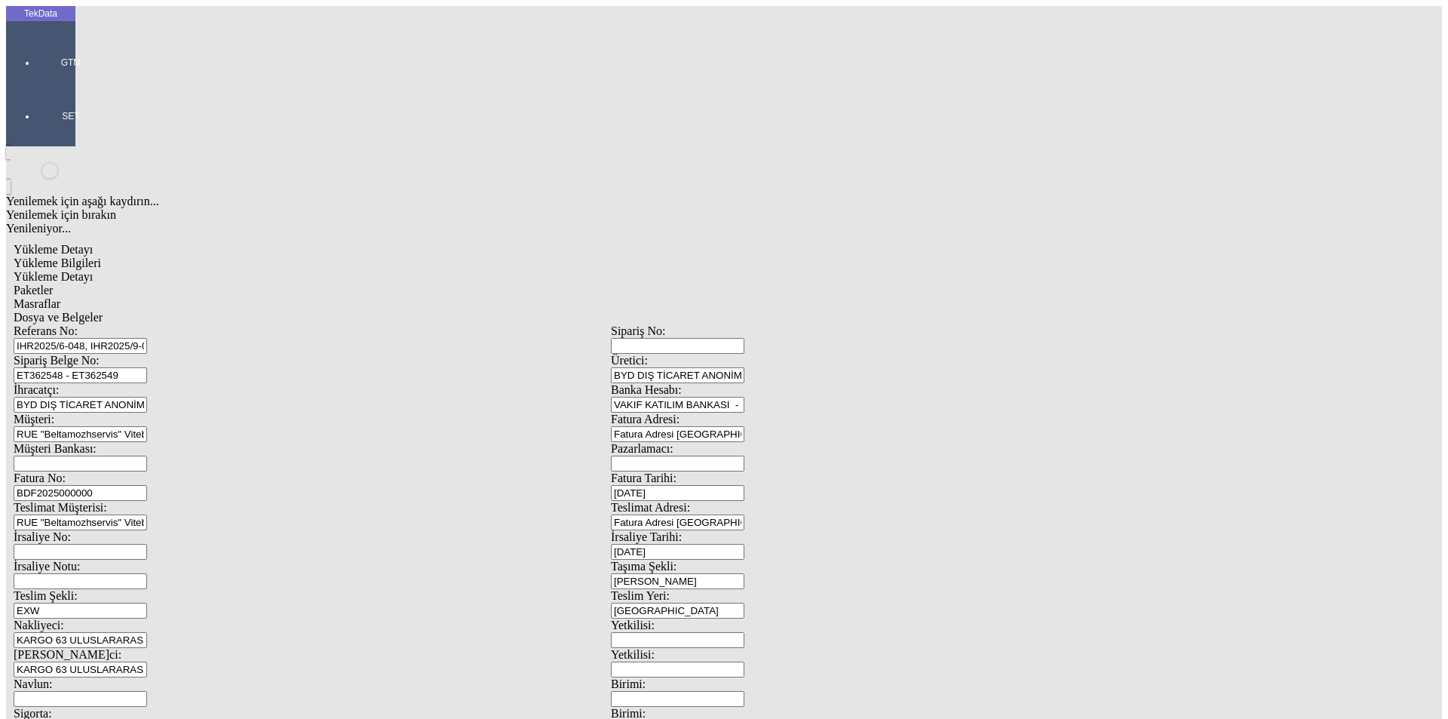
type input "BDF2025000000"
type input "[DATE]"
drag, startPoint x: 903, startPoint y: 307, endPoint x: 737, endPoint y: 304, distance: 166.0
click at [743, 530] on div "İrsaliye No: İrsaliye Tarihi: [DATE]" at bounding box center [611, 544] width 1195 height 29
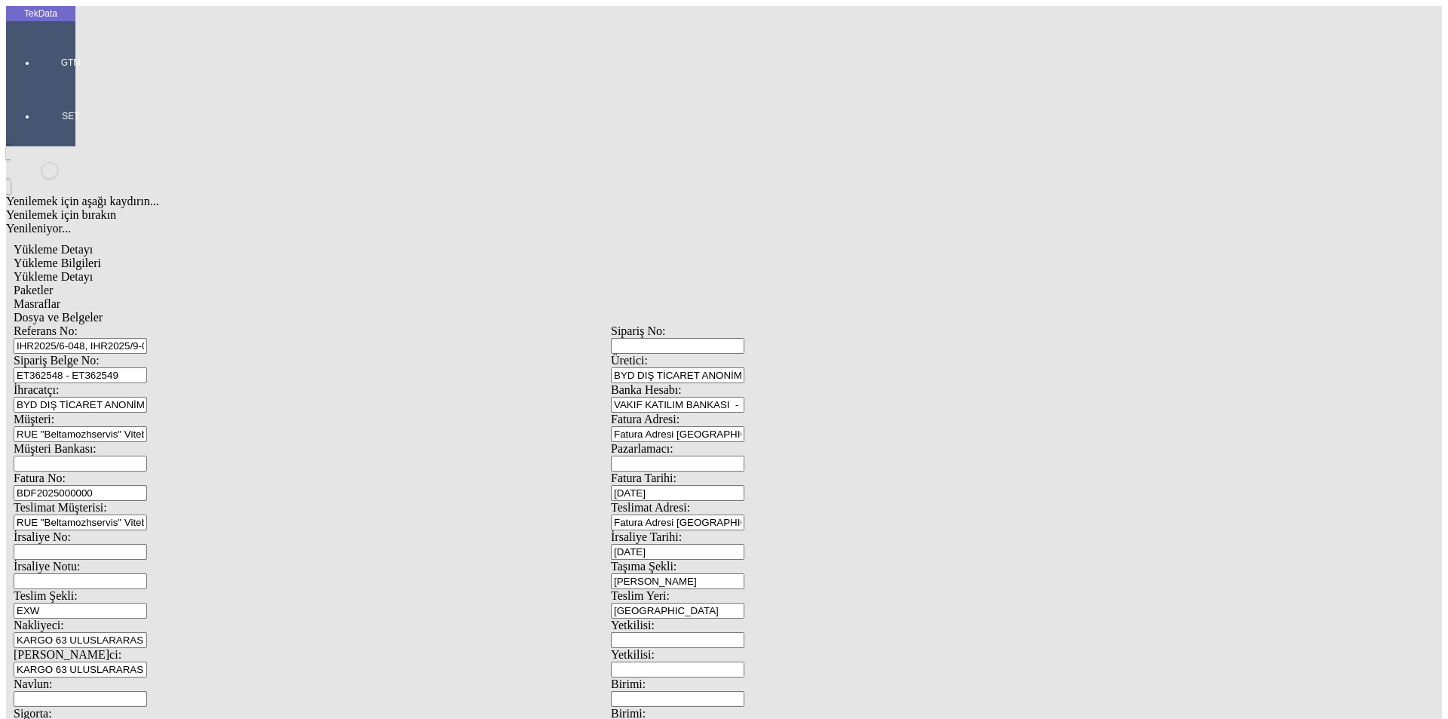
type input "[DATE]"
drag, startPoint x: 302, startPoint y: 384, endPoint x: 78, endPoint y: 398, distance: 224.5
click at [103, 401] on div "Referans No: IHR2025/6-048, IHR2025/9-034 Sipariş No: Sipariş Belge No: ET36254…" at bounding box center [611, 677] width 1195 height 706
type input "[DATE]"
drag, startPoint x: 290, startPoint y: 522, endPoint x: 89, endPoint y: 502, distance: 202.4
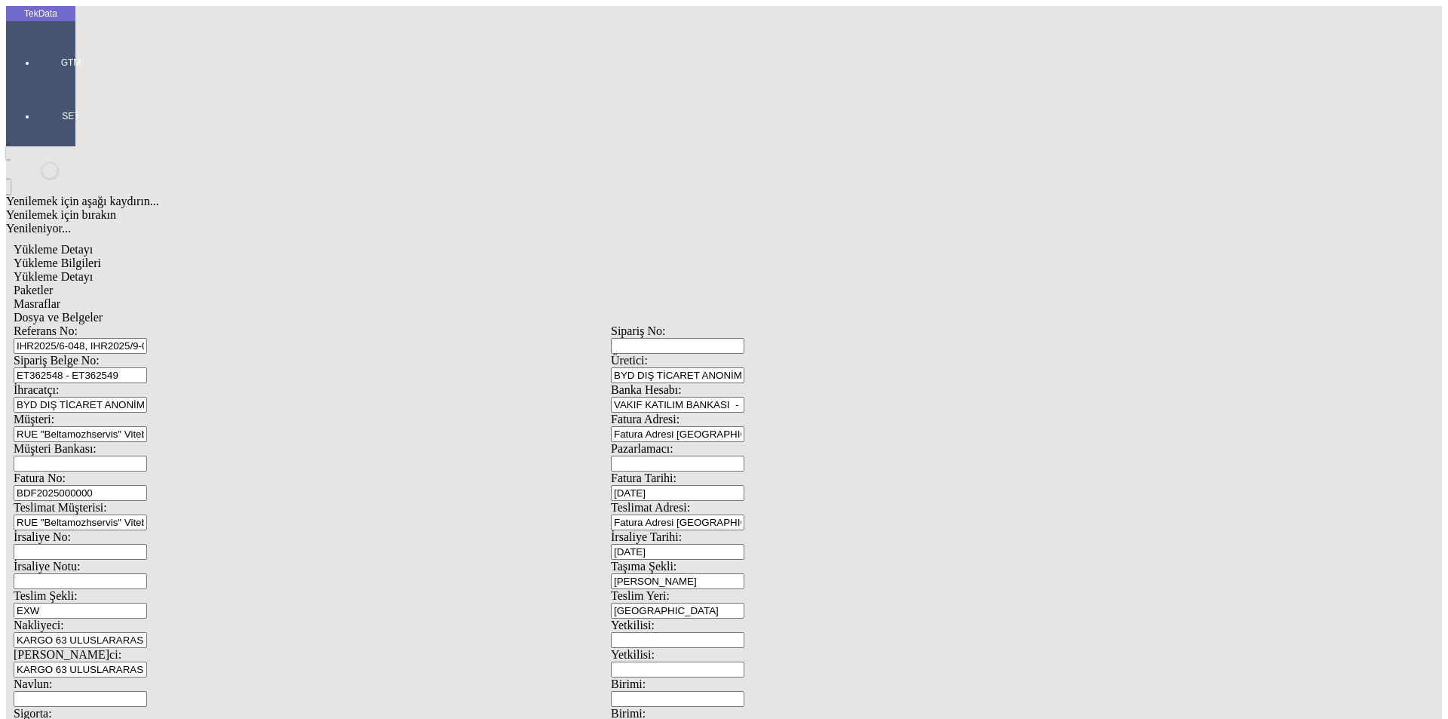
type input "[DATE]"
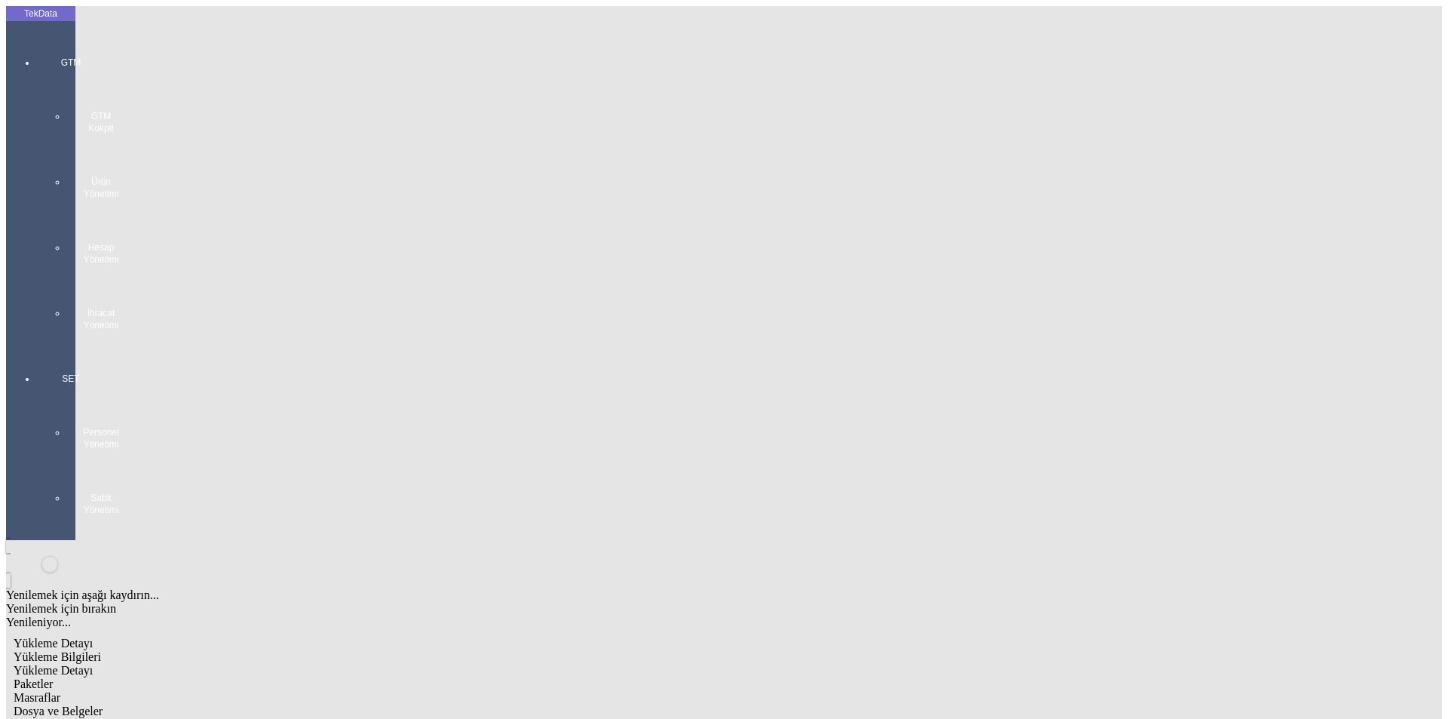
drag, startPoint x: 41, startPoint y: 563, endPoint x: 266, endPoint y: 588, distance: 226.3
type input "554.75"
drag, startPoint x: 855, startPoint y: 586, endPoint x: 591, endPoint y: 612, distance: 265.3
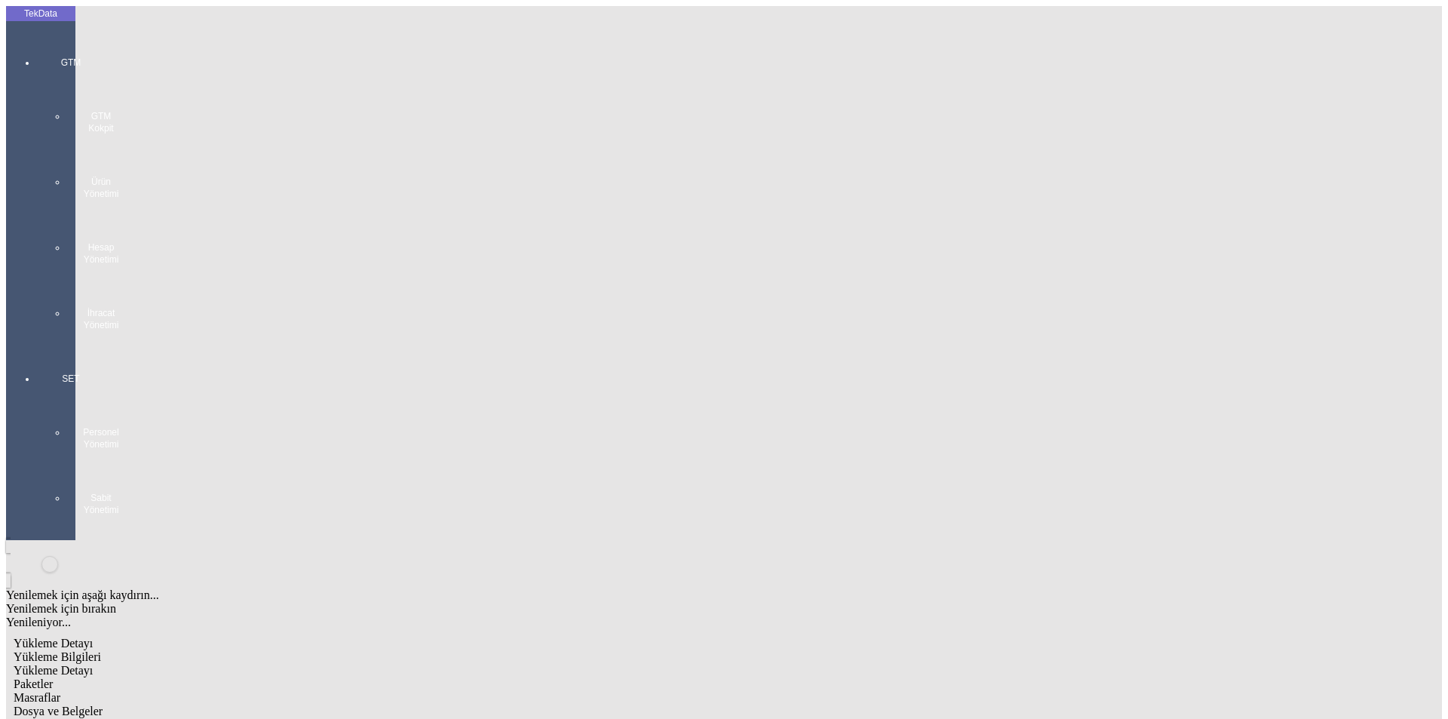
type input "560.8"
click at [93, 664] on span "Yükleme Detayı" at bounding box center [53, 670] width 79 height 13
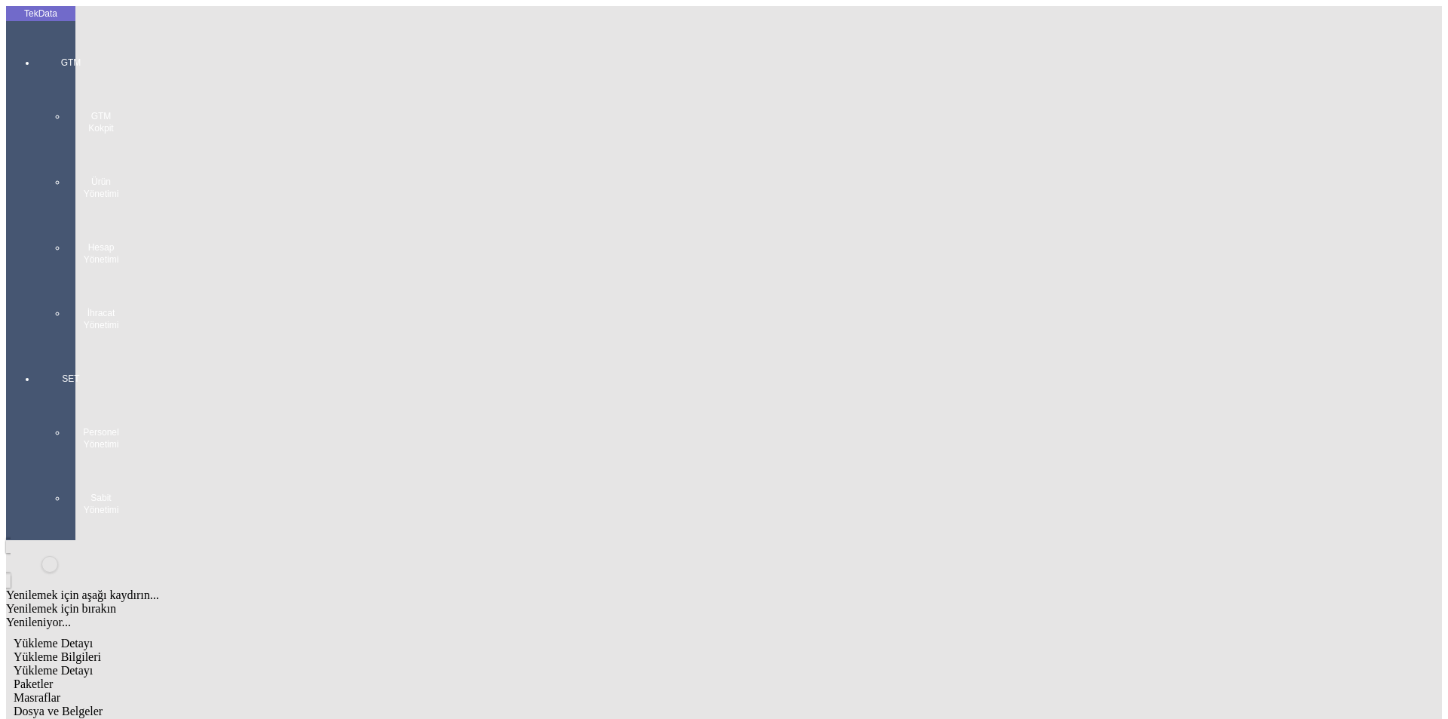
drag, startPoint x: 677, startPoint y: 373, endPoint x: 799, endPoint y: 376, distance: 121.5
click at [651, 355] on span "Evet" at bounding box center [640, 348] width 22 height 13
drag, startPoint x: 677, startPoint y: 375, endPoint x: 758, endPoint y: 369, distance: 81.7
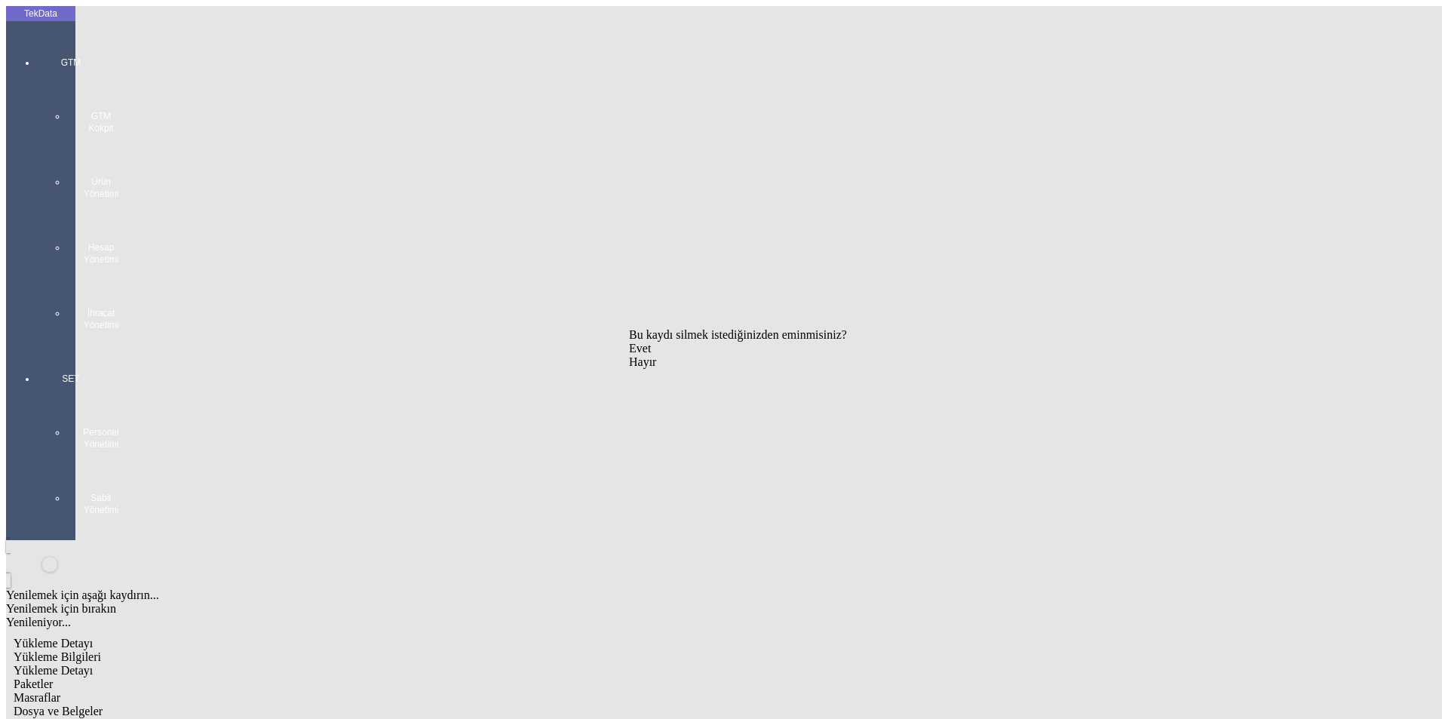
click at [651, 355] on span "Evet" at bounding box center [640, 348] width 22 height 13
drag, startPoint x: 183, startPoint y: 209, endPoint x: 115, endPoint y: 214, distance: 68.1
type input "274.7"
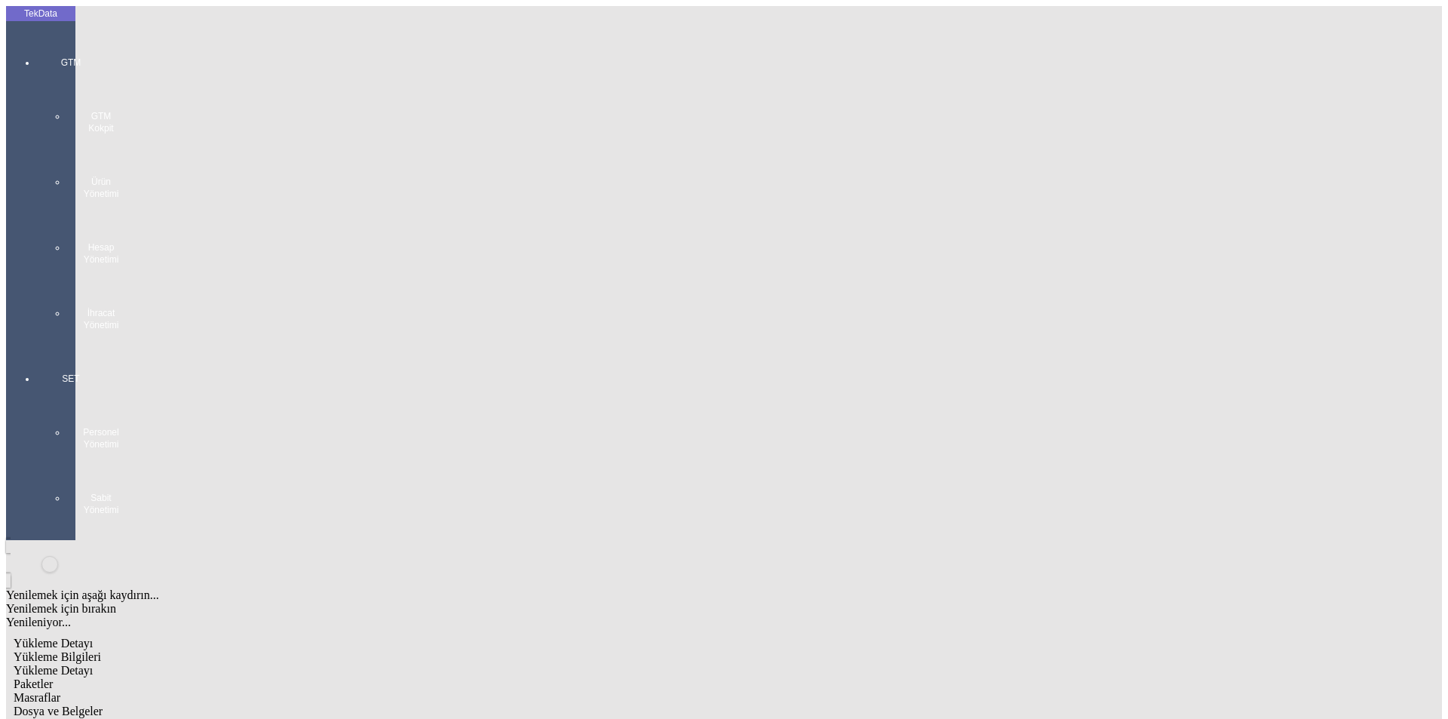
type input "2"
type input "300"
type input "174.15"
type input "175.8"
drag, startPoint x: 1344, startPoint y: 365, endPoint x: 1353, endPoint y: 363, distance: 8.6
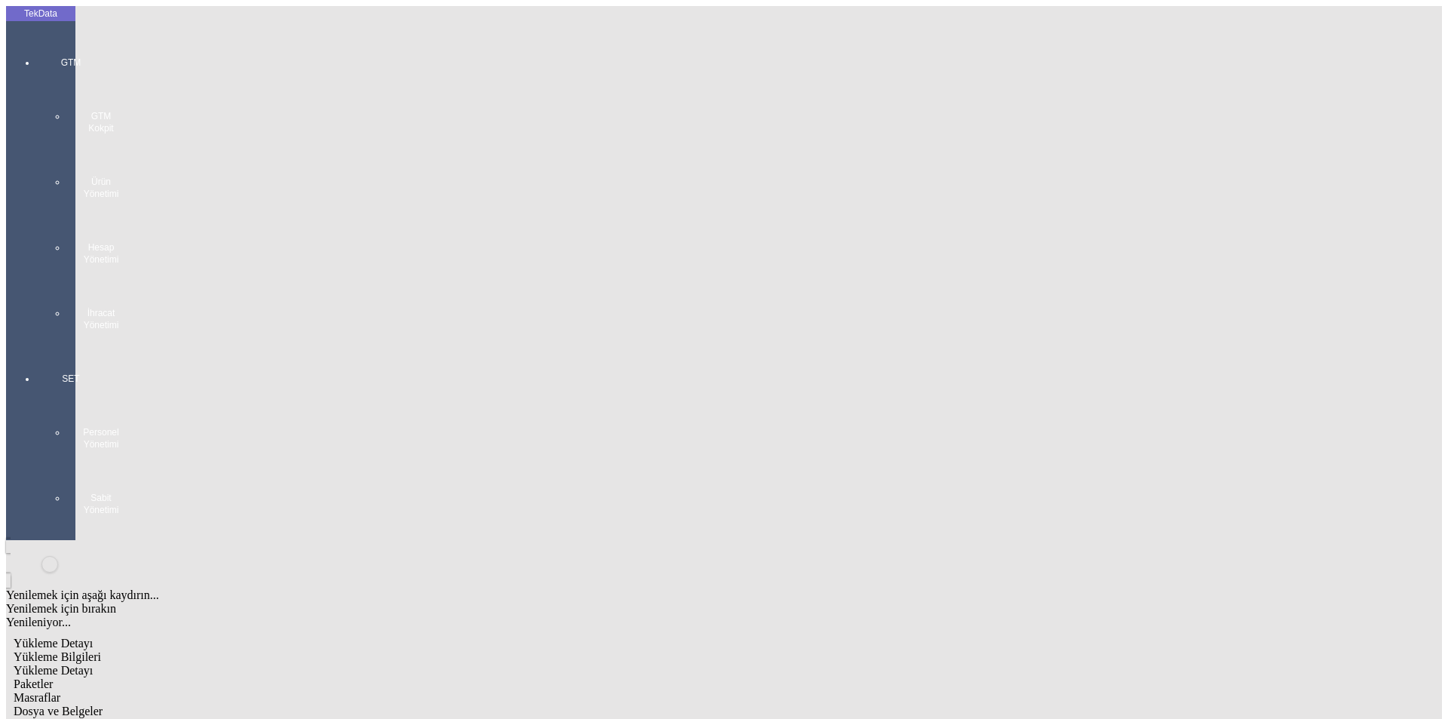
drag, startPoint x: 1098, startPoint y: 161, endPoint x: 1113, endPoint y: 173, distance: 19.9
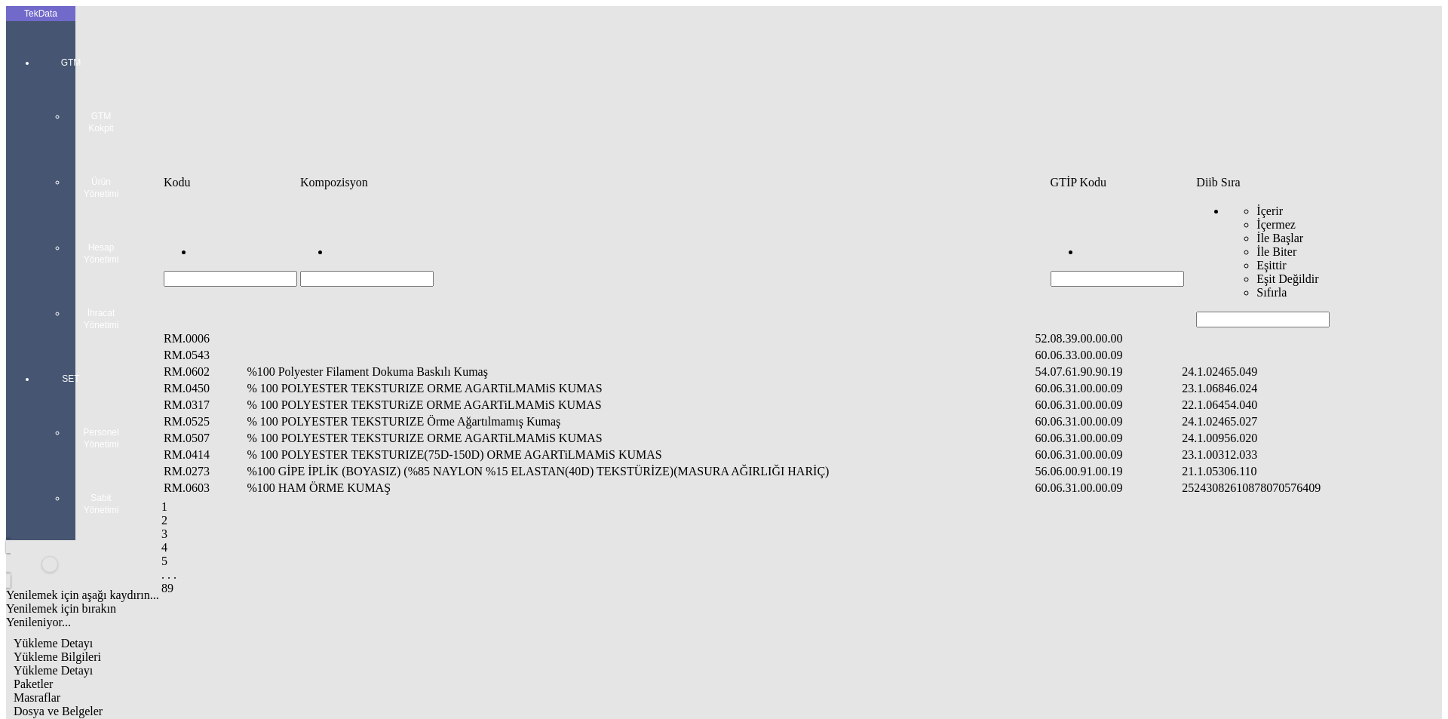
click at [1232, 312] on input "Hücreyi Filtrele" at bounding box center [1263, 320] width 134 height 16
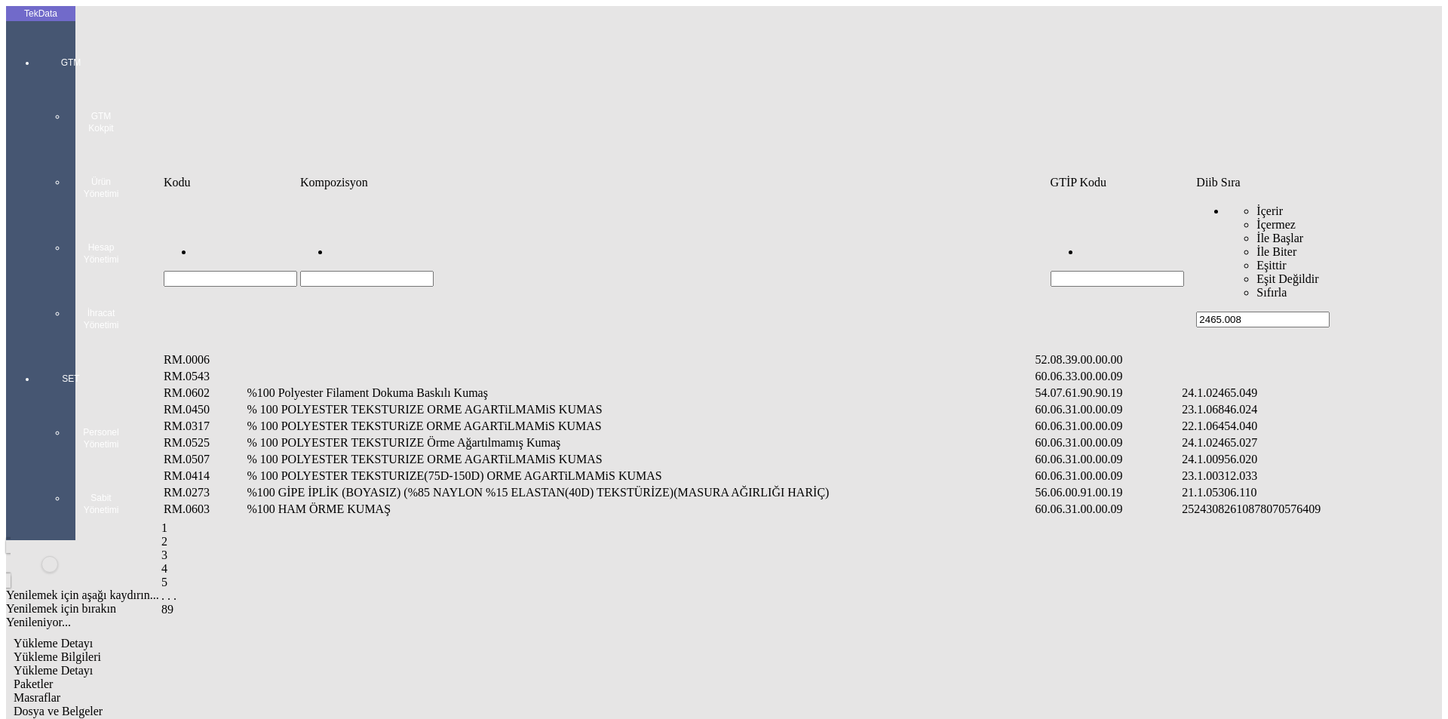
type input "2465.008"
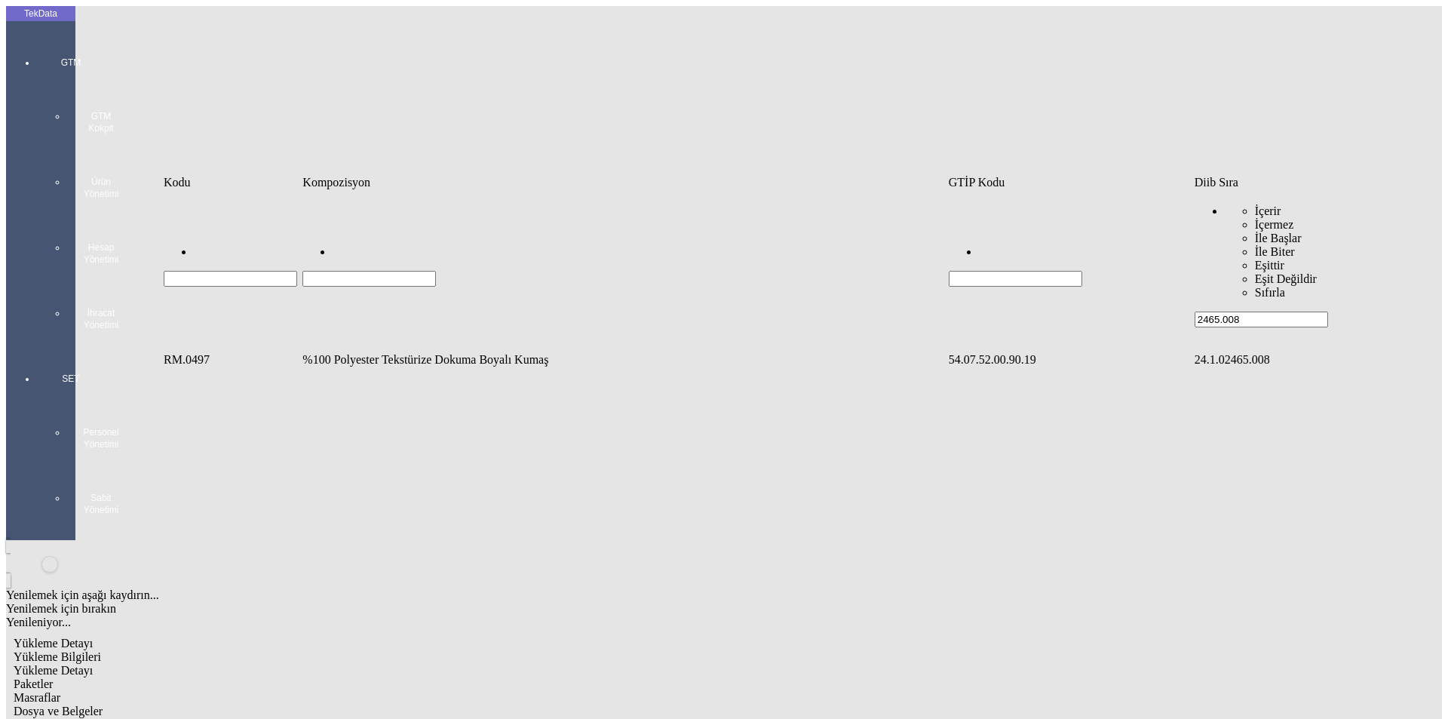
click at [370, 352] on td "%100 Polyester Tekstürize Dokuma Boyalı Kumaş" at bounding box center [624, 359] width 644 height 15
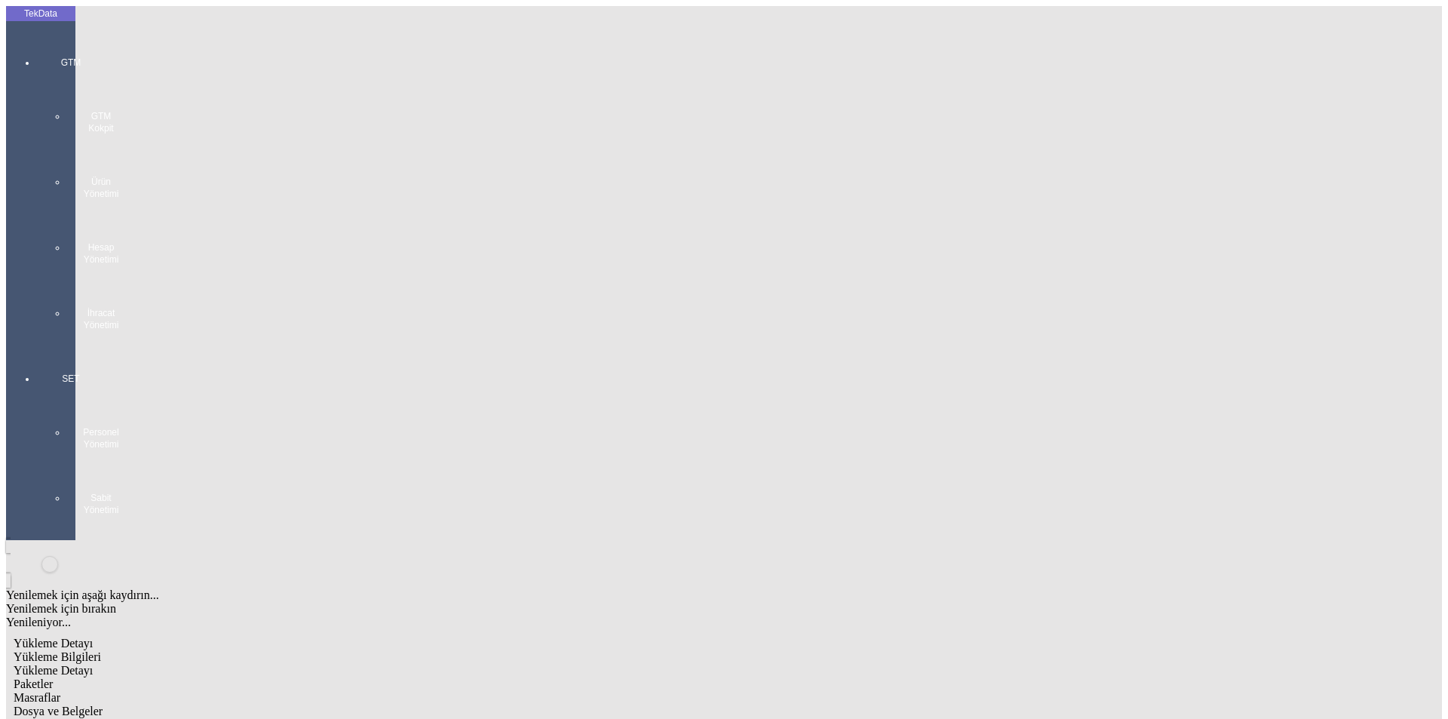
type input "598.1"
click at [845, 273] on div "Metre" at bounding box center [1120, 280] width 597 height 14
type input "Metre"
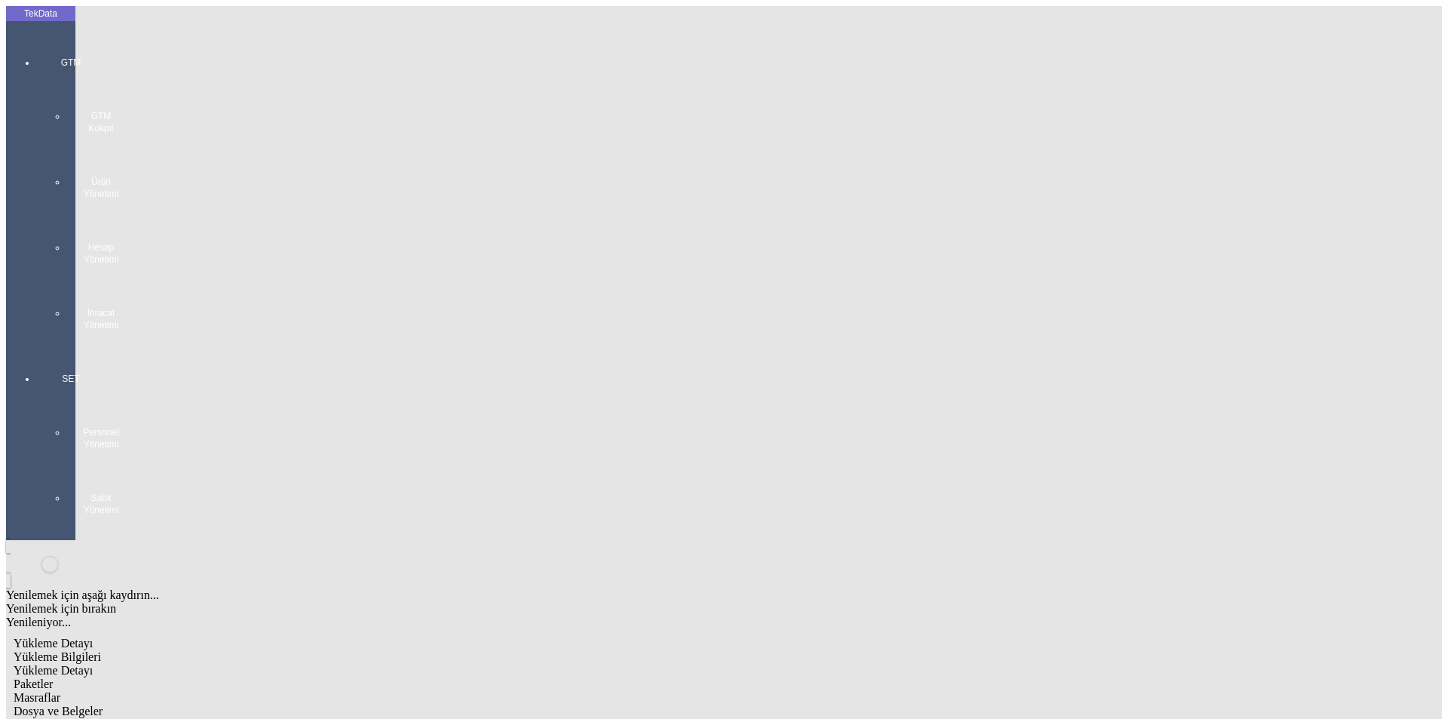
type input "2.22"
click at [852, 316] on div "Amerikan Doları" at bounding box center [1120, 323] width 597 height 14
type input "Amerikan Doları"
type input "300"
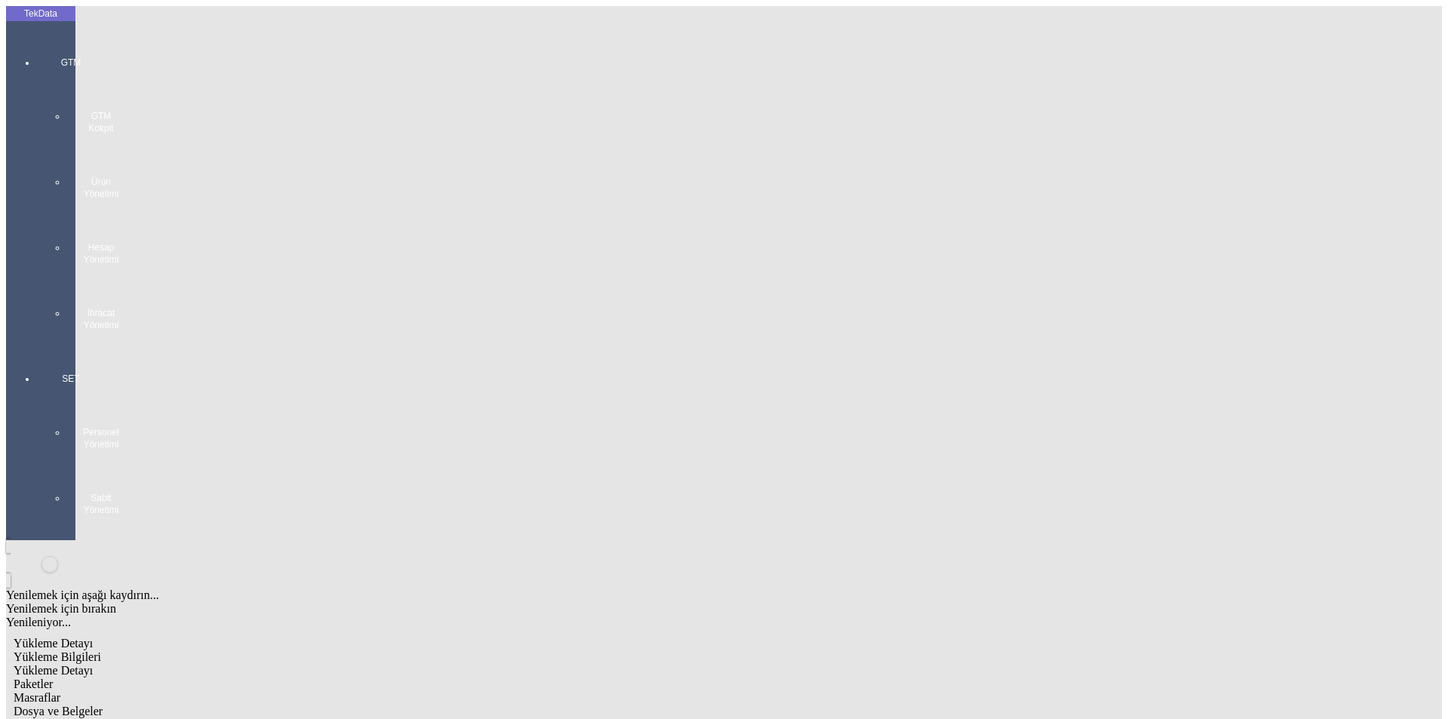
type input "380.6"
type input "385"
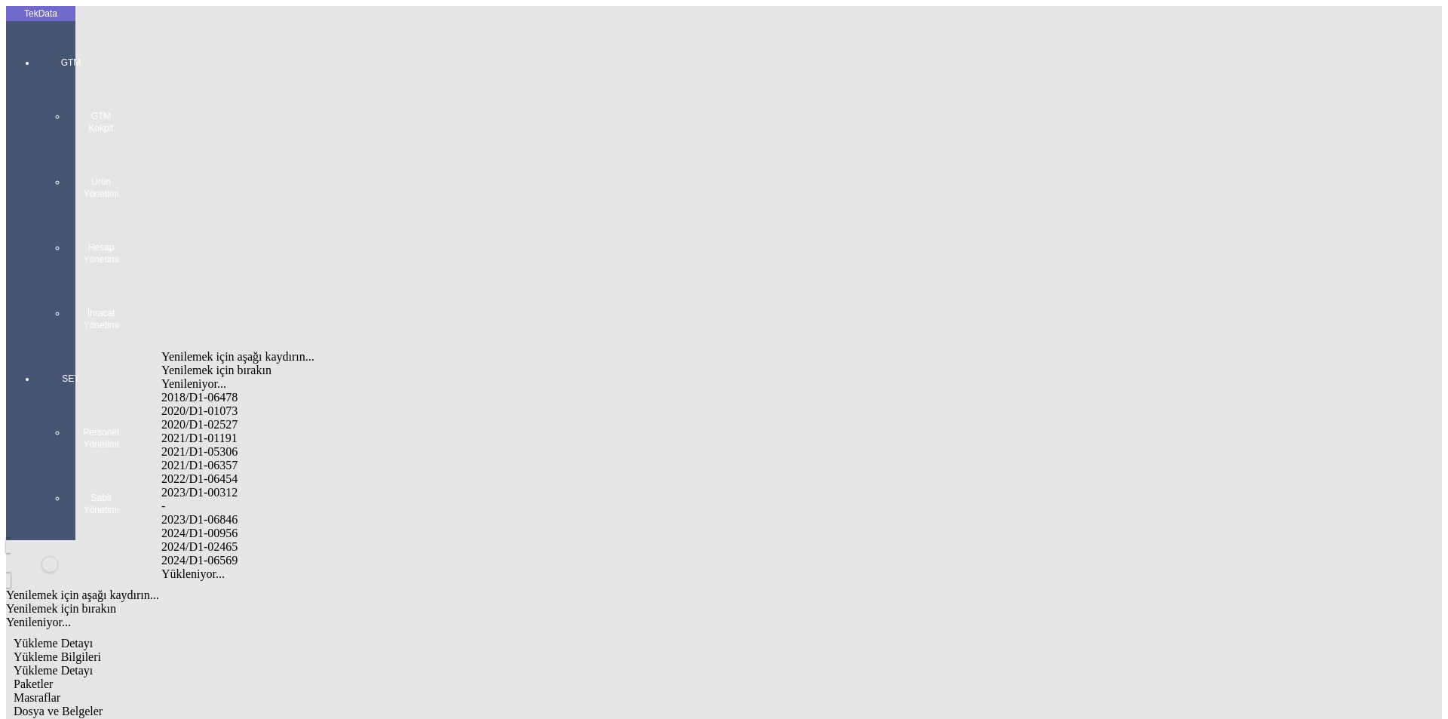
click at [232, 540] on div "2024/D1-02465" at bounding box center [454, 547] width 586 height 14
type input "2024/D1-02465"
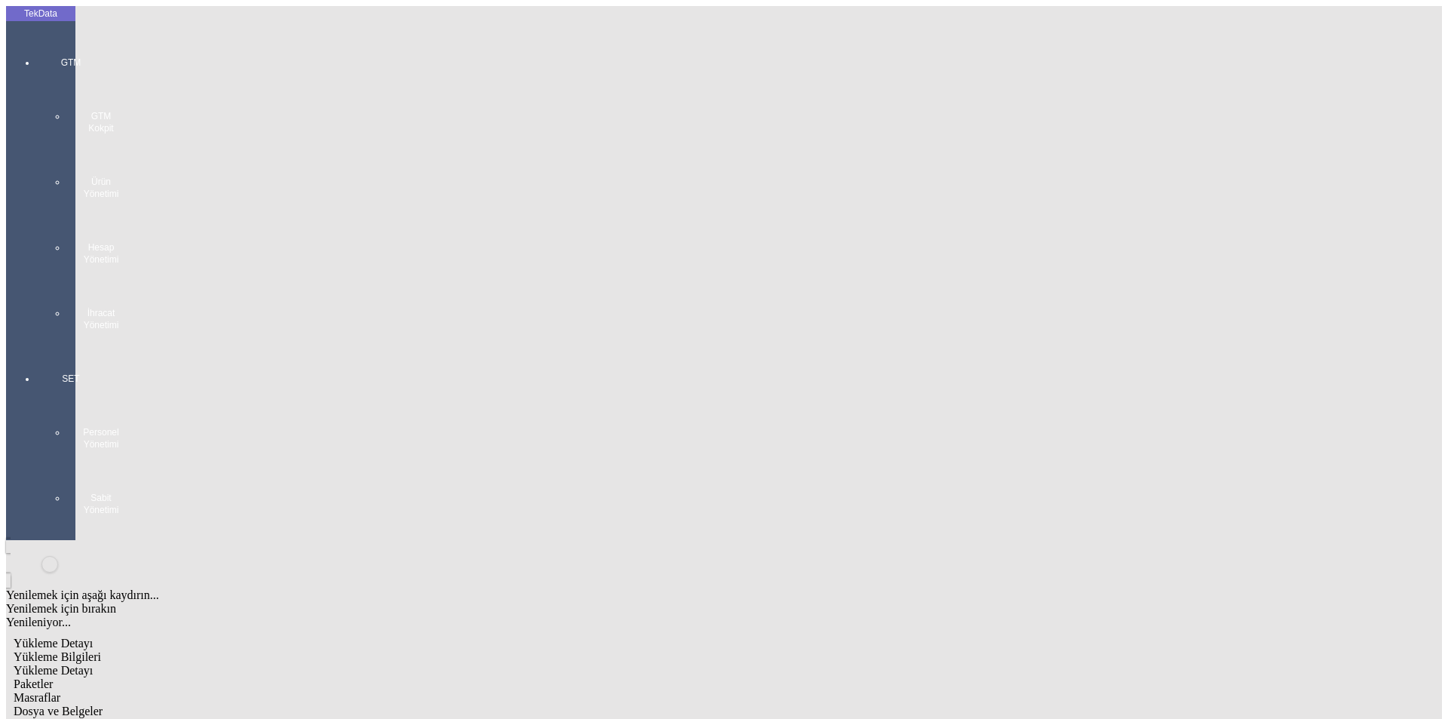
drag, startPoint x: 1340, startPoint y: 358, endPoint x: 1348, endPoint y: 359, distance: 8.4
click at [53, 677] on span "Paketler" at bounding box center [33, 683] width 39 height 13
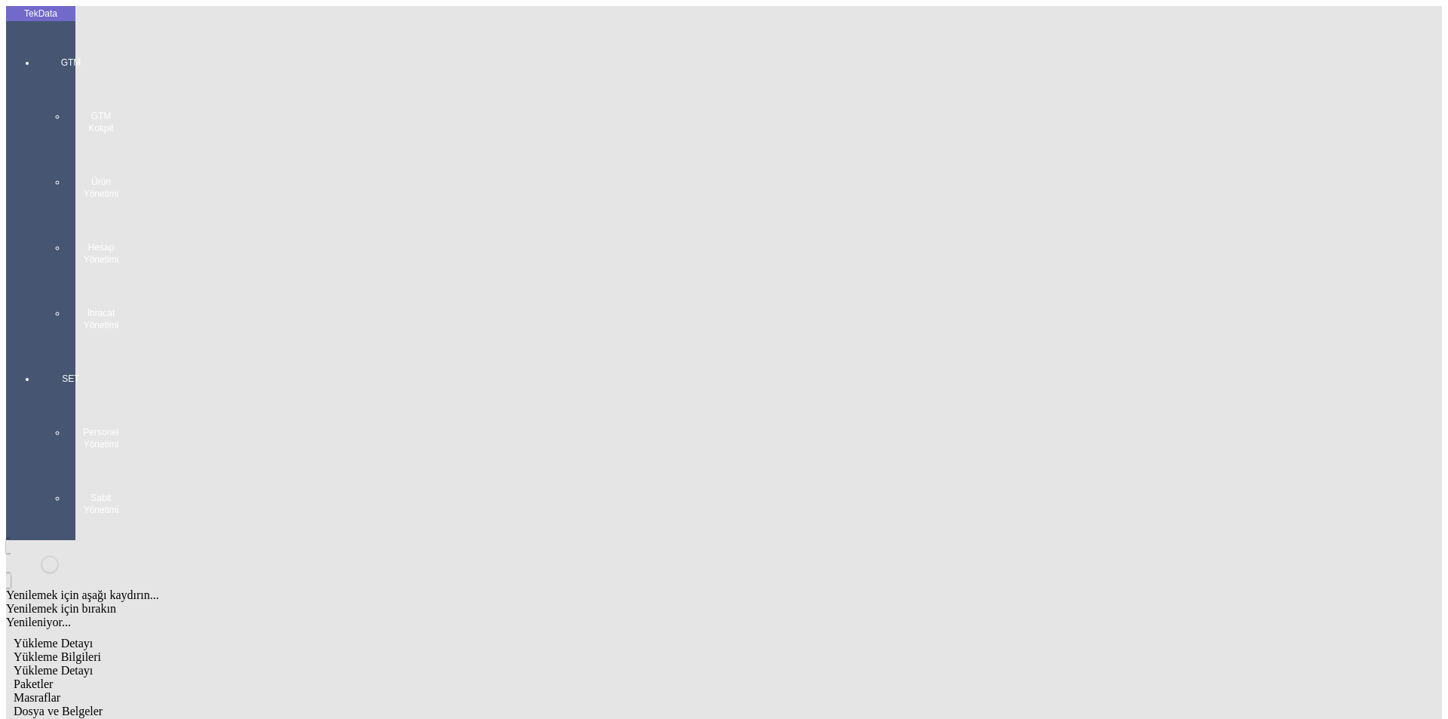
drag, startPoint x: 883, startPoint y: 164, endPoint x: 703, endPoint y: 164, distance: 179.5
type input "9"
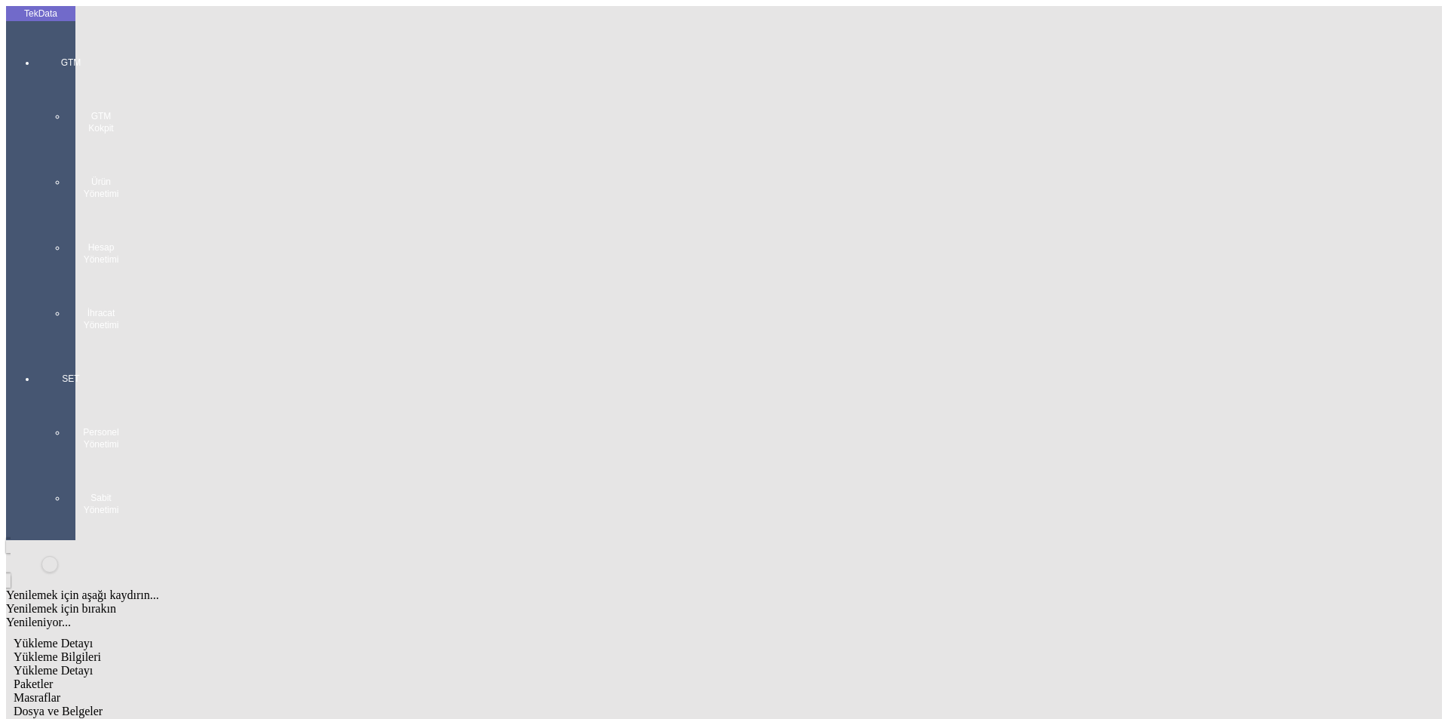
drag, startPoint x: 436, startPoint y: 82, endPoint x: 511, endPoint y: 81, distance: 75.5
click at [60, 691] on span "Masraflar" at bounding box center [37, 697] width 47 height 13
click at [103, 705] on span "Dosya ve Belgeler" at bounding box center [58, 711] width 89 height 13
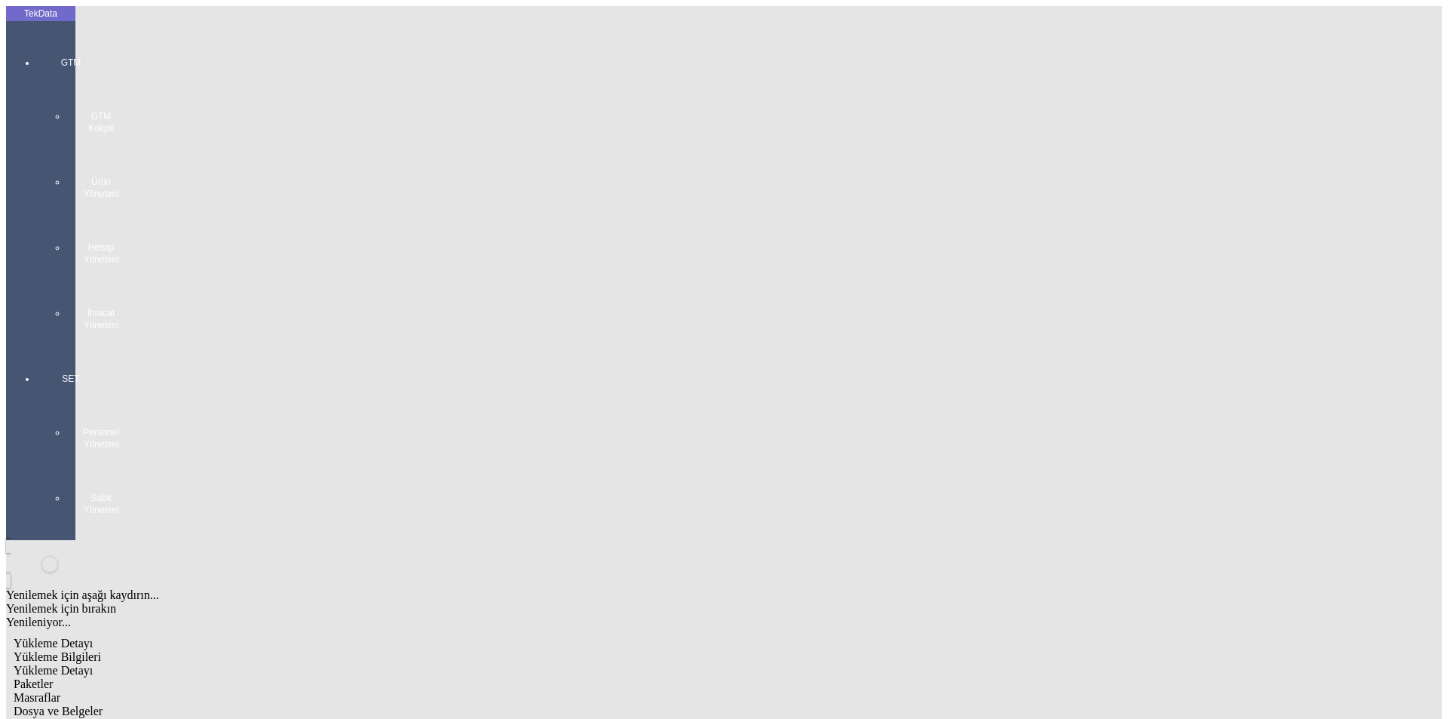
drag, startPoint x: 103, startPoint y: 211, endPoint x: 116, endPoint y: 203, distance: 15.9
click at [101, 650] on span "Yükleme Bilgileri" at bounding box center [58, 656] width 88 height 13
drag, startPoint x: 351, startPoint y: 115, endPoint x: 123, endPoint y: 113, distance: 227.8
click at [123, 718] on div "Referans No: IHR2025/6-048, IHR2025/9-034" at bounding box center [312, 732] width 597 height 29
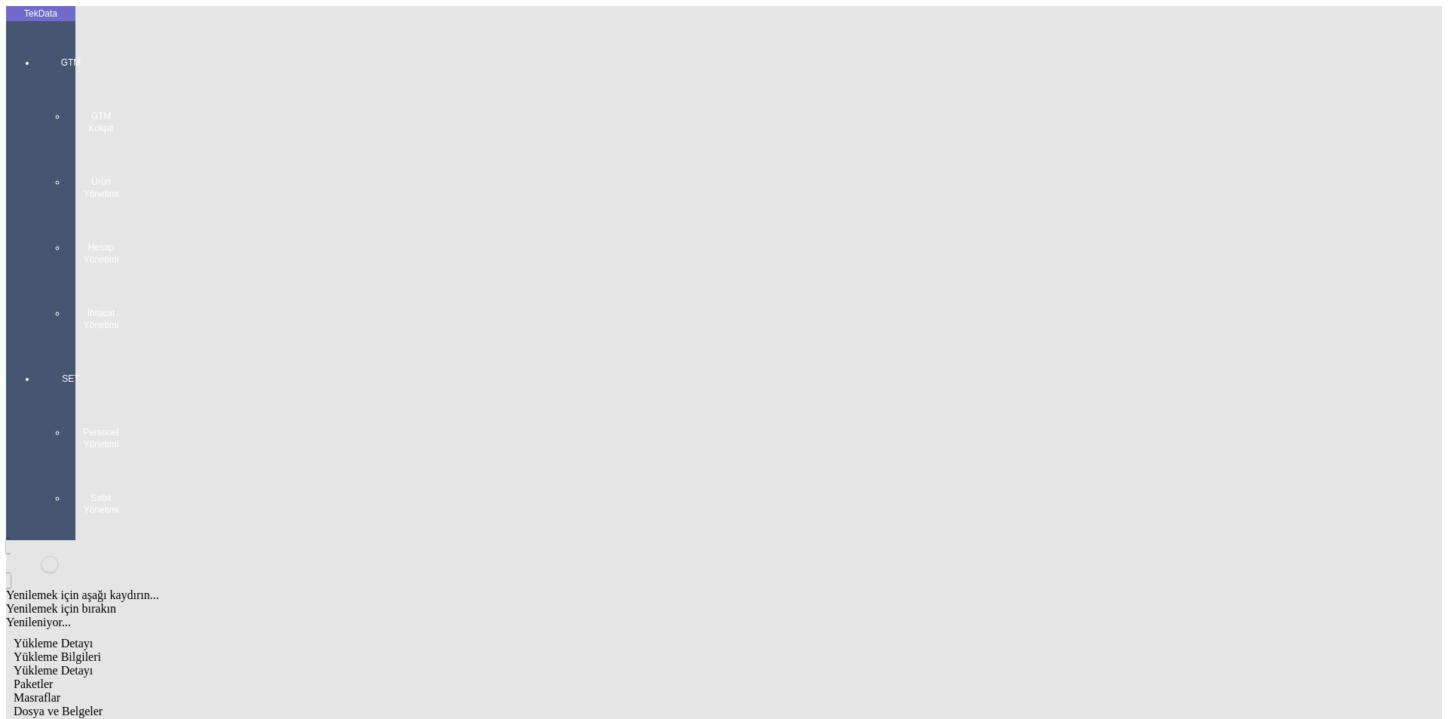
drag, startPoint x: 309, startPoint y: 136, endPoint x: 97, endPoint y: 129, distance: 211.3
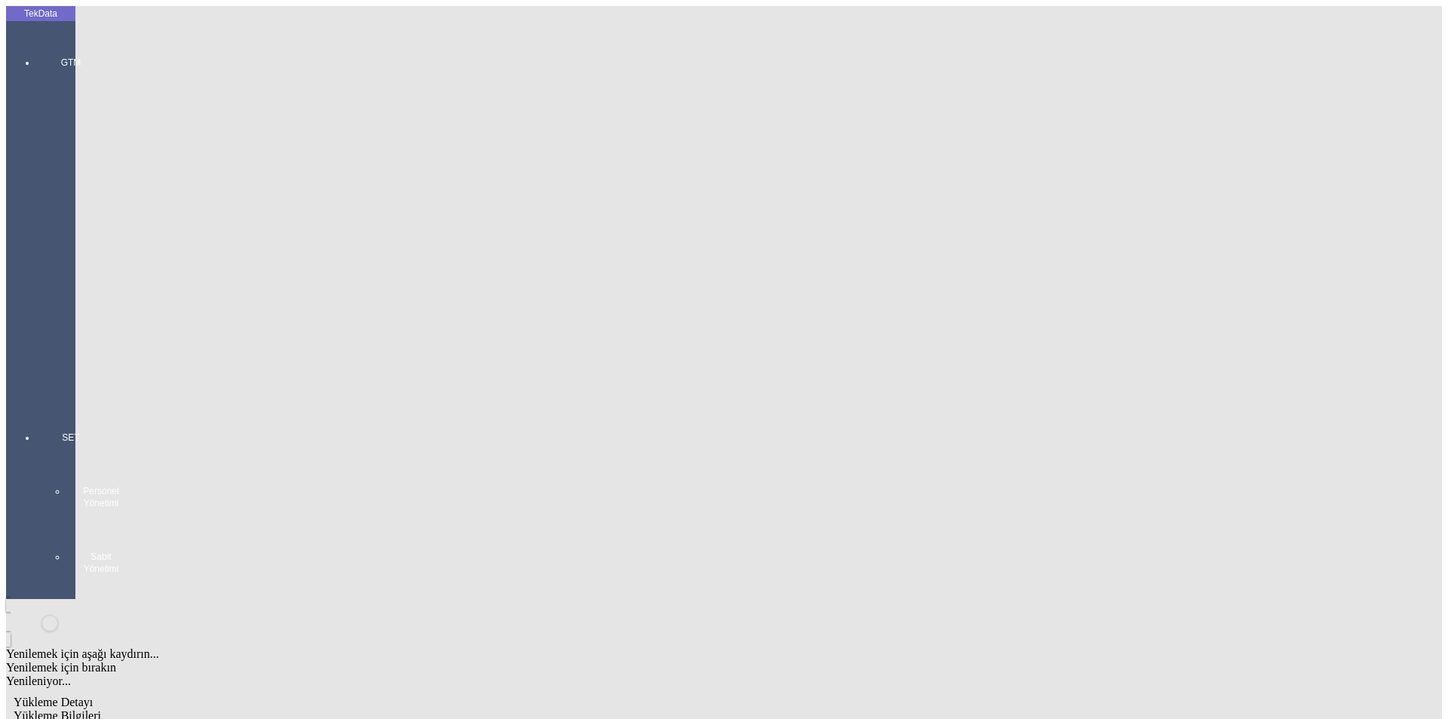
drag, startPoint x: 37, startPoint y: 49, endPoint x: 52, endPoint y: 55, distance: 16.3
click at [42, 48] on div "GTM GTM Kokpit Ürün Yönetimi Hesap Yönetimi İhracat Yönetimi" at bounding box center [70, 217] width 69 height 375
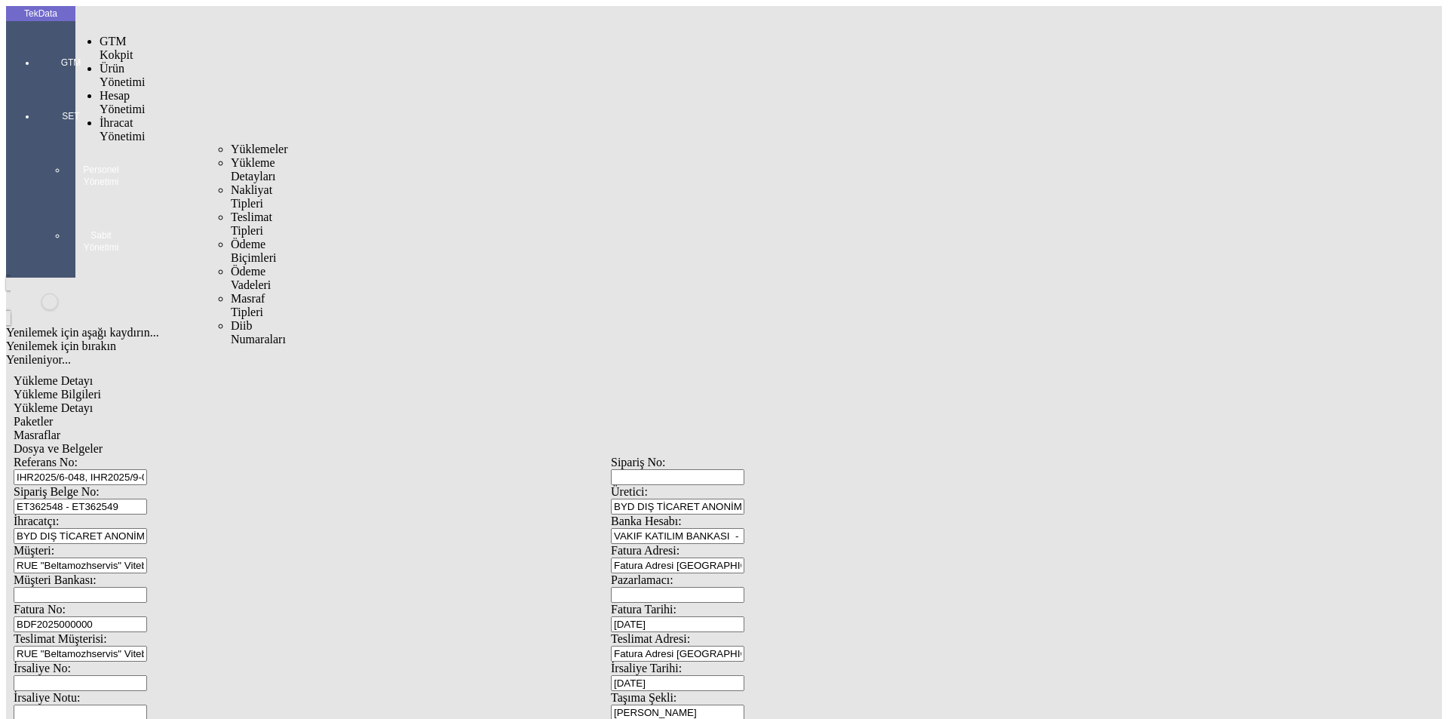
drag, startPoint x: 126, startPoint y: 87, endPoint x: 150, endPoint y: 88, distance: 24.2
click at [134, 116] on span "İhracat Yönetimi" at bounding box center [122, 129] width 45 height 26
click at [231, 143] on span "Yüklemeler" at bounding box center [259, 149] width 57 height 13
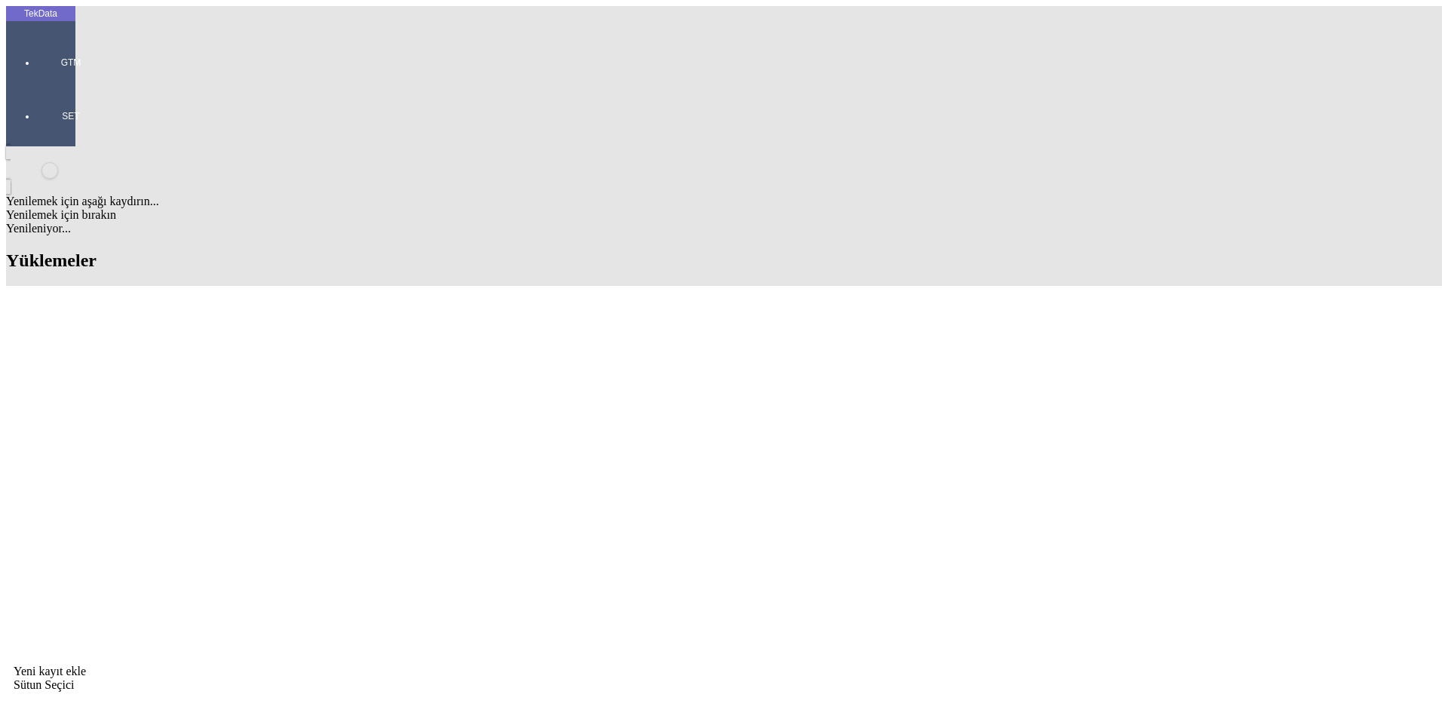
drag, startPoint x: 918, startPoint y: 113, endPoint x: 722, endPoint y: 132, distance: 197.0
drag, startPoint x: 456, startPoint y: 180, endPoint x: 539, endPoint y: 183, distance: 83.0
copy td "BDF2025000000445"
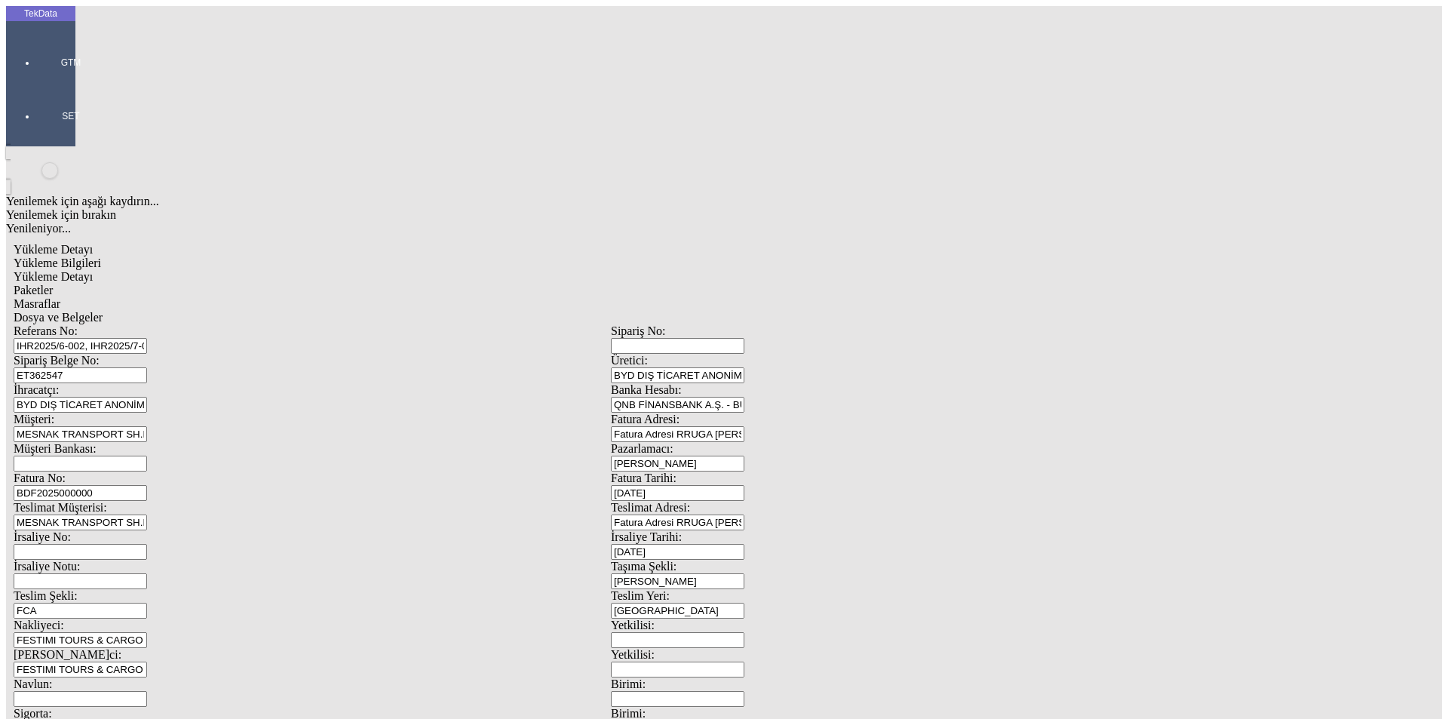
click at [147, 485] on input "BDF2025000000" at bounding box center [81, 493] width 134 height 16
drag, startPoint x: 1345, startPoint y: 199, endPoint x: 123, endPoint y: 266, distance: 1223.9
click at [123, 324] on div "Referans No: IHR2025/6-002, IHR2025/7-023, IHR2025/7-073 [STREET_ADDRESS] ET362…" at bounding box center [611, 677] width 1195 height 706
type input "BDF2025000000446"
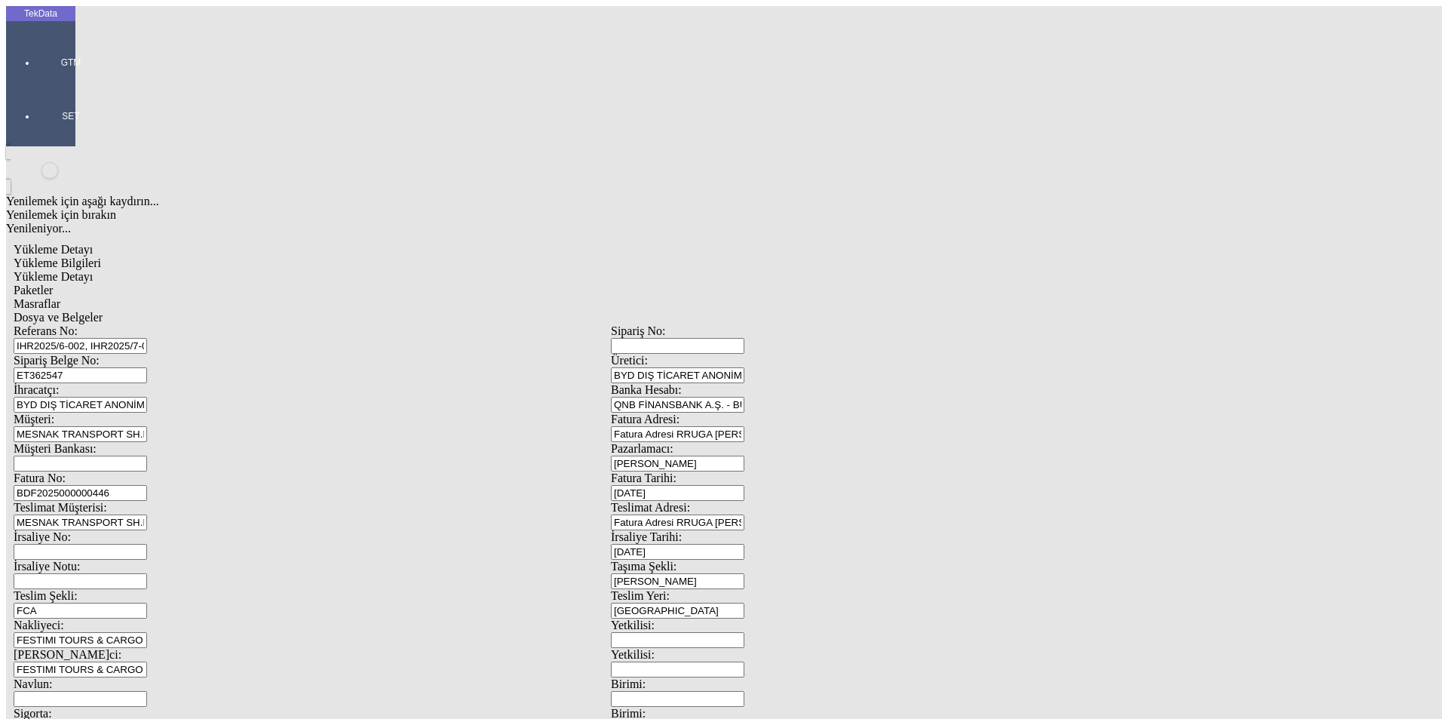
click at [54, 42] on div "GTM" at bounding box center [70, 57] width 69 height 54
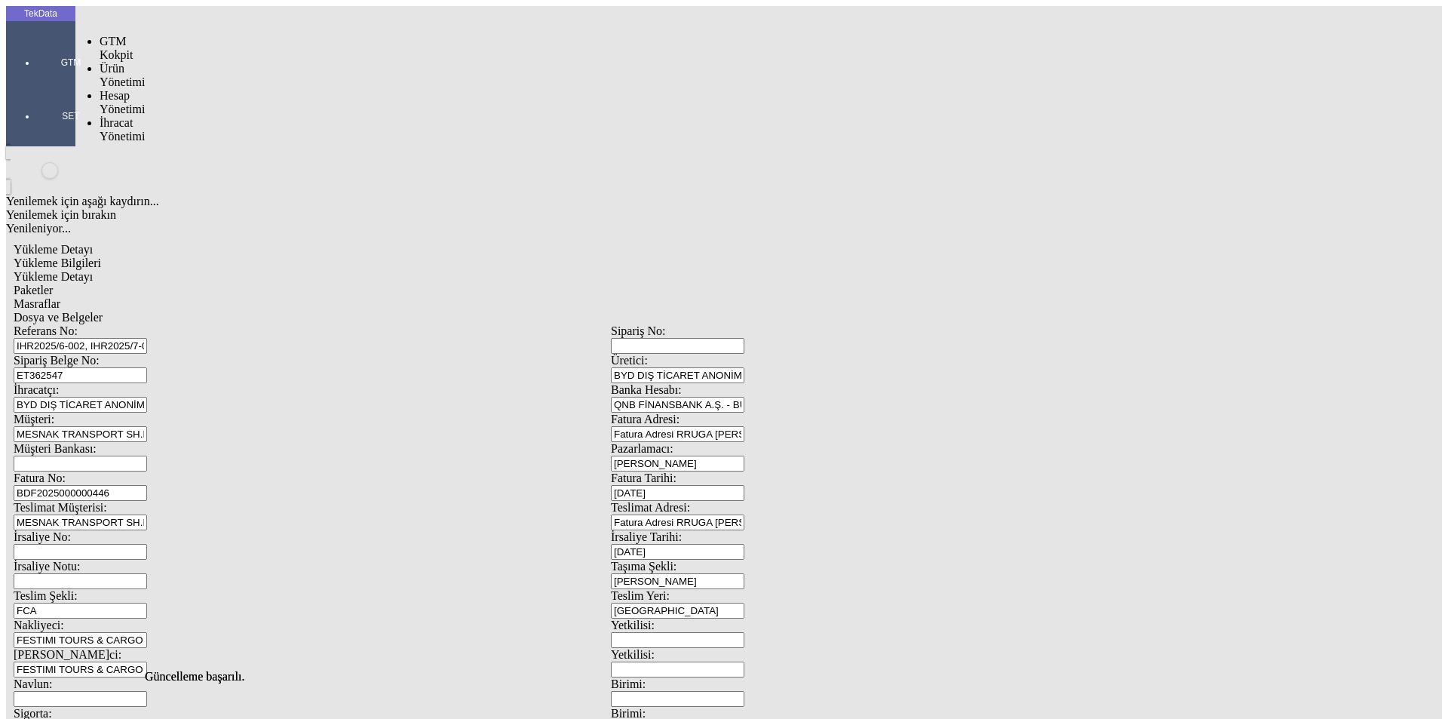
click at [100, 116] on span "İhracat Yönetimi" at bounding box center [122, 129] width 45 height 26
drag, startPoint x: 192, startPoint y: 86, endPoint x: 217, endPoint y: 86, distance: 25.6
click at [231, 143] on span "Yüklemeler" at bounding box center [259, 149] width 57 height 13
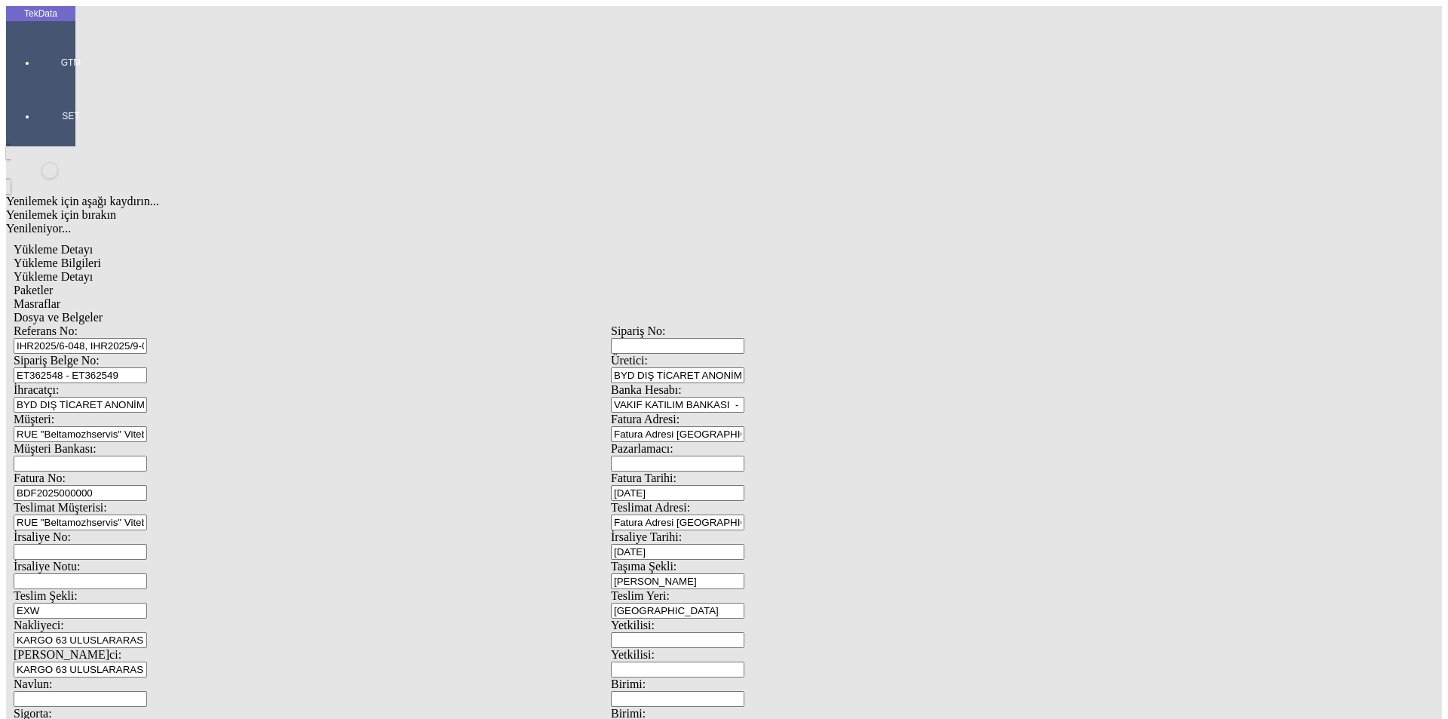
click at [93, 270] on span "Yükleme Detayı" at bounding box center [53, 276] width 79 height 13
drag, startPoint x: 892, startPoint y: 163, endPoint x: 963, endPoint y: 170, distance: 72.1
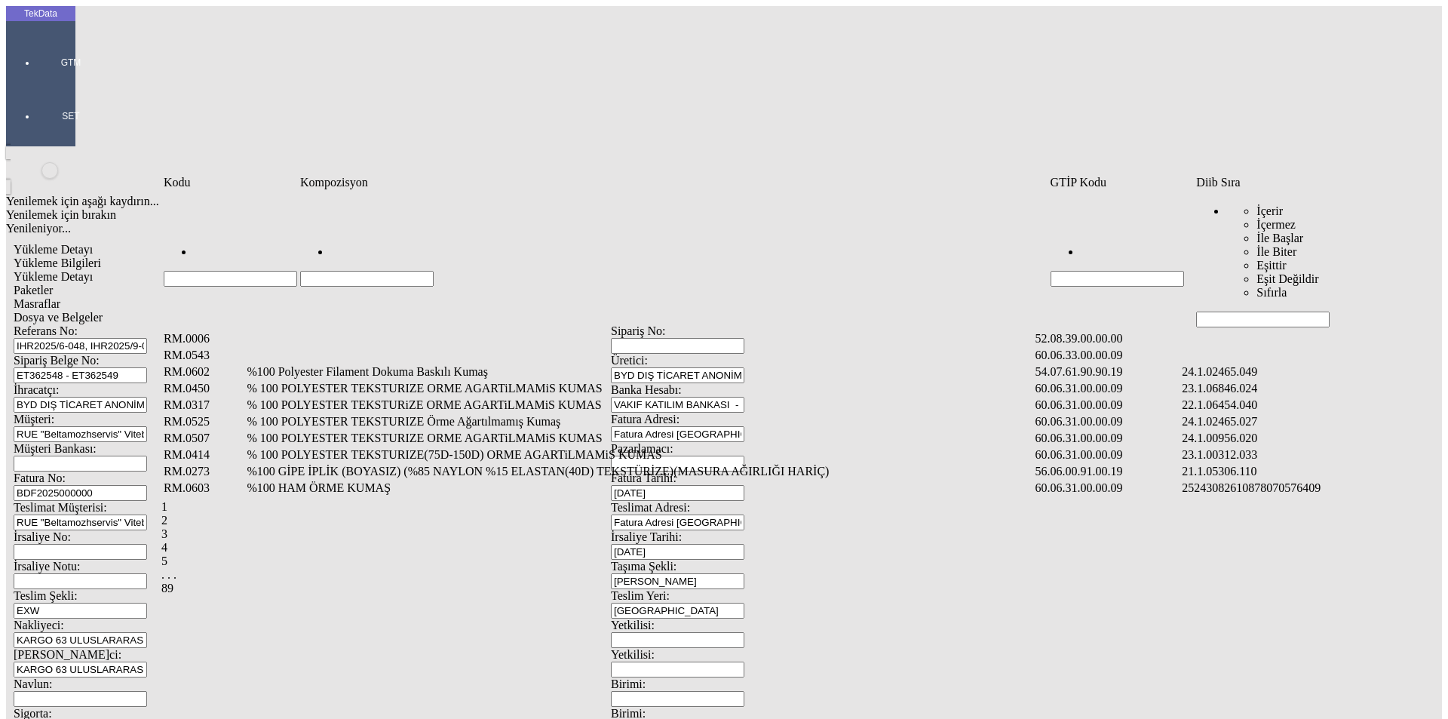
click at [1307, 312] on input "Hücreyi Filtrele" at bounding box center [1263, 320] width 134 height 16
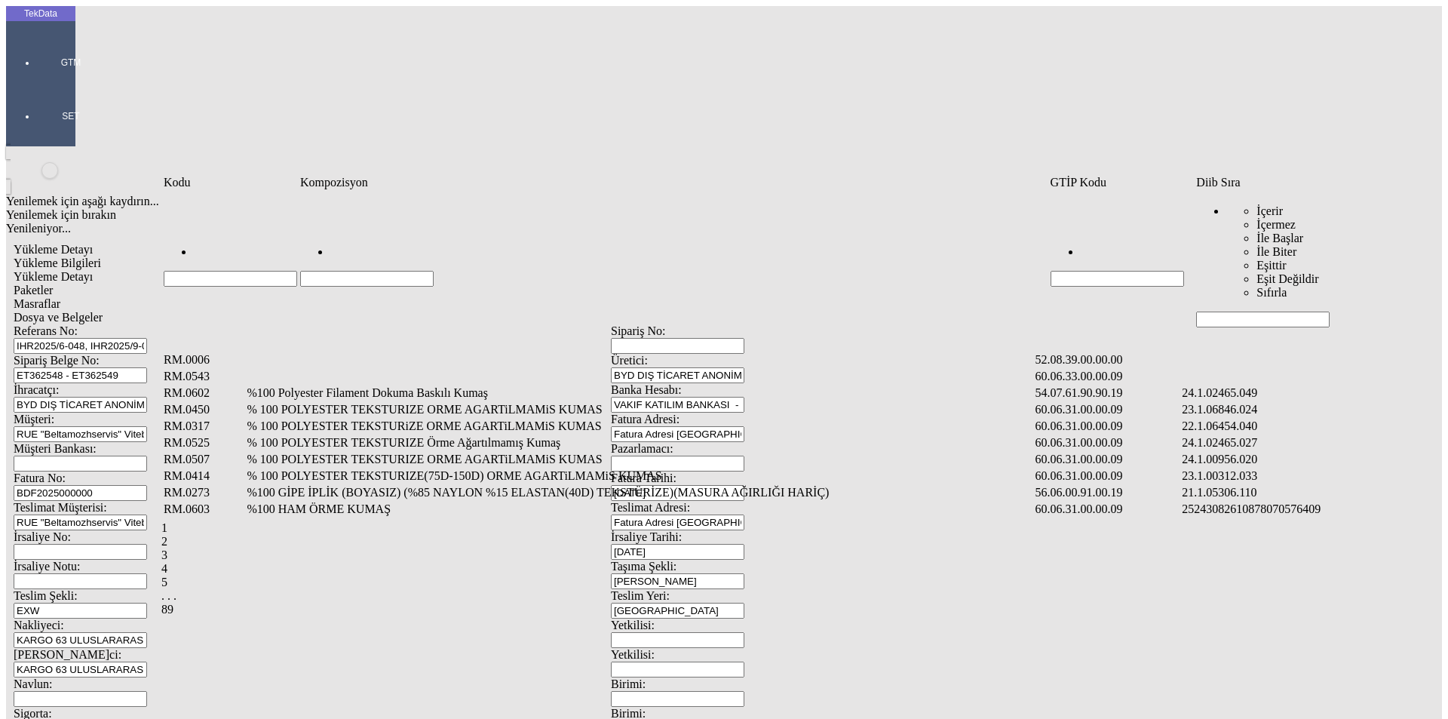
click at [434, 271] on input "Hücreyi Filtrele" at bounding box center [367, 279] width 134 height 16
type input "karte"
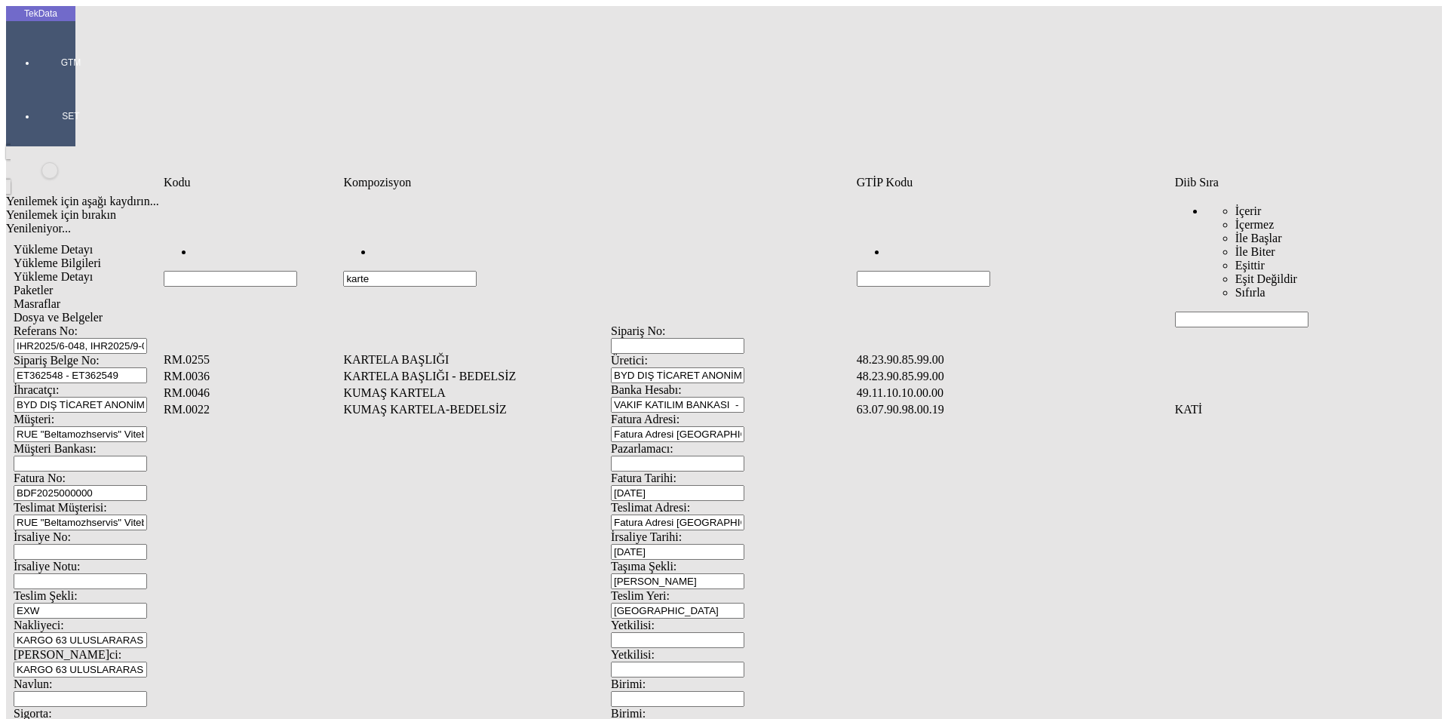
click at [456, 385] on td "KUMAŞ KARTELA" at bounding box center [597, 392] width 511 height 15
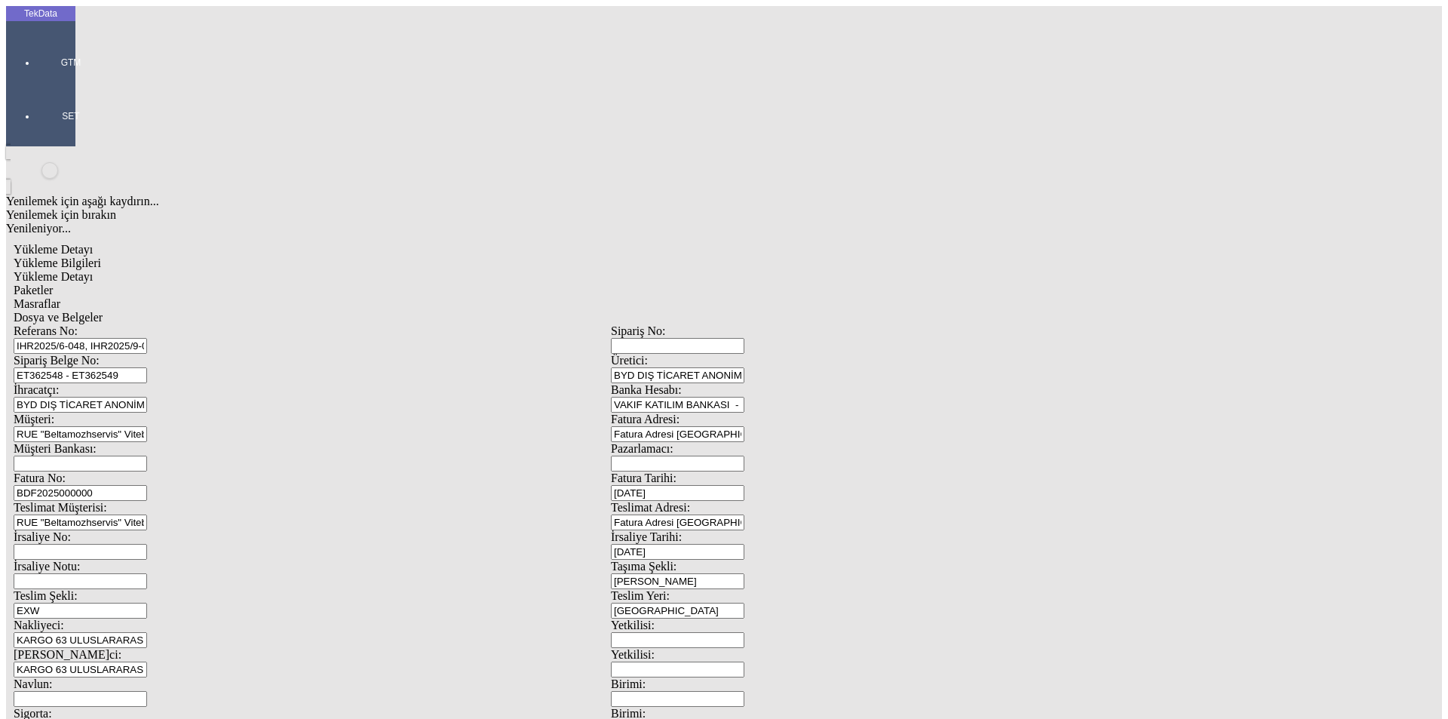
type input "79"
click at [842, 273] on div "Adet" at bounding box center [1120, 280] width 597 height 14
type input "Adet"
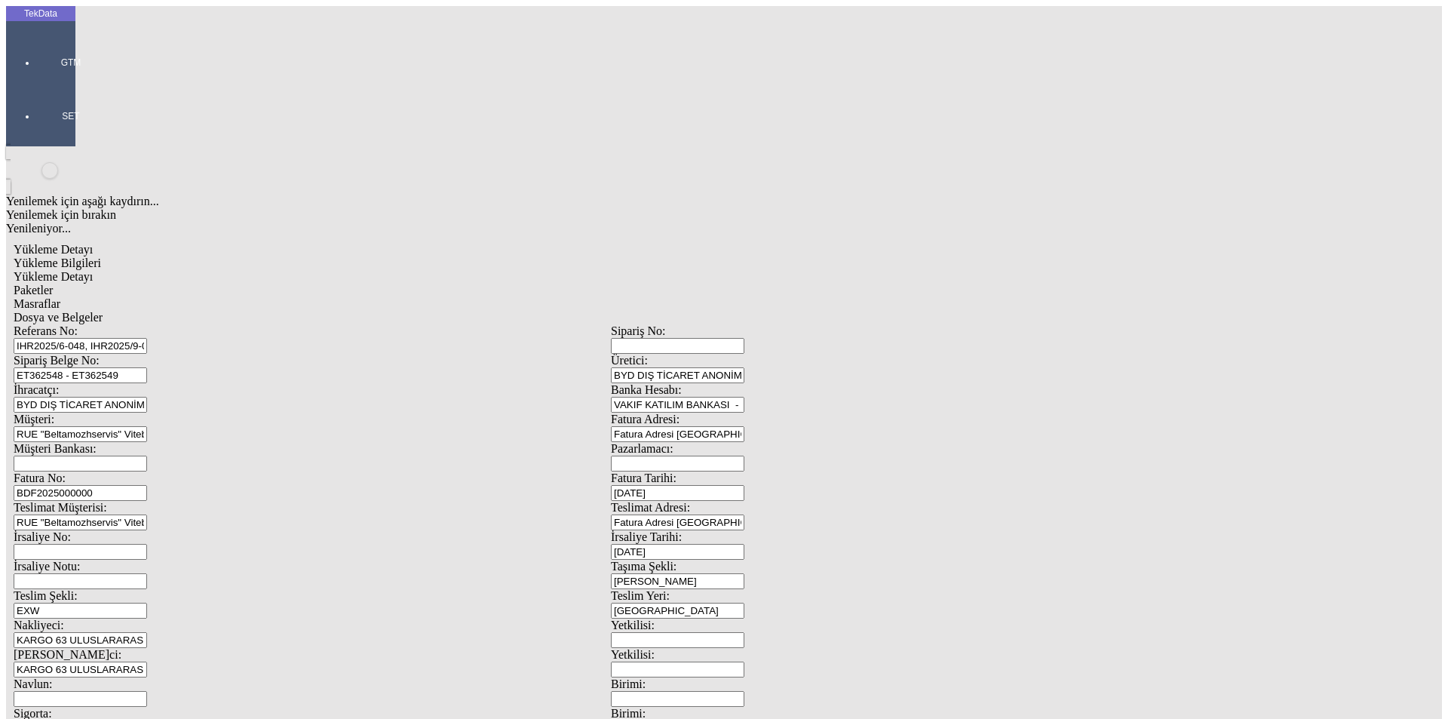
type input "0.5"
click at [858, 316] on div "Amerikan Doları" at bounding box center [1120, 323] width 597 height 14
type input "Amerikan Doları"
type input "13.5"
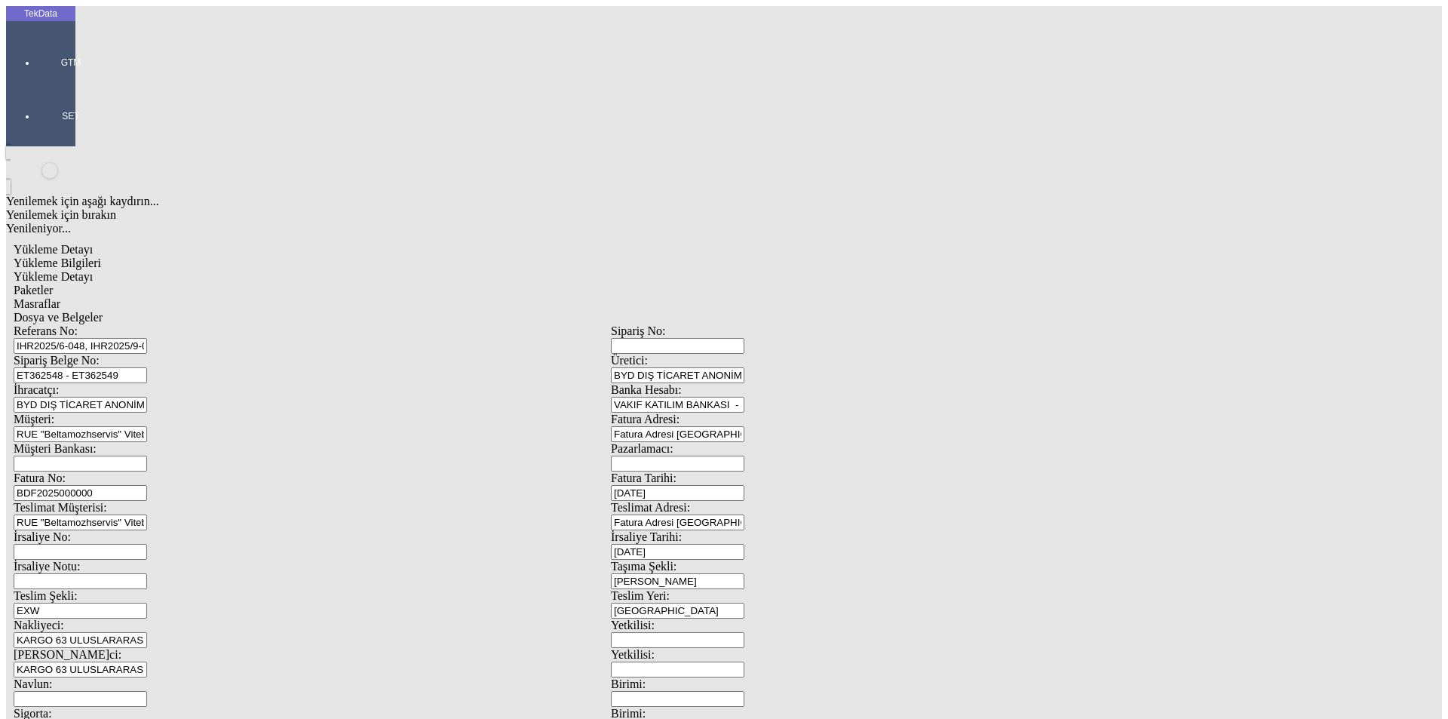
type input "15.5"
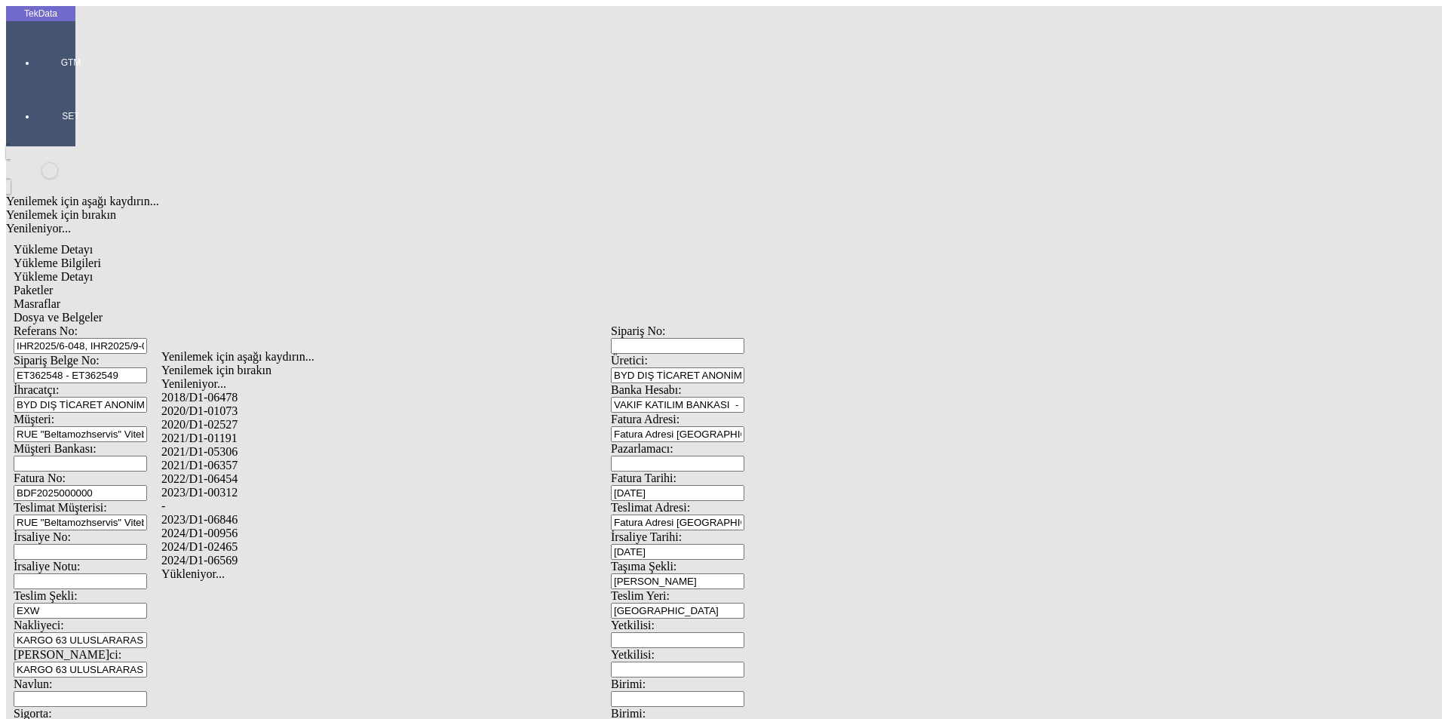
click at [217, 499] on div "-" at bounding box center [454, 506] width 586 height 14
type input "-"
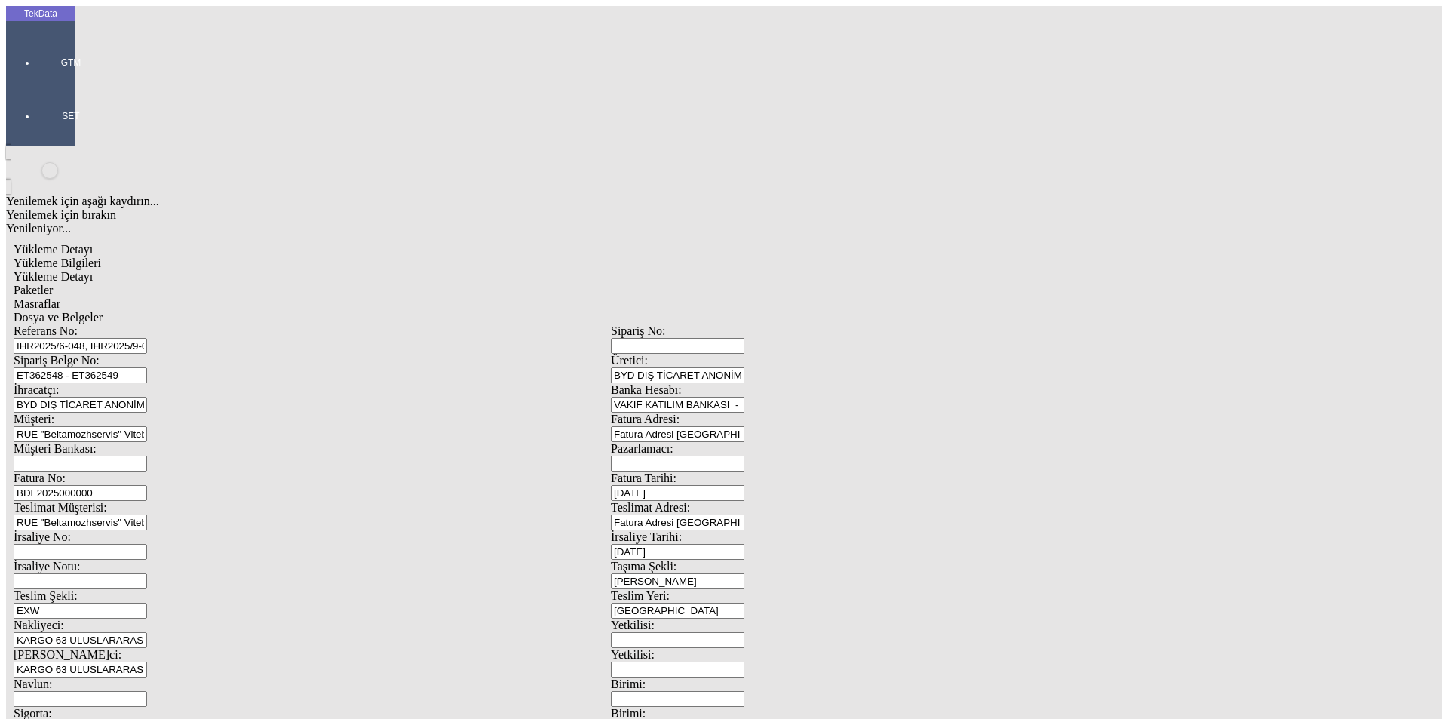
type input "KATİ"
click at [53, 284] on span "Paketler" at bounding box center [33, 290] width 39 height 13
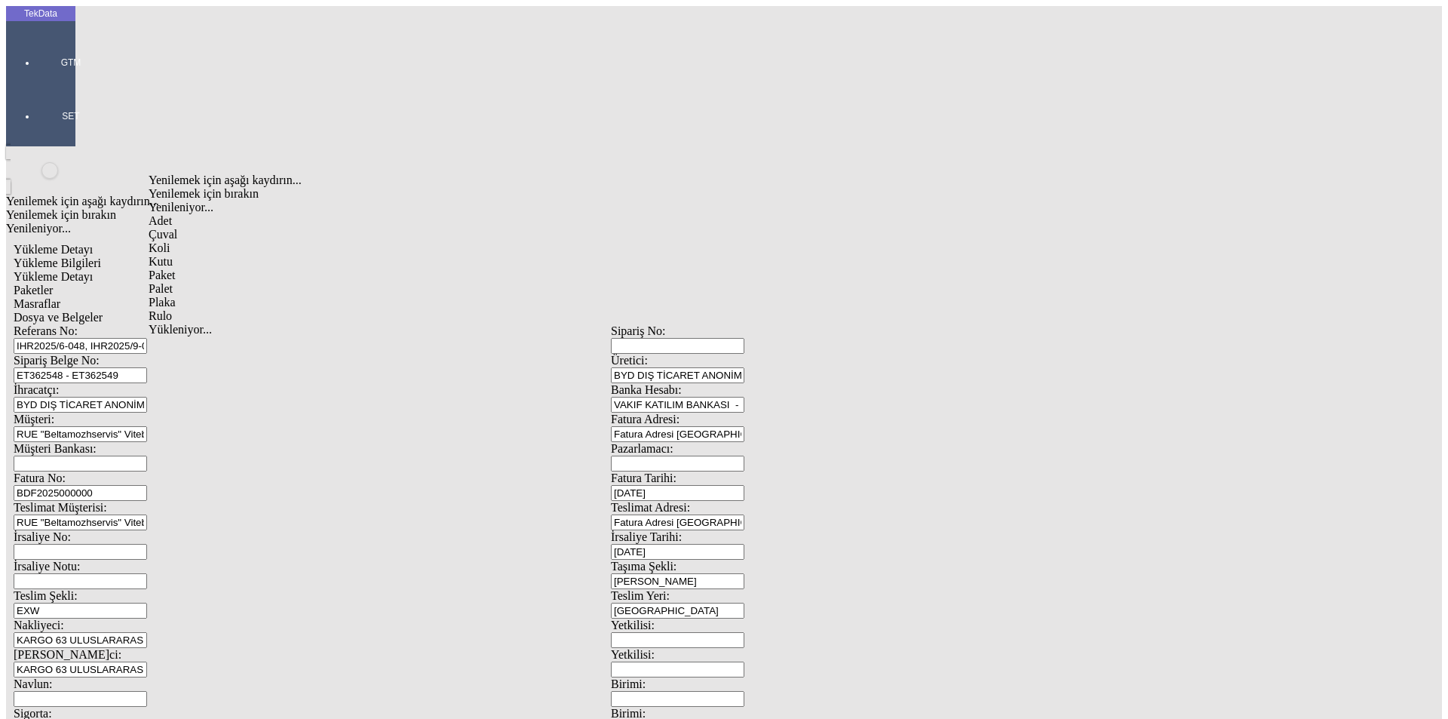
click at [174, 241] on div "Koli" at bounding box center [448, 248] width 599 height 14
type input "Koli"
type input "3"
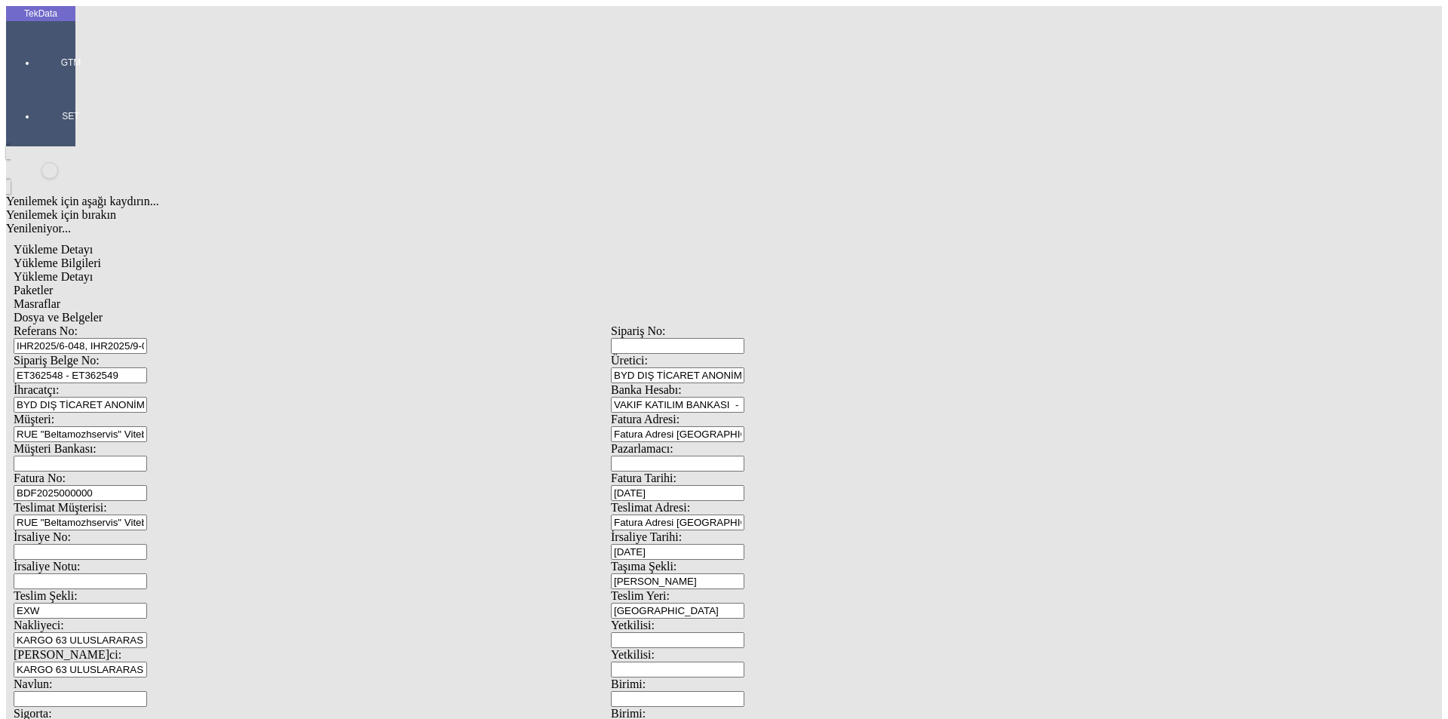
click at [93, 270] on span "Yükleme Detayı" at bounding box center [53, 276] width 79 height 13
drag, startPoint x: 876, startPoint y: 318, endPoint x: 661, endPoint y: 325, distance: 215.1
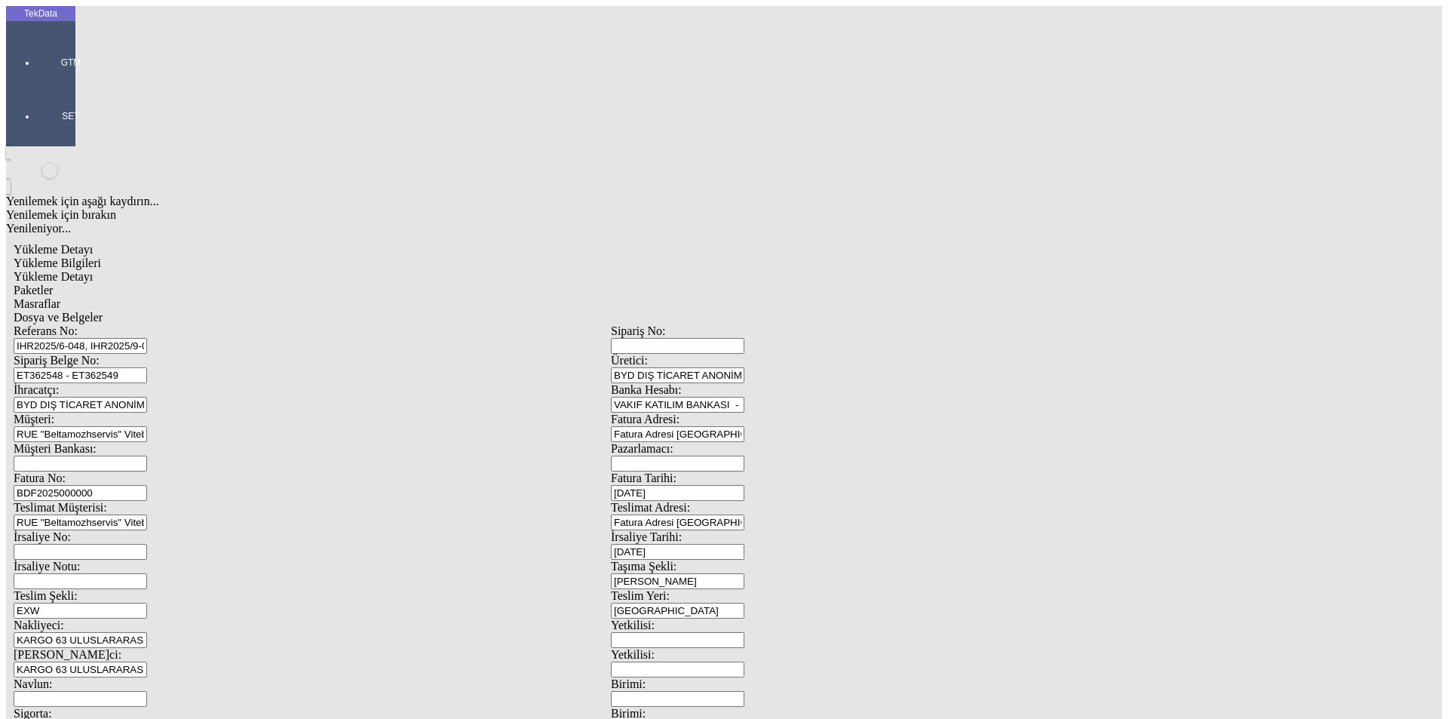
drag, startPoint x: 855, startPoint y: 327, endPoint x: 728, endPoint y: 324, distance: 126.8
type input "35.7"
type input "38"
drag, startPoint x: 1357, startPoint y: 410, endPoint x: 1304, endPoint y: 412, distance: 52.9
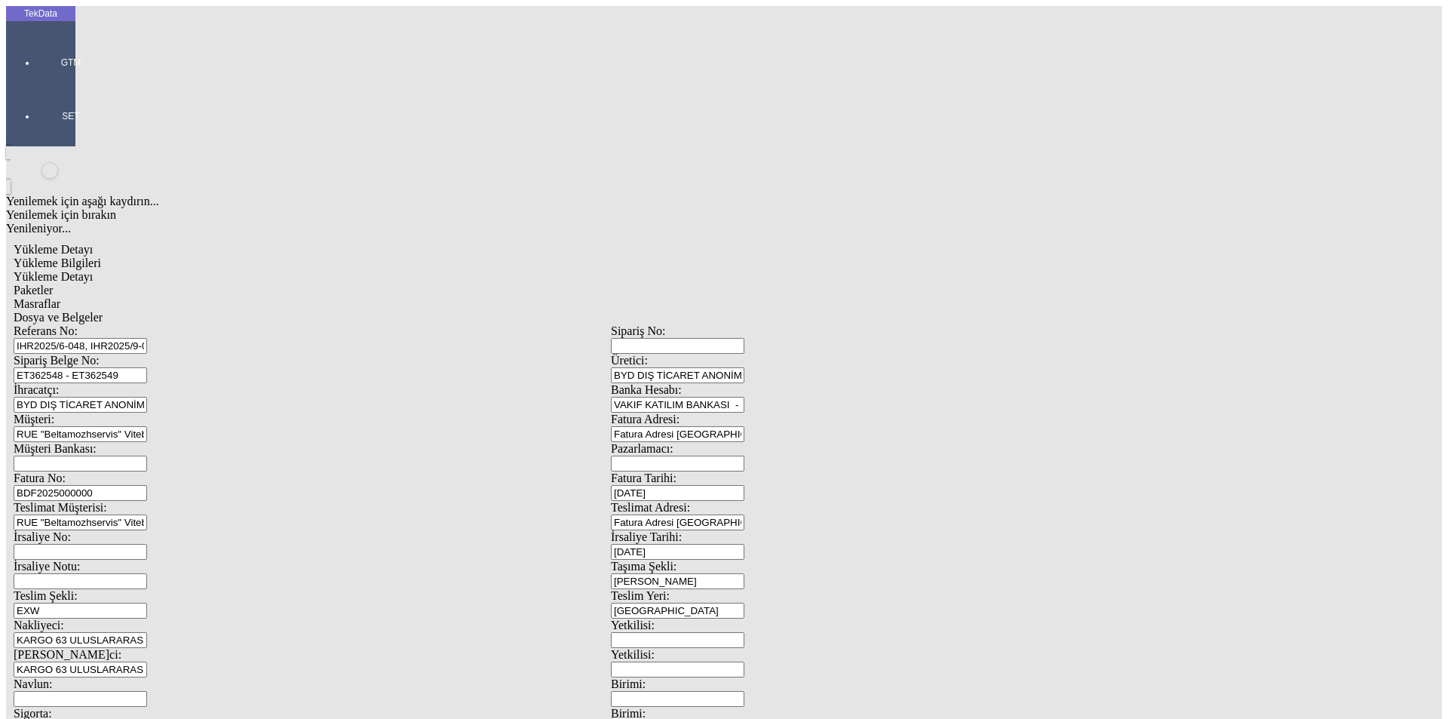
drag, startPoint x: 342, startPoint y: 85, endPoint x: 358, endPoint y: 84, distance: 15.9
click at [53, 284] on span "Paketler" at bounding box center [33, 290] width 39 height 13
click at [471, 297] on div "Masraflar" at bounding box center [611, 304] width 1195 height 14
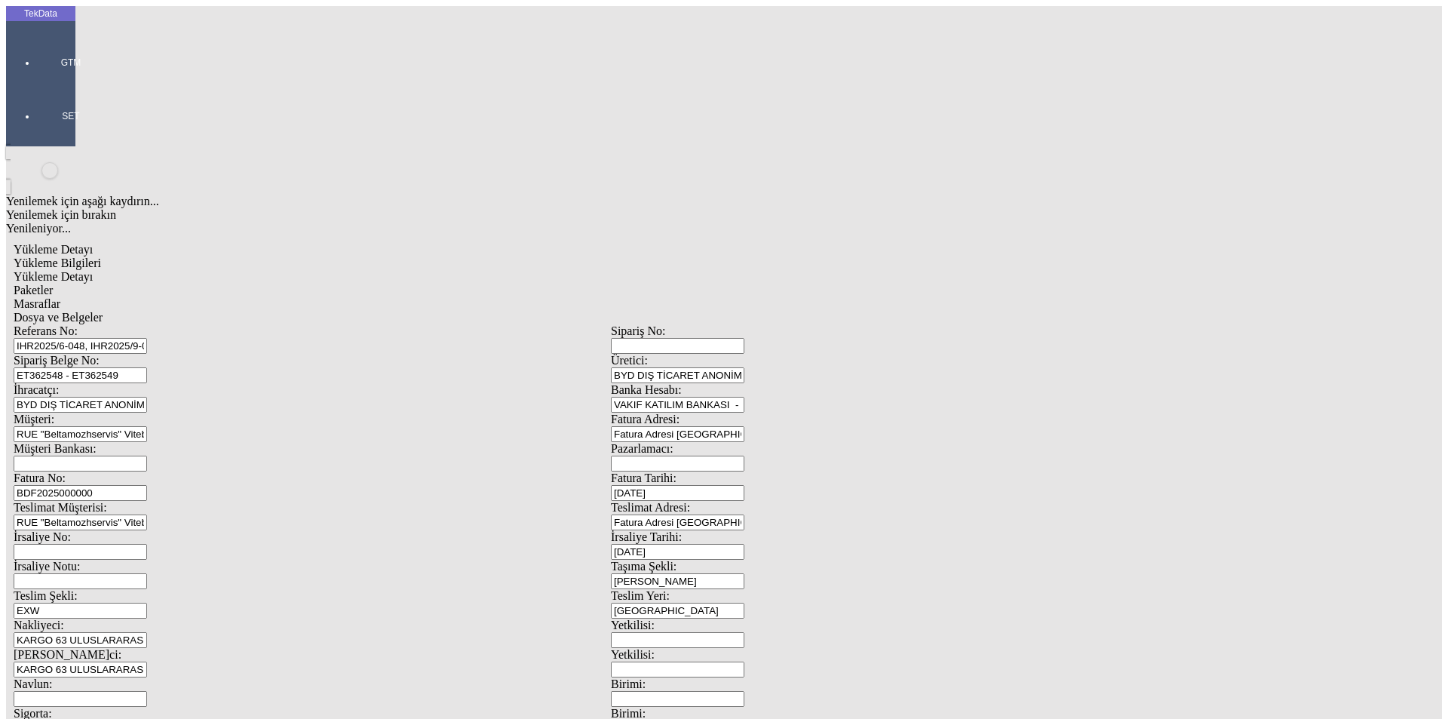
click at [103, 311] on span "Dosya ve Belgeler" at bounding box center [58, 317] width 89 height 13
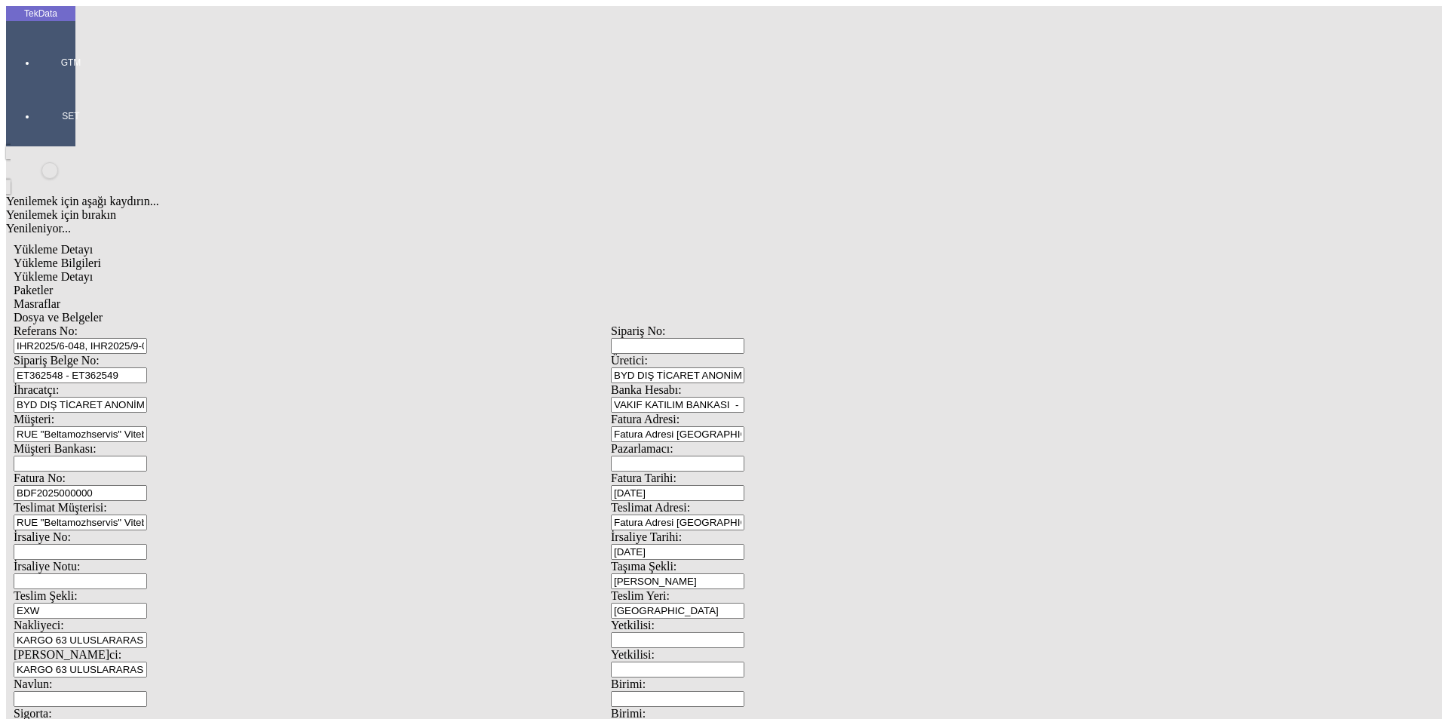
click at [93, 270] on span "Yükleme Detayı" at bounding box center [53, 276] width 79 height 13
drag, startPoint x: 897, startPoint y: 325, endPoint x: 736, endPoint y: 335, distance: 161.0
type input "28.7"
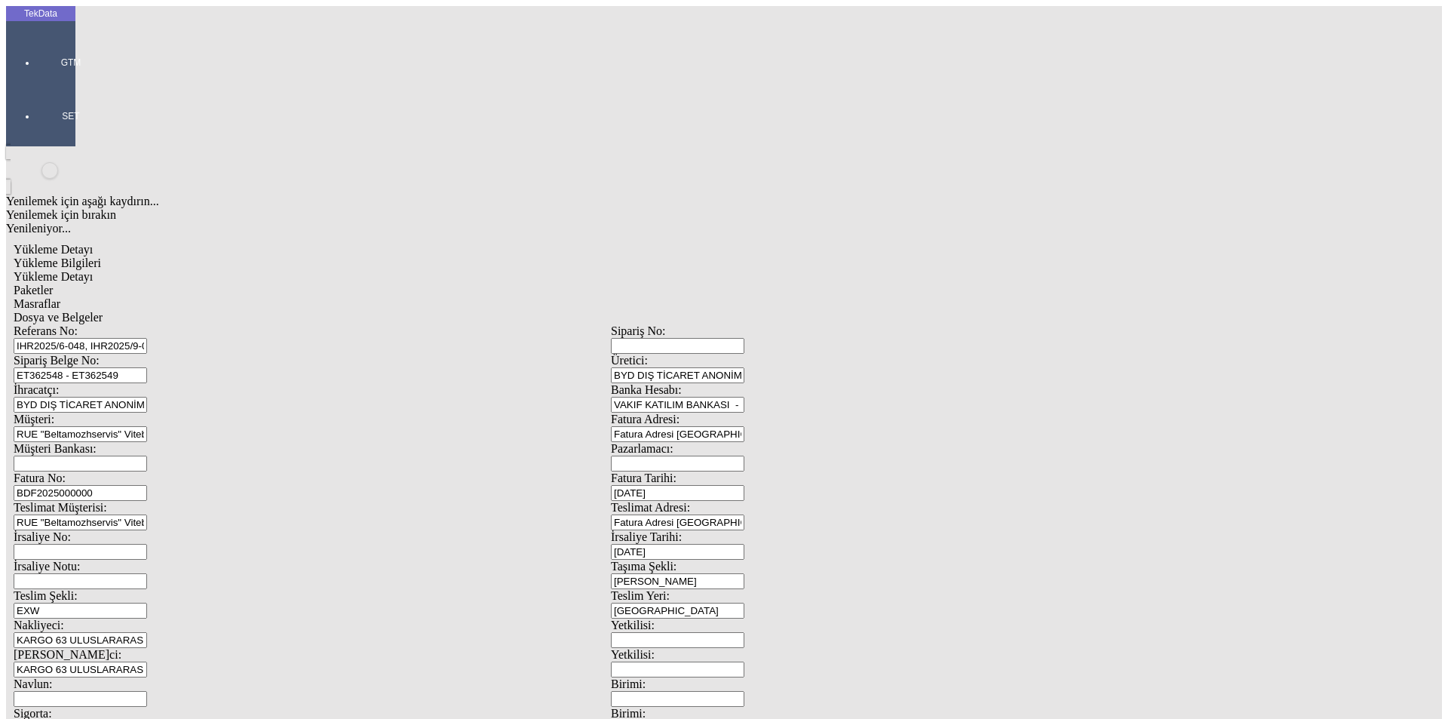
drag, startPoint x: 219, startPoint y: 342, endPoint x: 106, endPoint y: 337, distance: 112.5
type input "30"
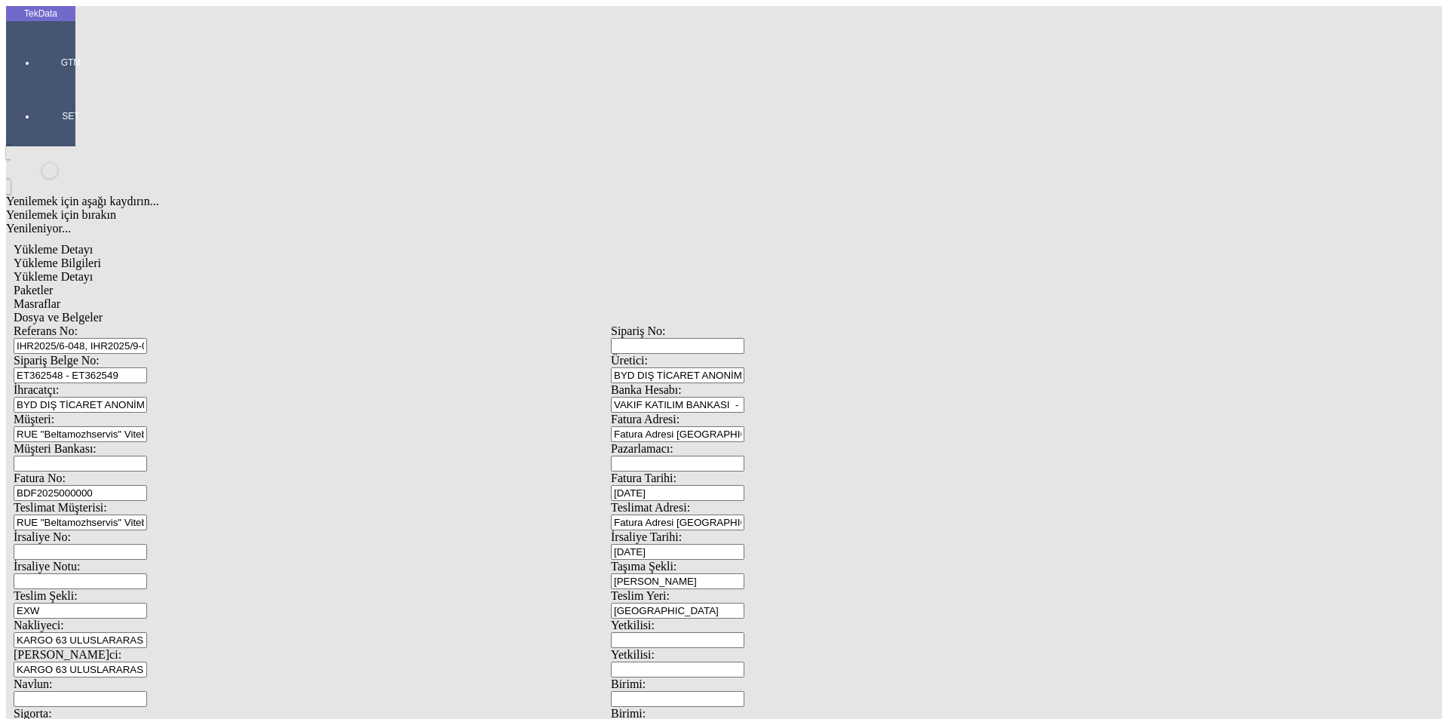
click at [329, 284] on div "Paketler" at bounding box center [611, 291] width 1195 height 14
drag, startPoint x: 508, startPoint y: 554, endPoint x: 537, endPoint y: 509, distance: 53.4
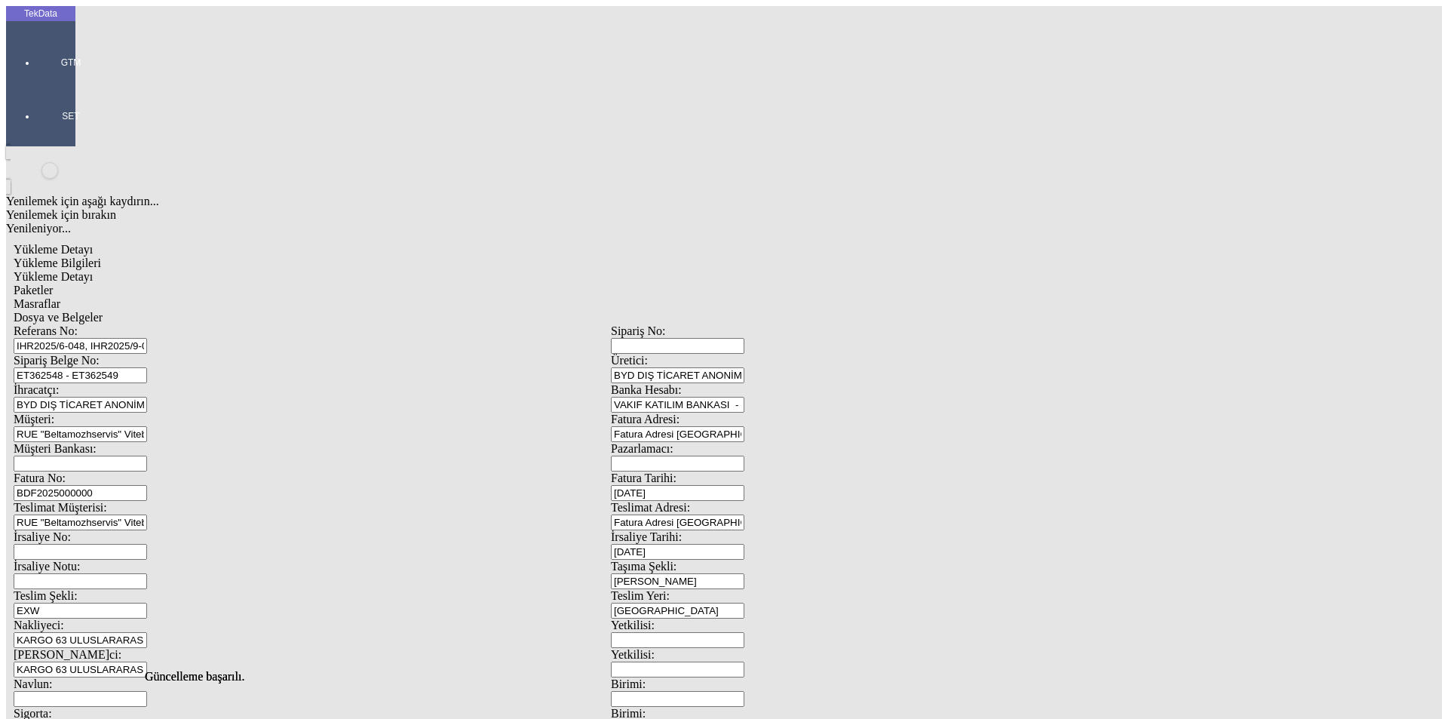
drag, startPoint x: 482, startPoint y: 428, endPoint x: 468, endPoint y: 250, distance: 178.6
click at [60, 297] on span "Masraflar" at bounding box center [37, 303] width 47 height 13
click at [103, 311] on span "Dosya ve Belgeler" at bounding box center [58, 317] width 89 height 13
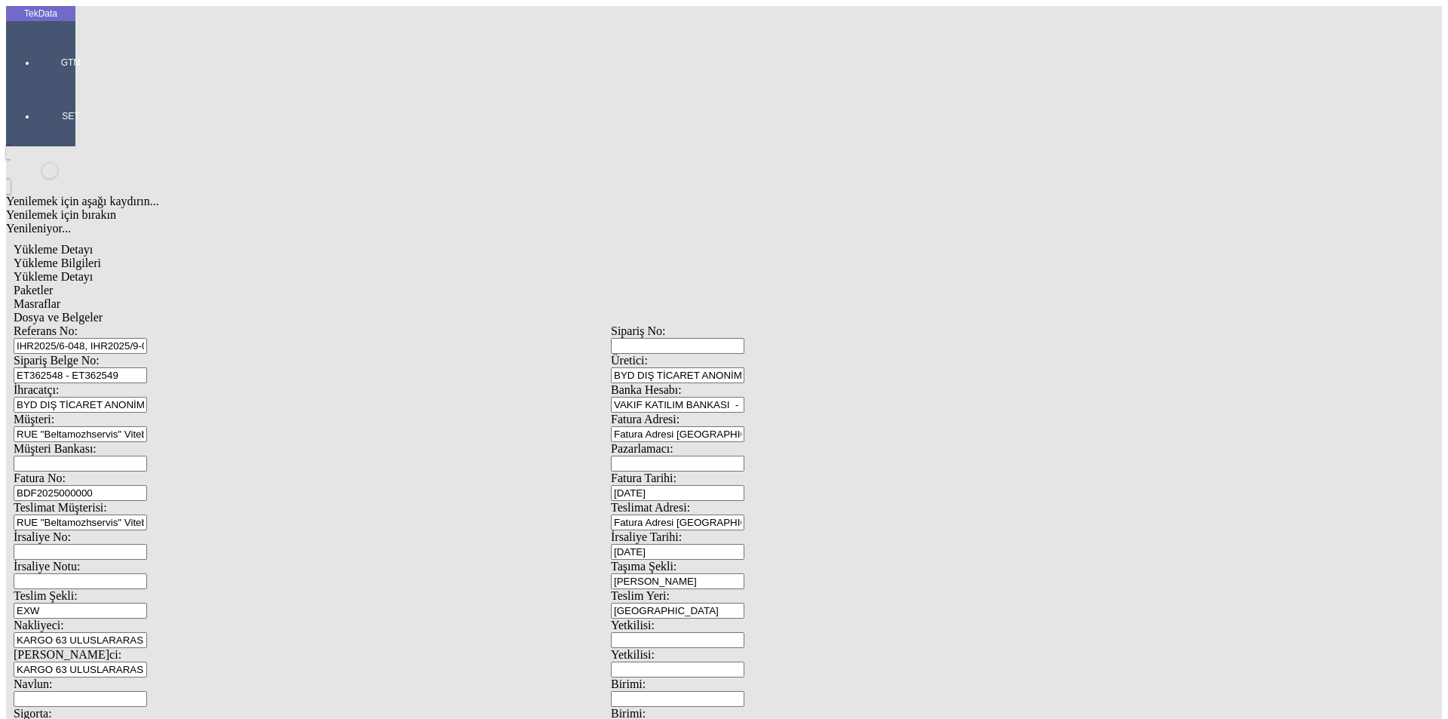
click at [103, 311] on span "Dosya ve Belgeler" at bounding box center [58, 317] width 89 height 13
click at [146, 256] on div "Yükleme Bilgileri" at bounding box center [611, 263] width 1195 height 14
drag, startPoint x: 566, startPoint y: 81, endPoint x: 557, endPoint y: 92, distance: 13.9
click at [103, 311] on span "Dosya ve Belgeler" at bounding box center [58, 317] width 89 height 13
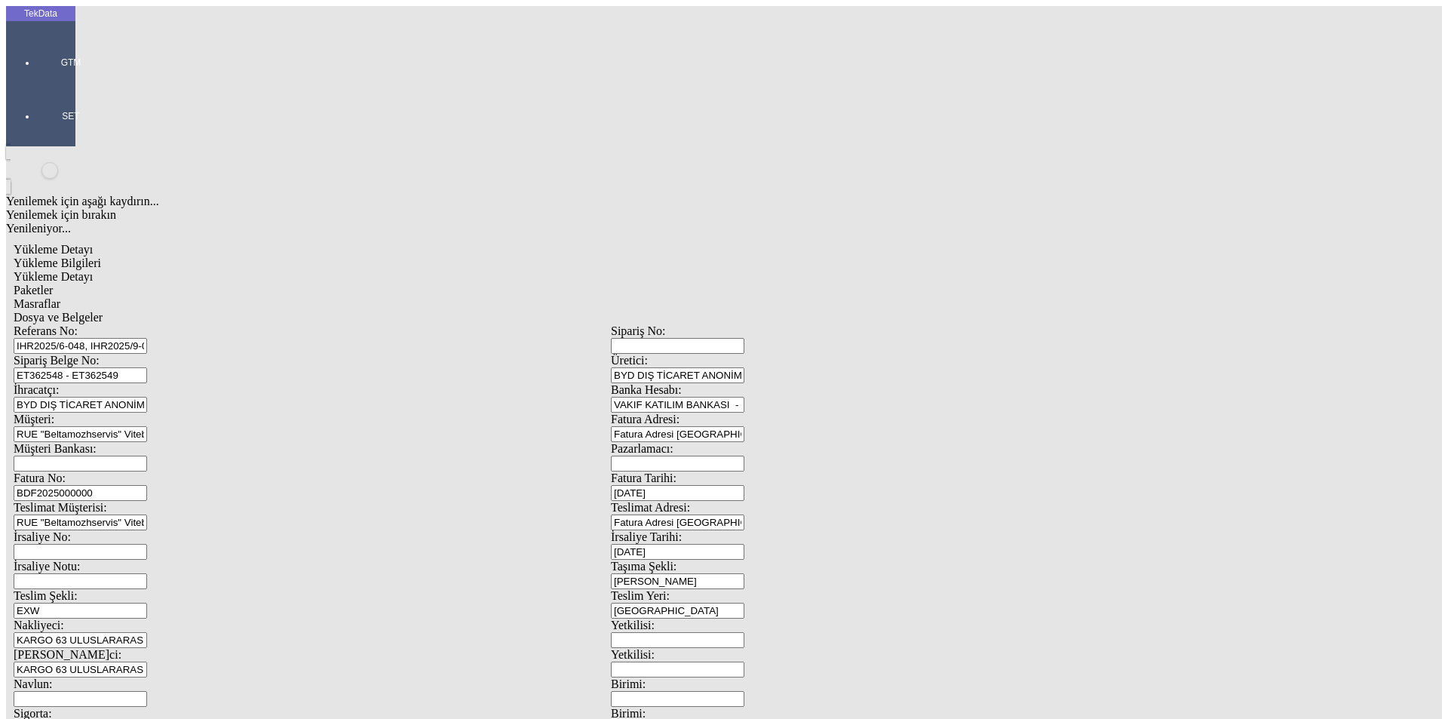
click at [124, 256] on div "Yükleme Bilgileri" at bounding box center [611, 263] width 1195 height 14
click at [103, 311] on span "Dosya ve Belgeler" at bounding box center [58, 317] width 89 height 13
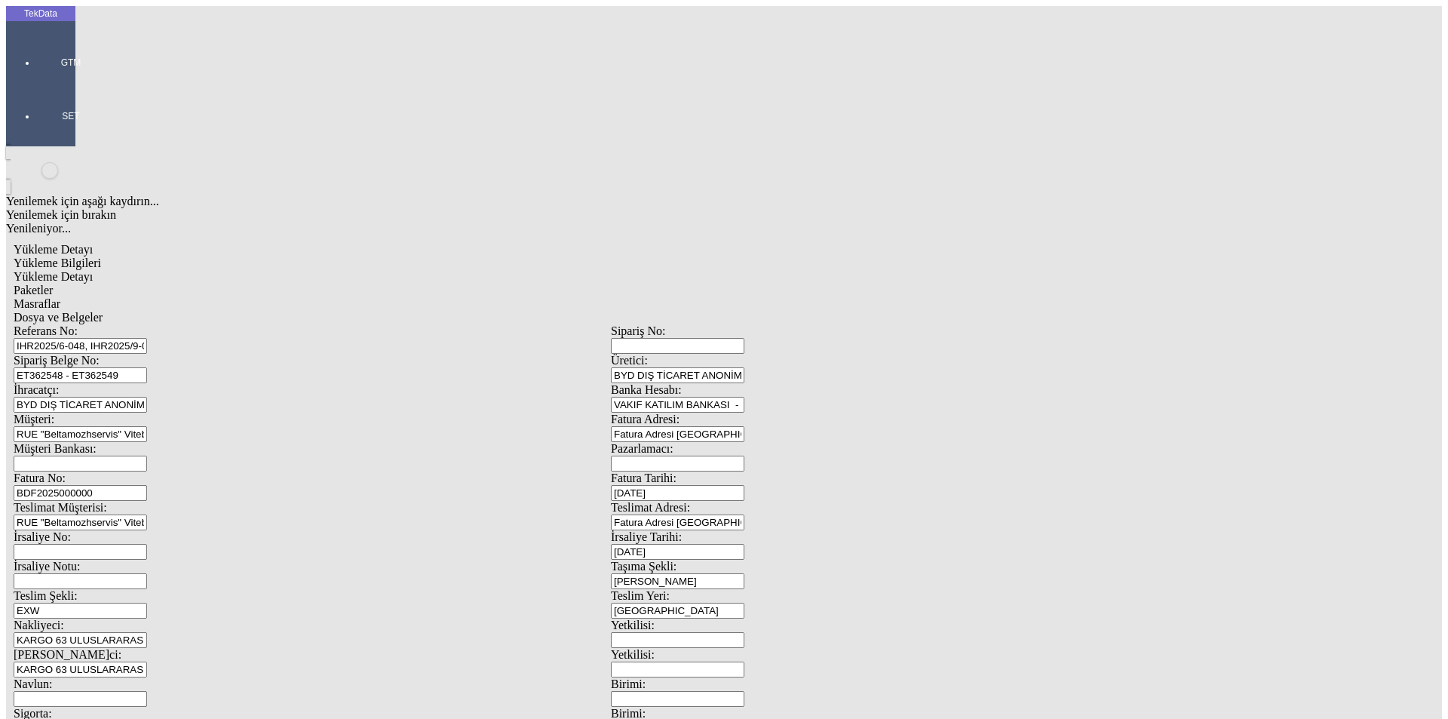
click at [101, 256] on span "Yükleme Bilgileri" at bounding box center [58, 262] width 88 height 13
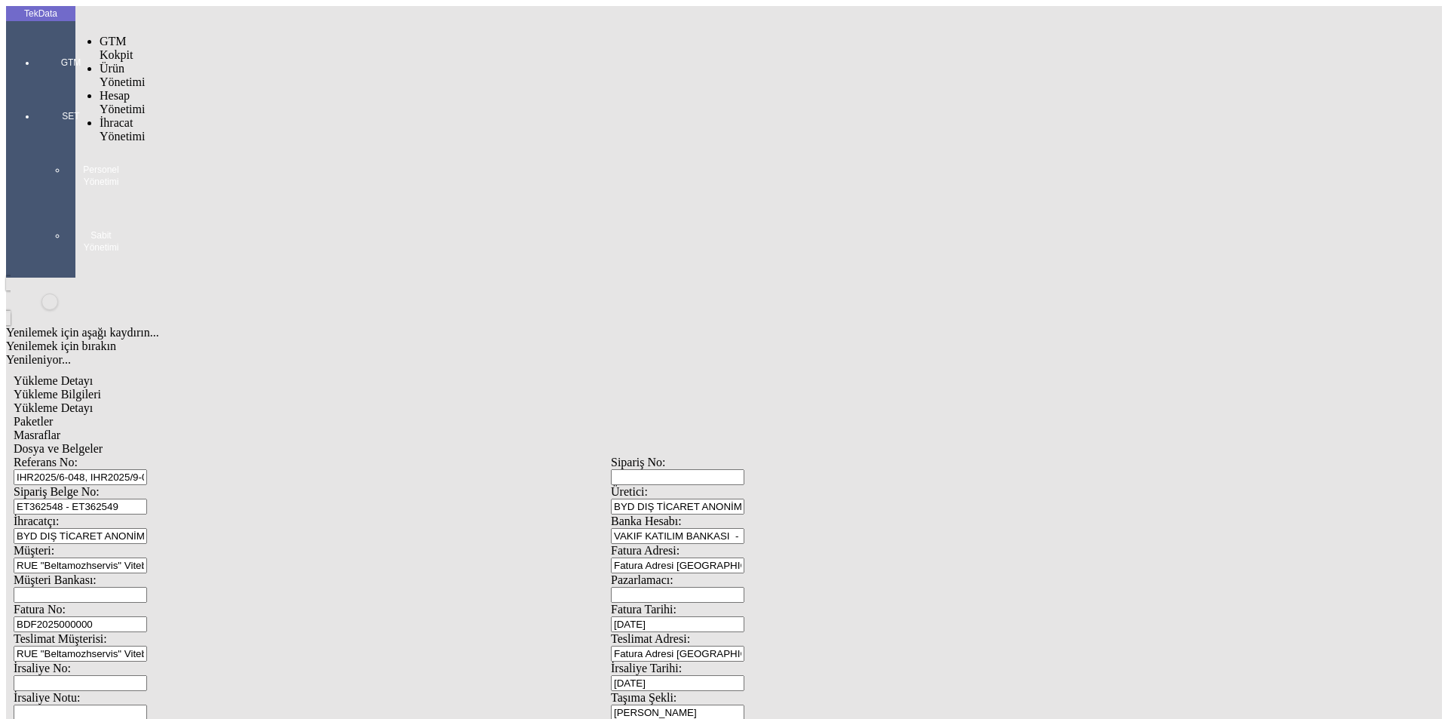
click at [36, 84] on div at bounding box center [70, 84] width 69 height 0
drag, startPoint x: 137, startPoint y: 70, endPoint x: 153, endPoint y: 69, distance: 16.6
click at [138, 89] on span "Hesap Yönetimi" at bounding box center [122, 102] width 45 height 26
click at [128, 157] on span "İhracat Yönetimi" at bounding box center [122, 170] width 45 height 26
click at [231, 183] on span "Yüklemeler" at bounding box center [259, 189] width 57 height 13
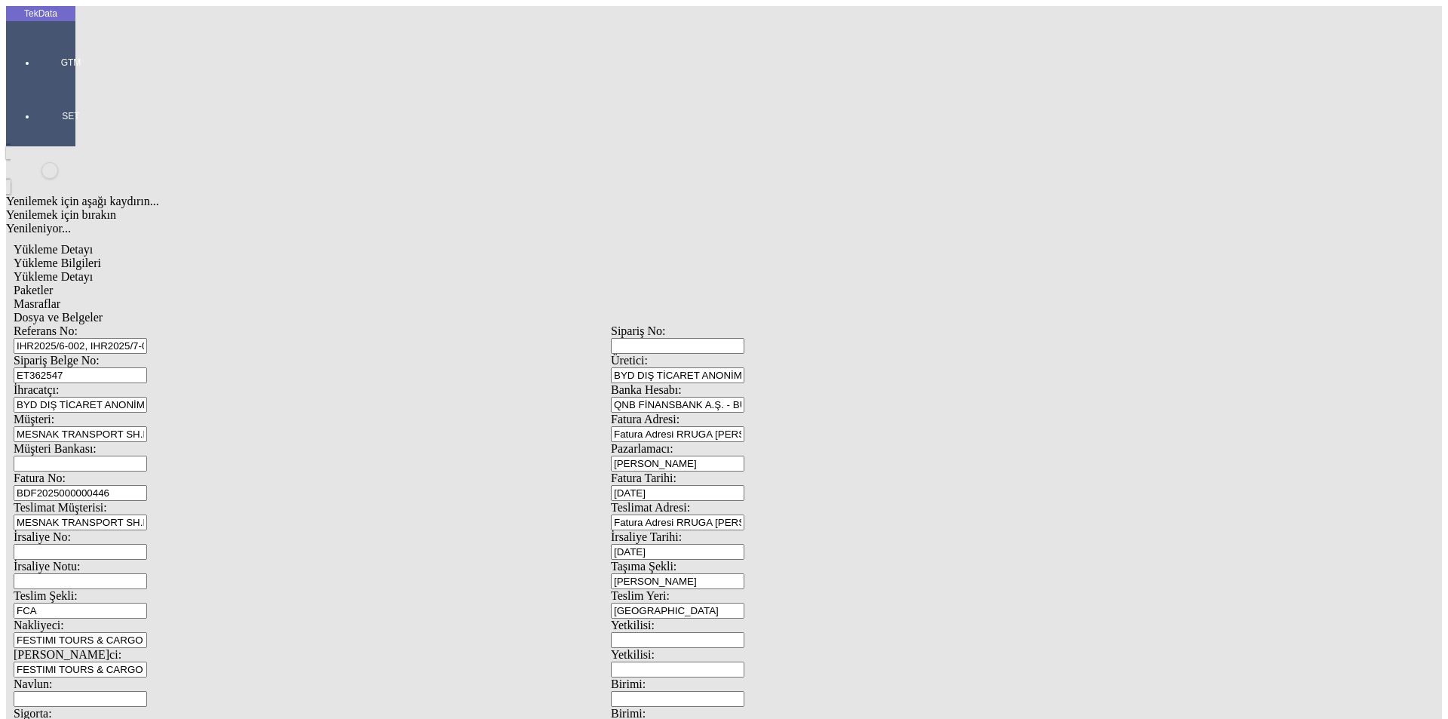
scroll to position [130, 0]
click at [279, 270] on div "Yükleme Detayı" at bounding box center [611, 277] width 1195 height 14
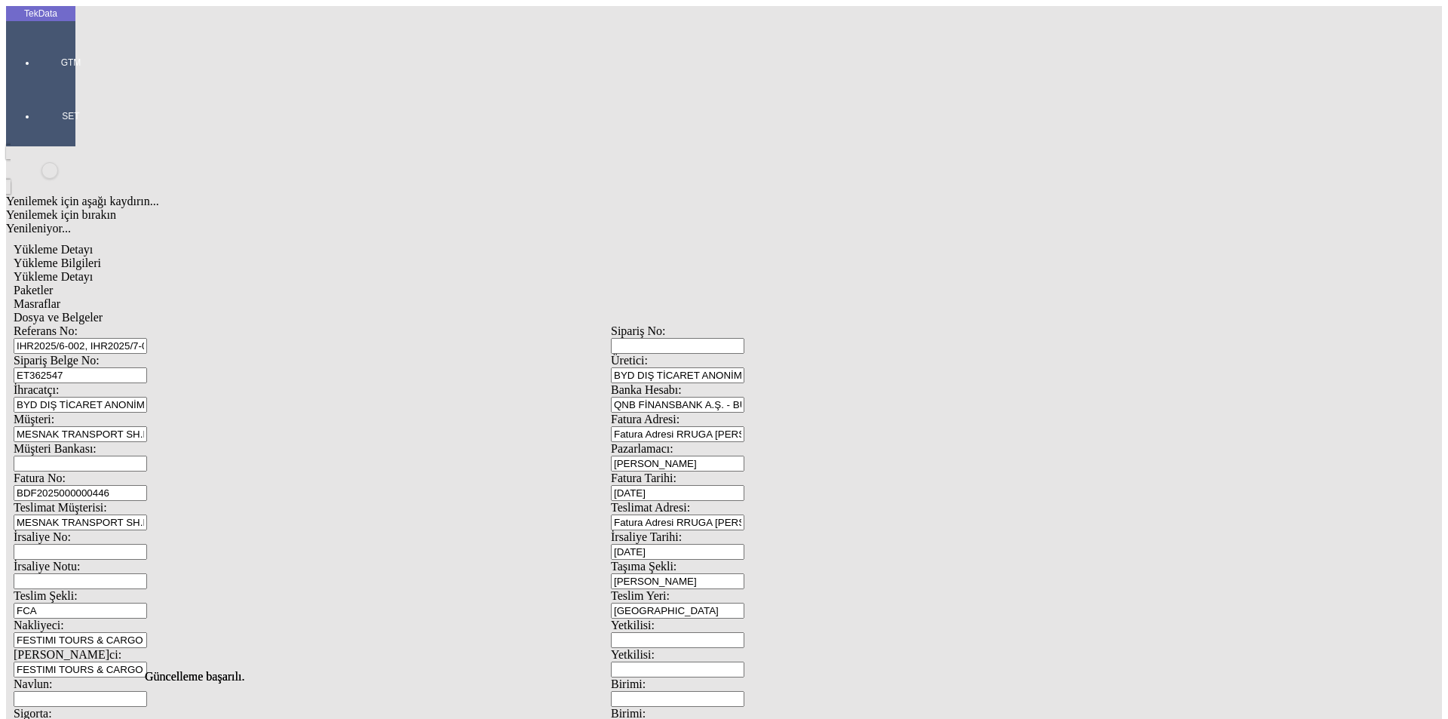
click at [361, 284] on div "Paketler" at bounding box center [611, 291] width 1195 height 14
click at [60, 297] on span "Masraflar" at bounding box center [37, 303] width 47 height 13
click at [506, 311] on div "Dosya ve Belgeler" at bounding box center [611, 318] width 1195 height 14
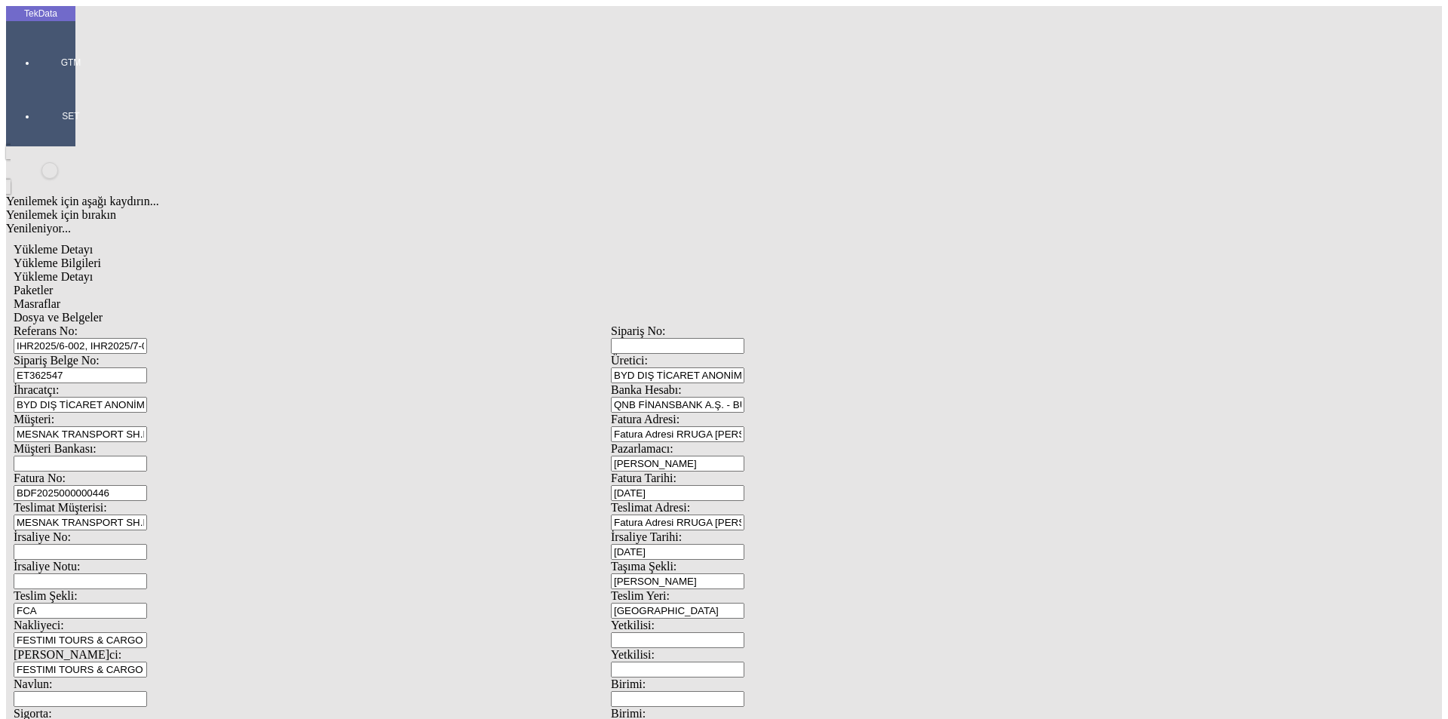
click at [133, 256] on div "Yükleme Bilgileri" at bounding box center [611, 263] width 1195 height 14
click at [103, 311] on span "Dosya ve Belgeler" at bounding box center [58, 317] width 89 height 13
click at [101, 256] on span "Yükleme Bilgileri" at bounding box center [58, 262] width 88 height 13
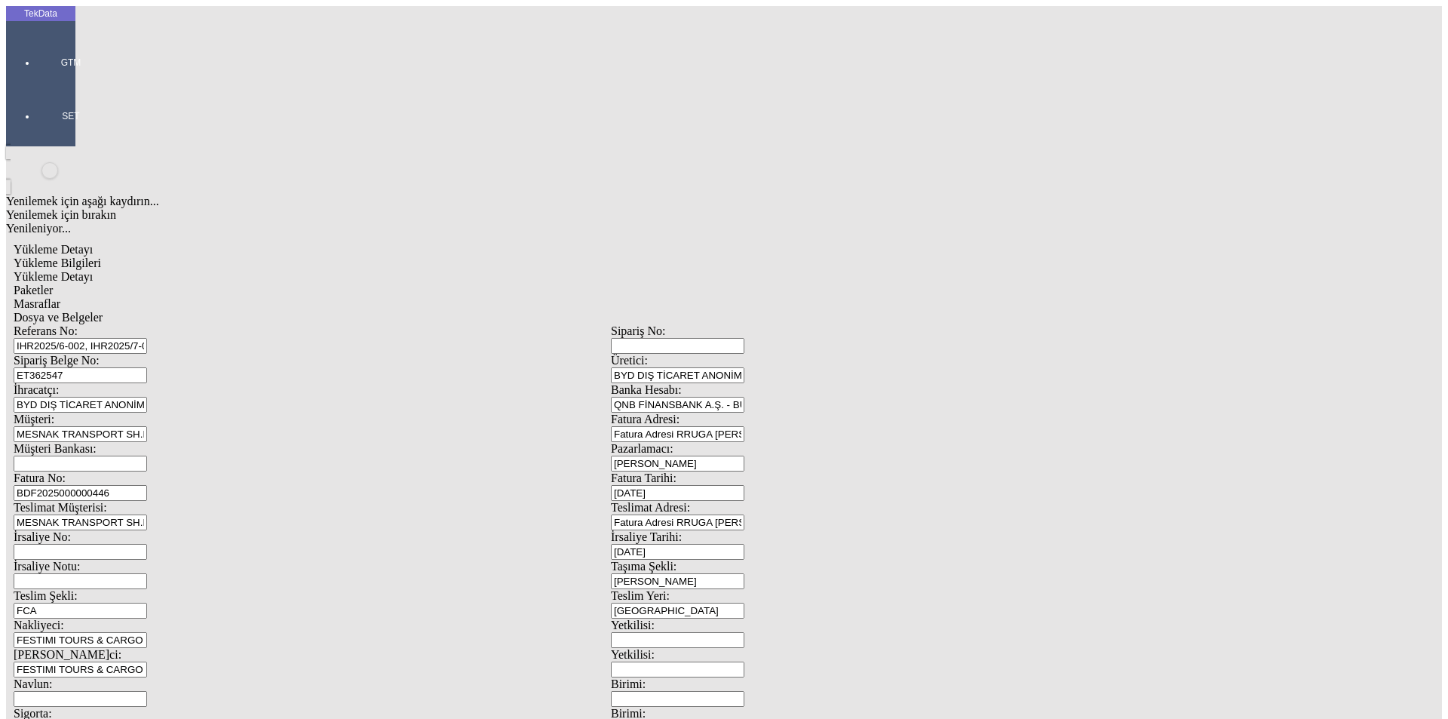
scroll to position [130, 0]
click at [103, 311] on span "Dosya ve Belgeler" at bounding box center [58, 317] width 89 height 13
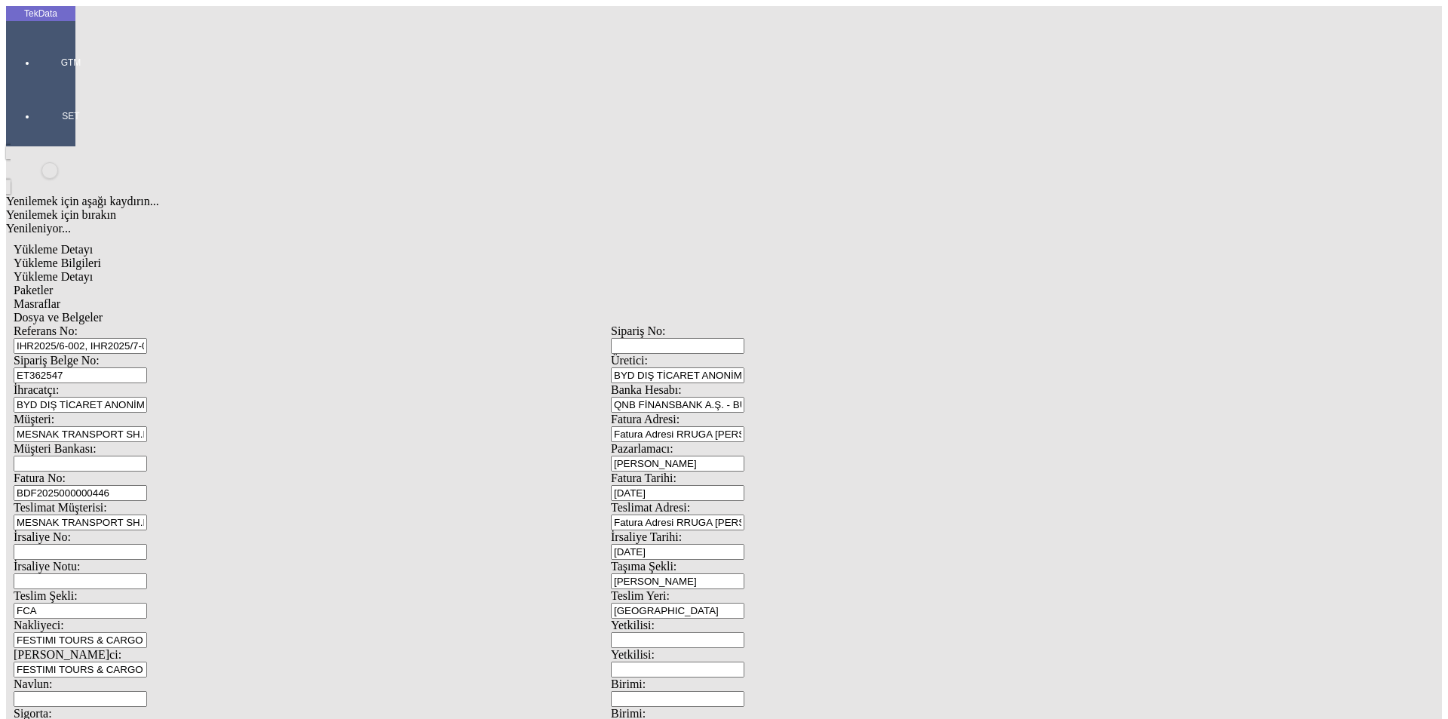
click at [101, 256] on span "Yükleme Bilgileri" at bounding box center [58, 262] width 88 height 13
drag, startPoint x: 250, startPoint y: 140, endPoint x: 38, endPoint y: 150, distance: 211.5
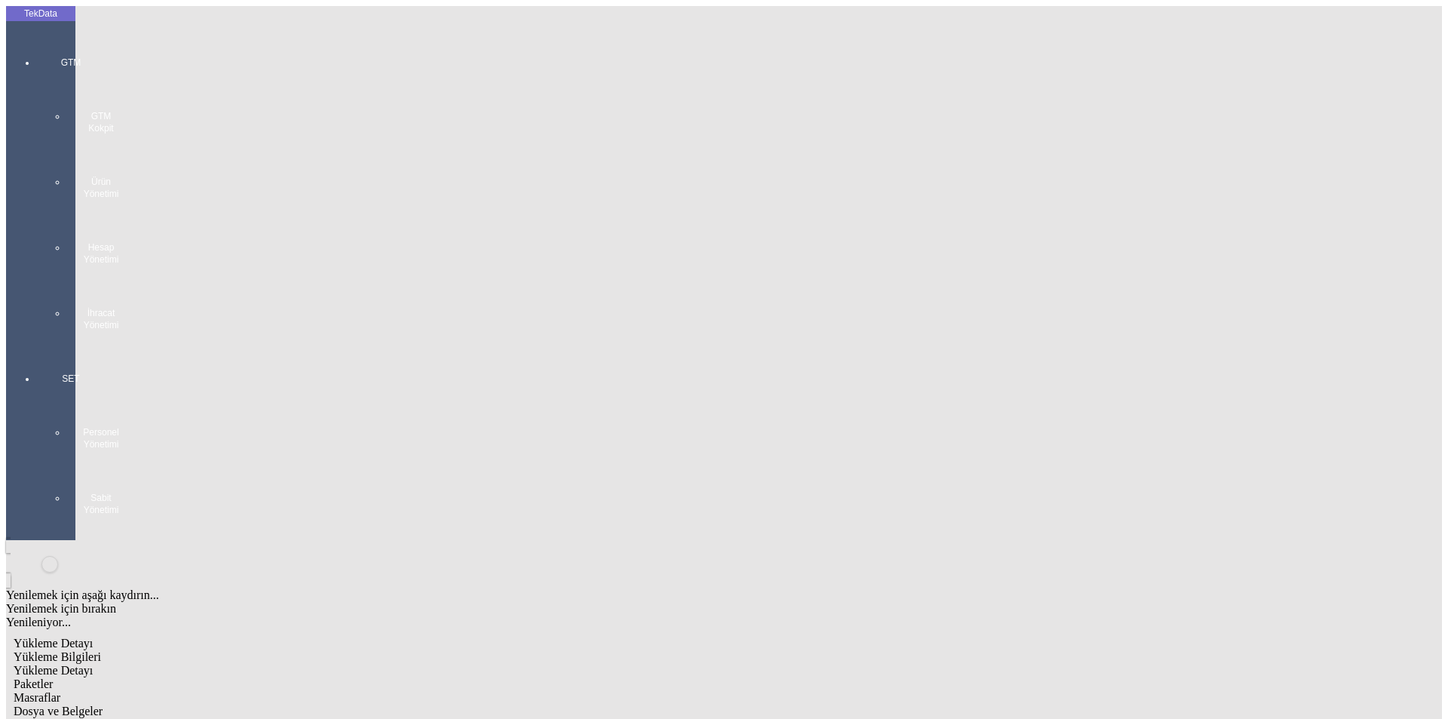
click at [373, 677] on div "Paketler" at bounding box center [611, 684] width 1195 height 14
click at [101, 650] on span "Yükleme Bilgileri" at bounding box center [58, 656] width 88 height 13
click at [93, 664] on span "Yükleme Detayı" at bounding box center [53, 670] width 79 height 13
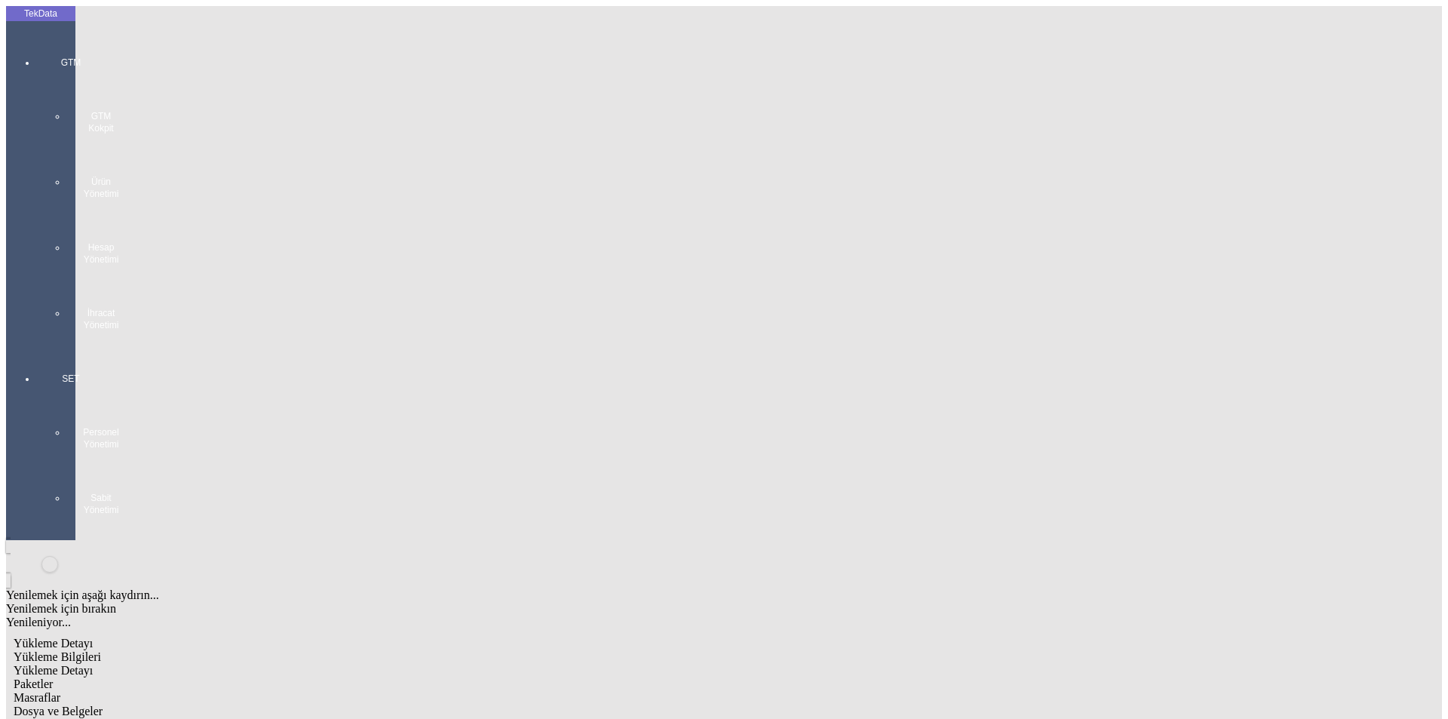
type input "1.54"
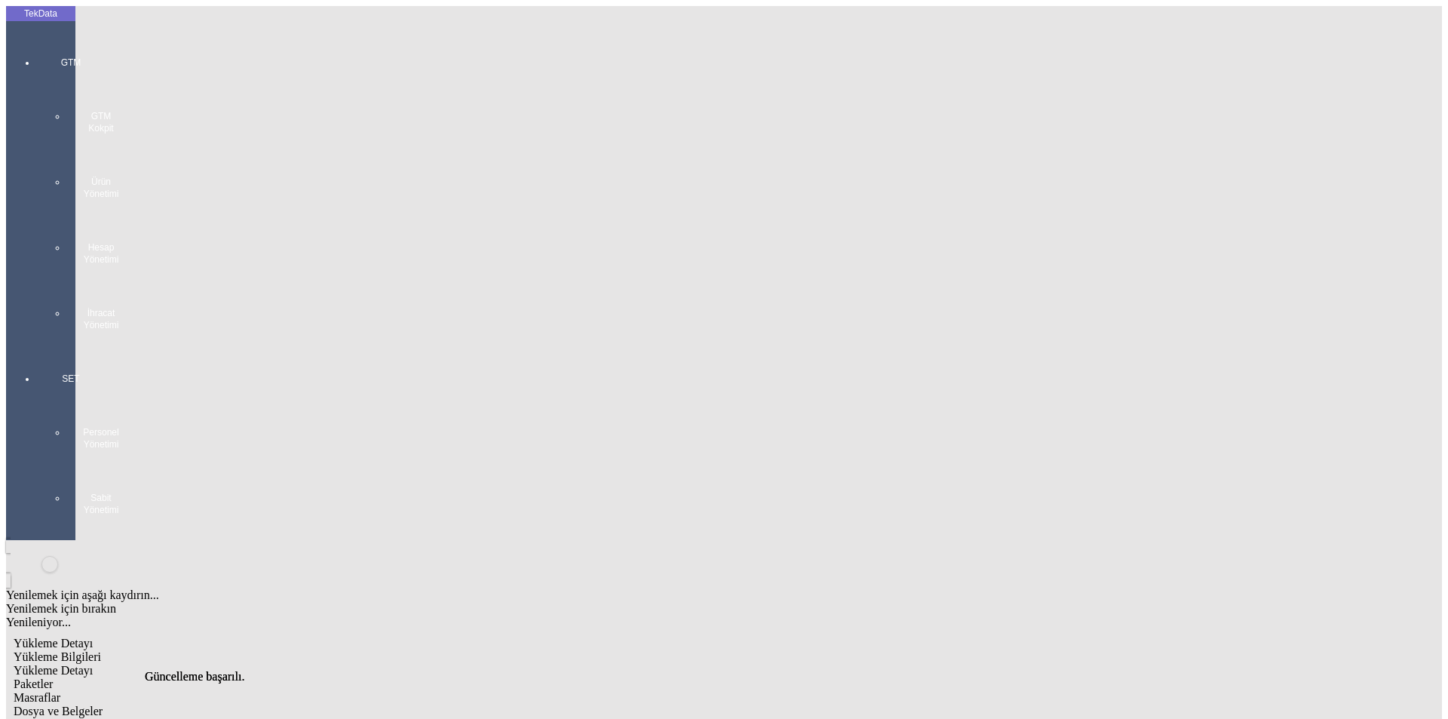
click at [53, 677] on span "Paketler" at bounding box center [33, 683] width 39 height 13
click at [60, 691] on span "Masraflar" at bounding box center [37, 697] width 47 height 13
click at [103, 705] on span "Dosya ve Belgeler" at bounding box center [58, 711] width 89 height 13
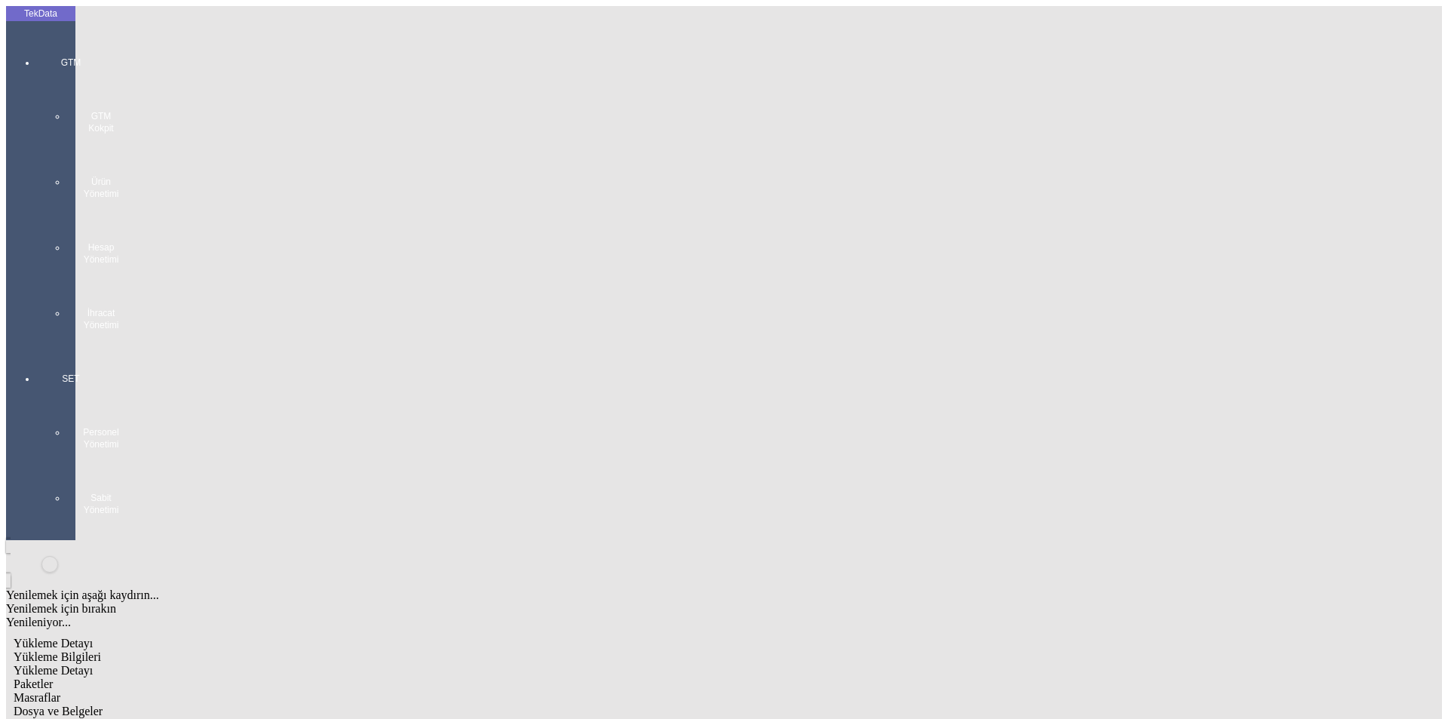
click at [103, 705] on span "Dosya ve Belgeler" at bounding box center [58, 711] width 89 height 13
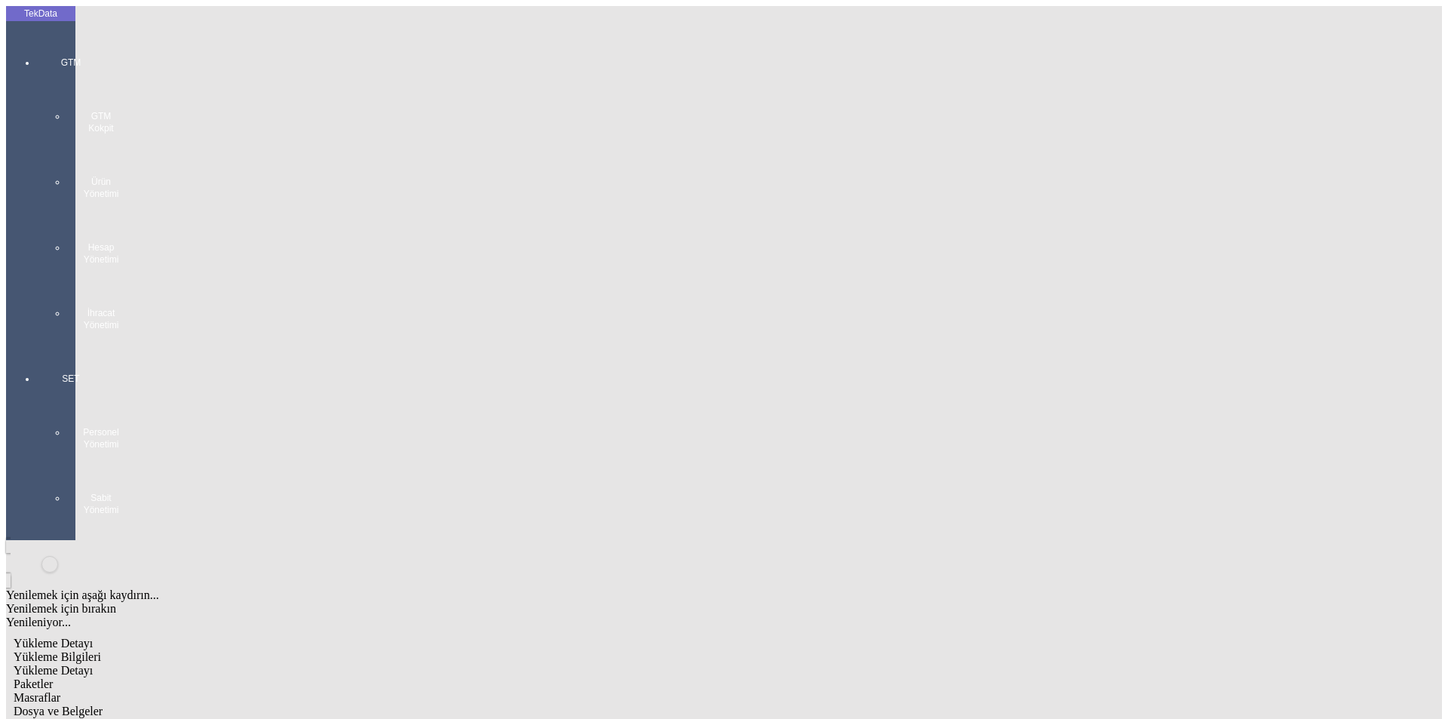
click at [101, 650] on span "Yükleme Bilgileri" at bounding box center [58, 656] width 88 height 13
drag, startPoint x: 572, startPoint y: 68, endPoint x: 565, endPoint y: 78, distance: 12.6
click at [103, 705] on span "Dosya ve Belgeler" at bounding box center [58, 711] width 89 height 13
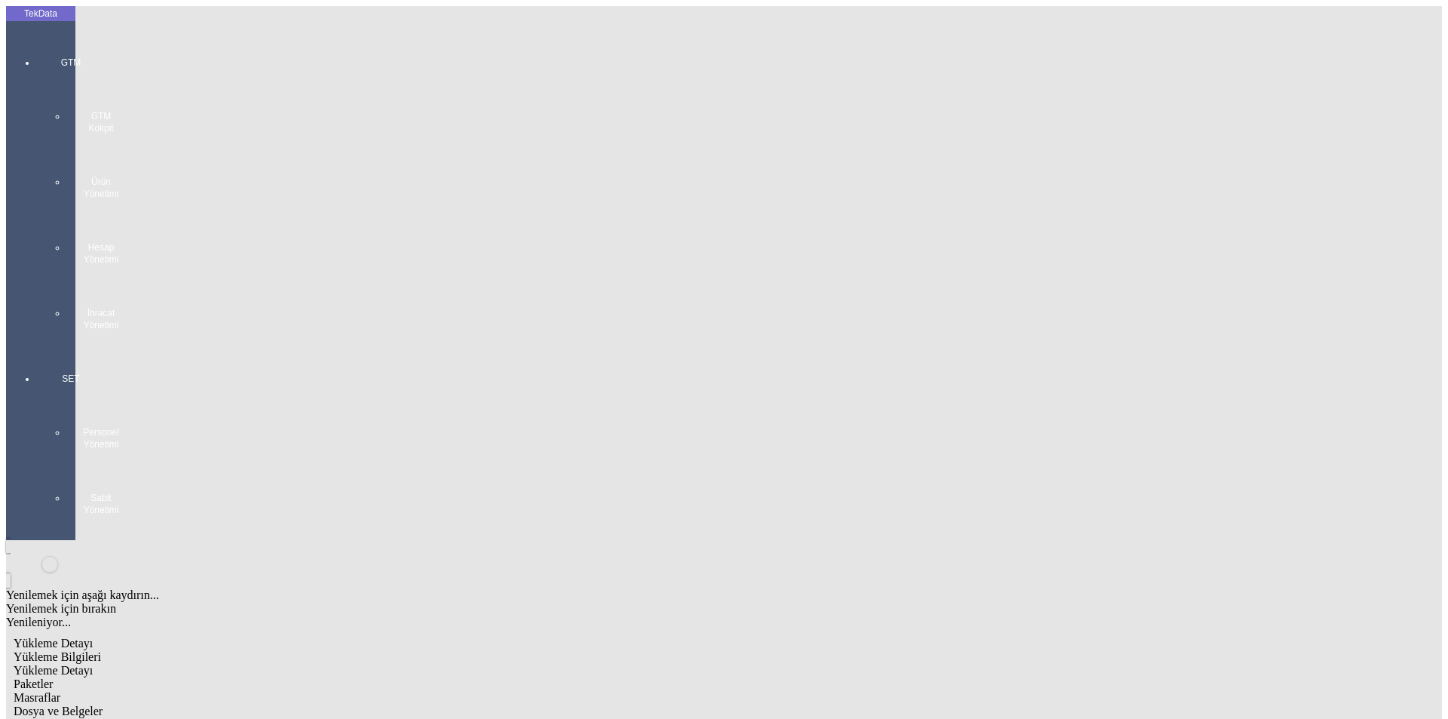
click at [93, 664] on span "Yükleme Detayı" at bounding box center [53, 670] width 79 height 13
click at [103, 705] on span "Dosya ve Belgeler" at bounding box center [58, 711] width 89 height 13
click at [101, 650] on span "Yükleme Bilgileri" at bounding box center [58, 656] width 88 height 13
drag, startPoint x: 193, startPoint y: 144, endPoint x: 144, endPoint y: 144, distance: 49.0
